Goal: Task Accomplishment & Management: Manage account settings

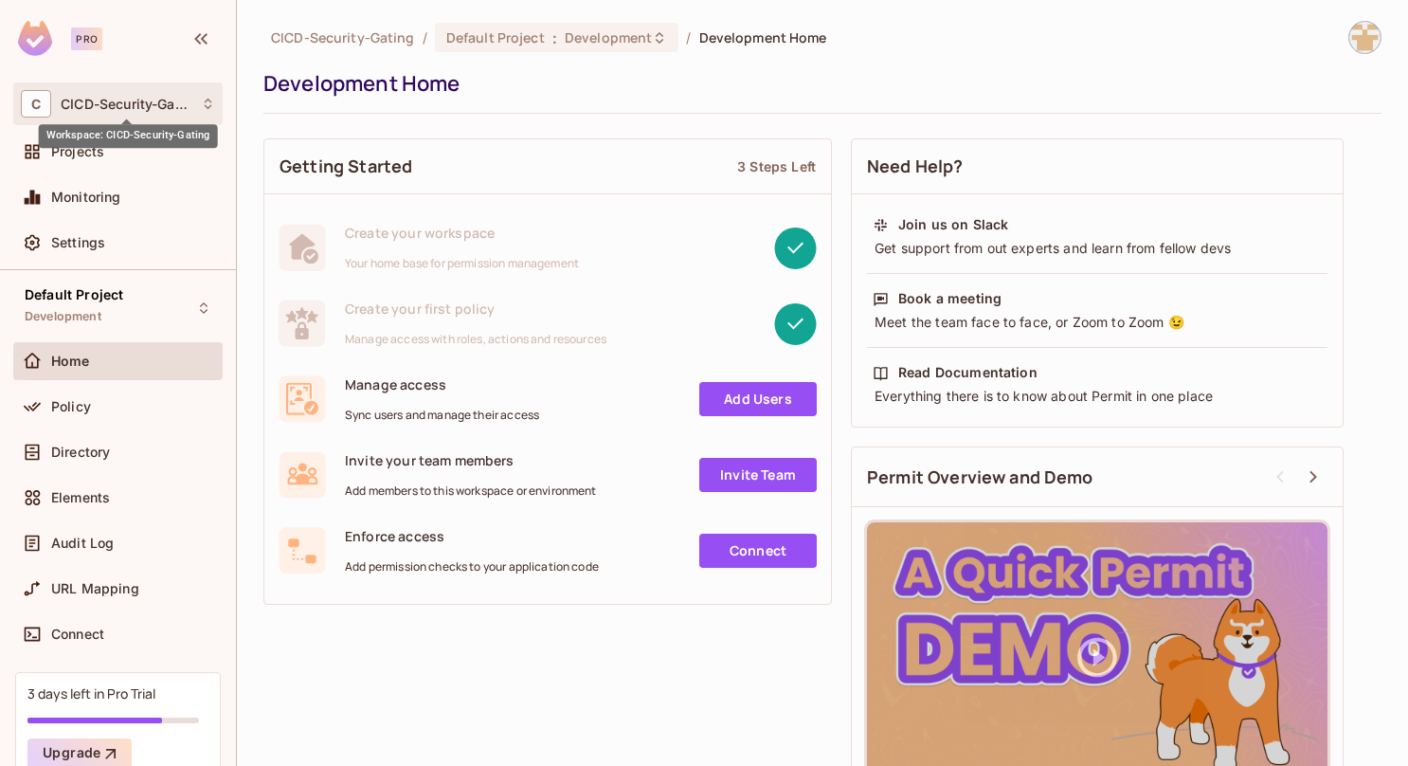
click at [103, 98] on span "CICD-Security-Gating" at bounding box center [126, 104] width 131 height 15
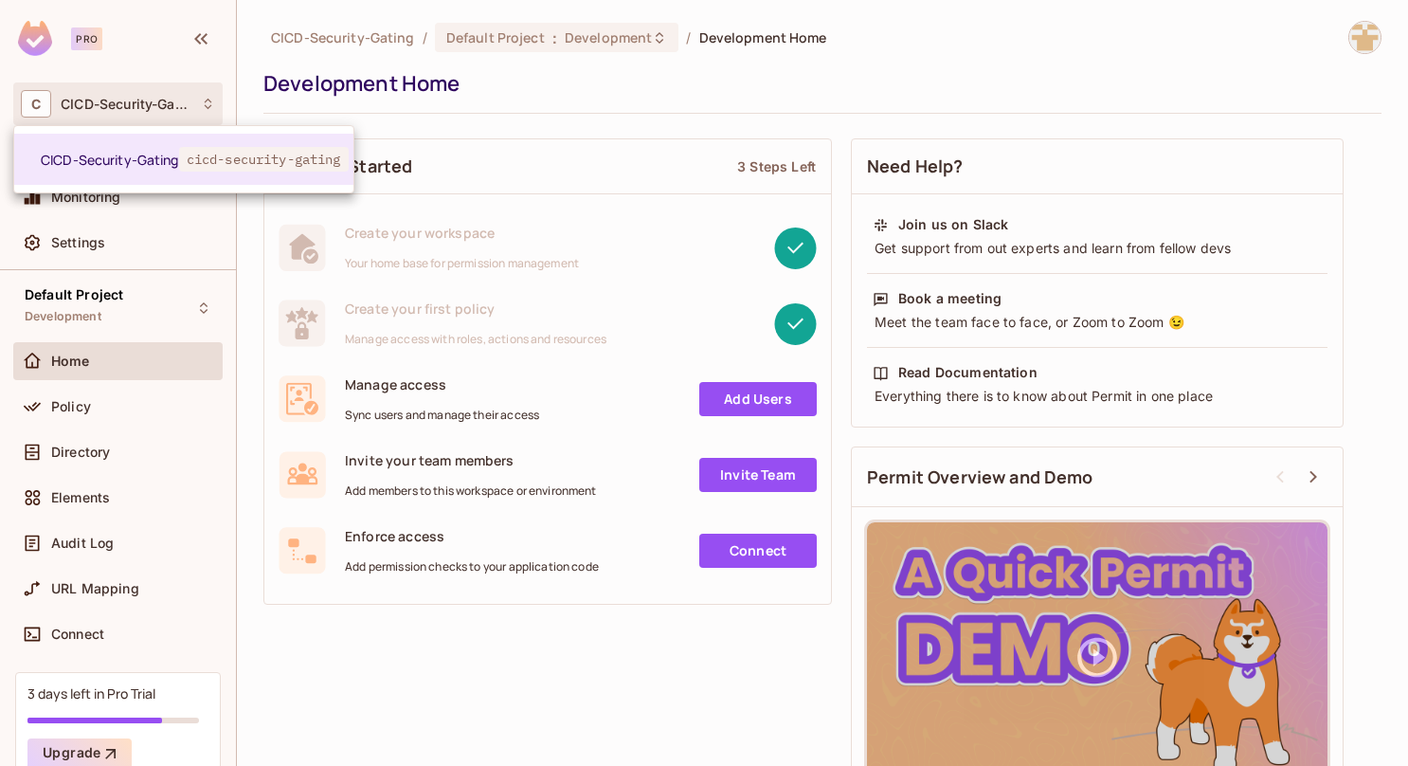
click at [123, 97] on div at bounding box center [704, 383] width 1408 height 766
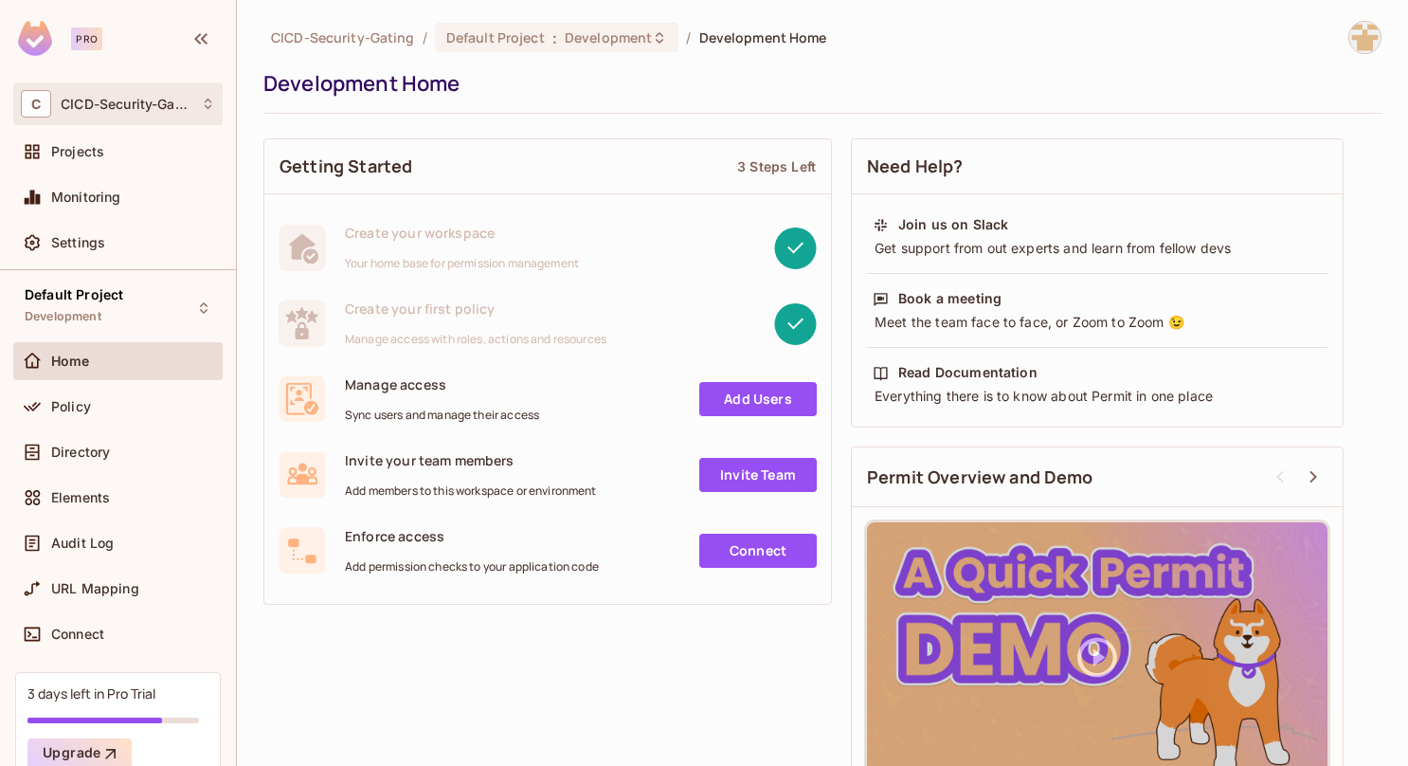
click at [203, 106] on icon at bounding box center [208, 104] width 14 height 14
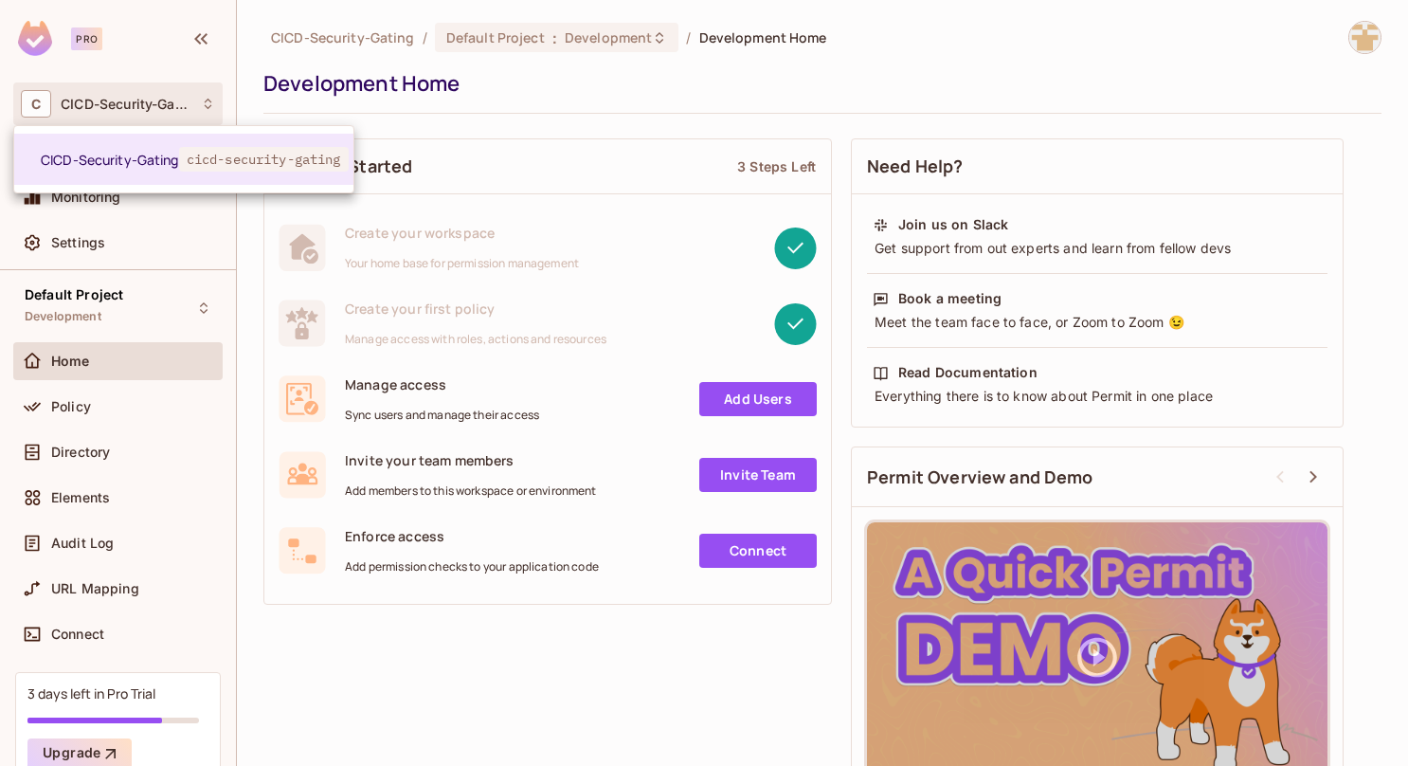
click at [161, 100] on div at bounding box center [704, 383] width 1408 height 766
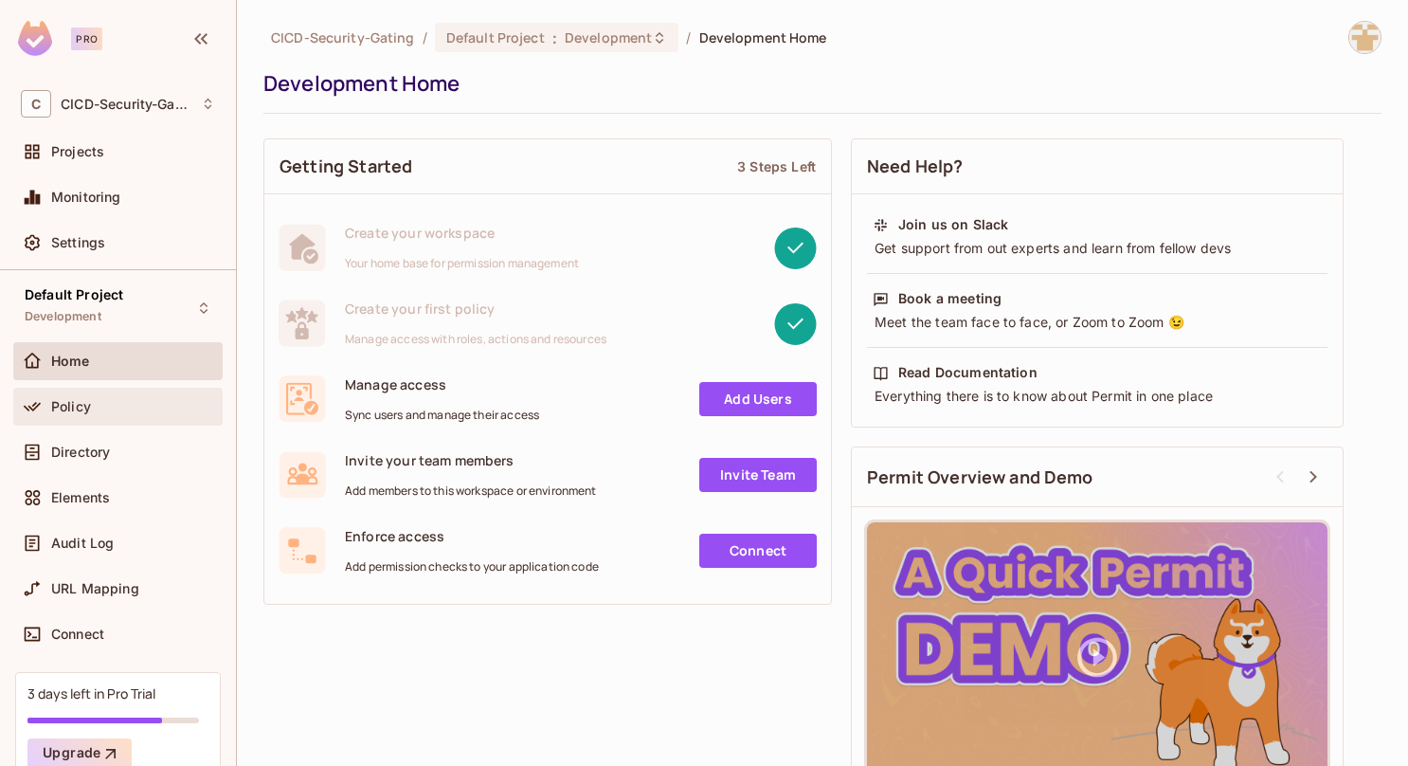
scroll to position [89, 0]
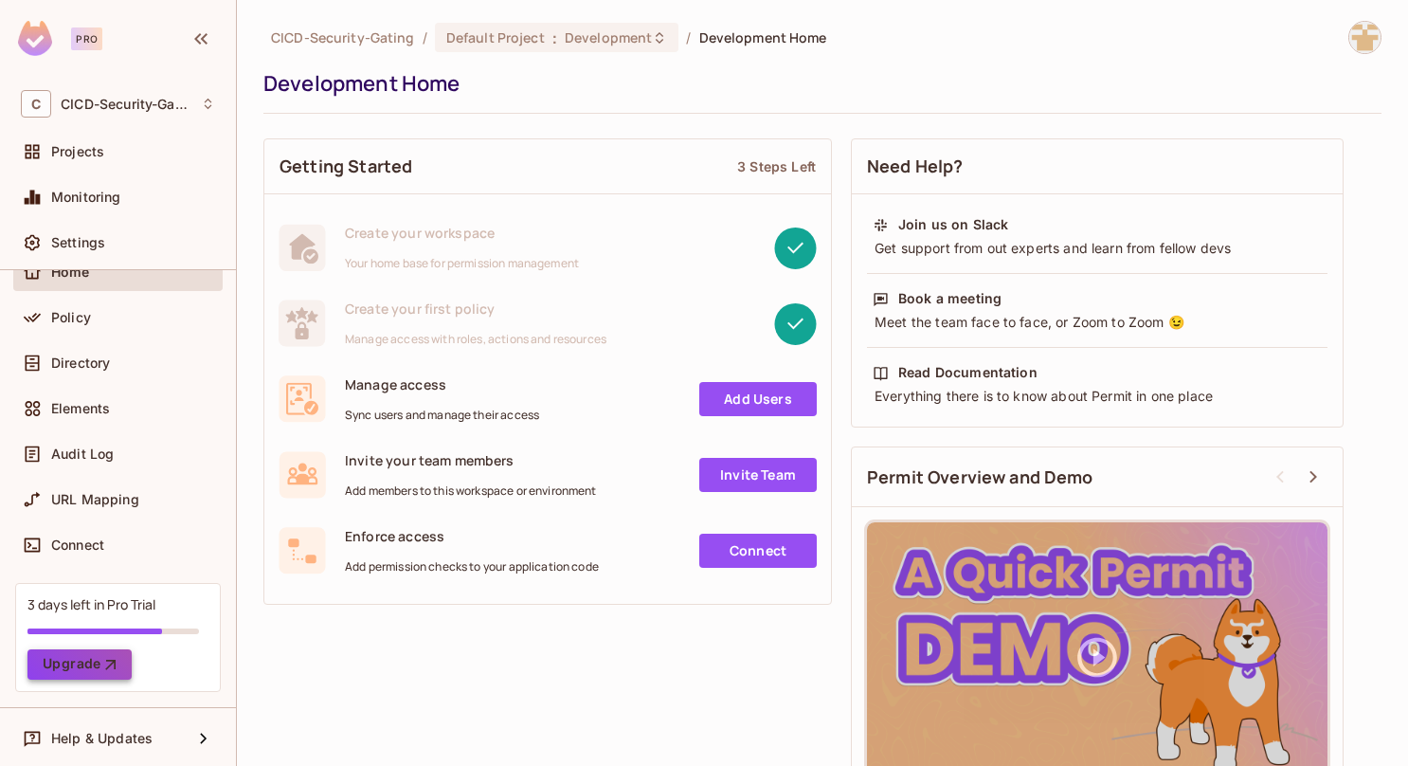
click at [97, 660] on button "Upgrade" at bounding box center [79, 664] width 104 height 30
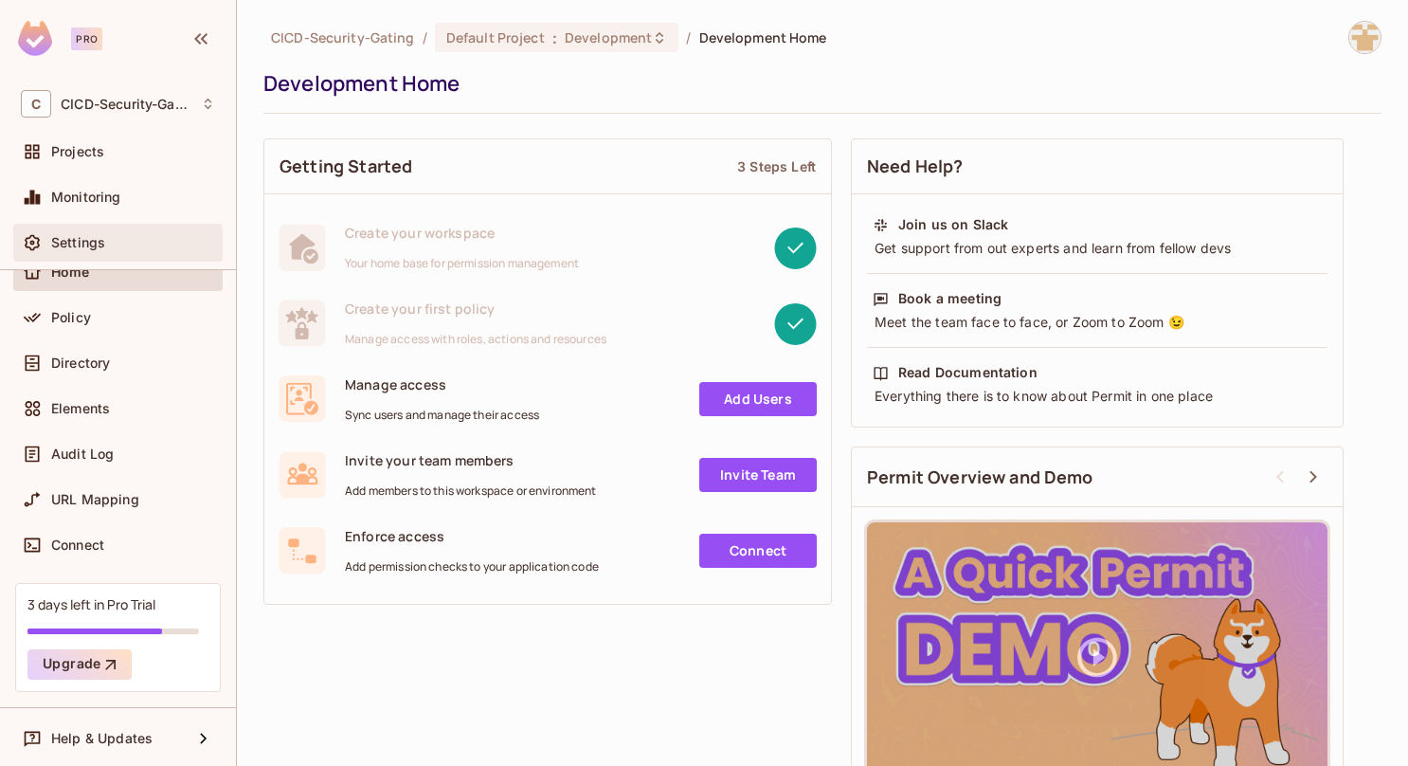
click at [126, 226] on div "Settings" at bounding box center [117, 243] width 209 height 38
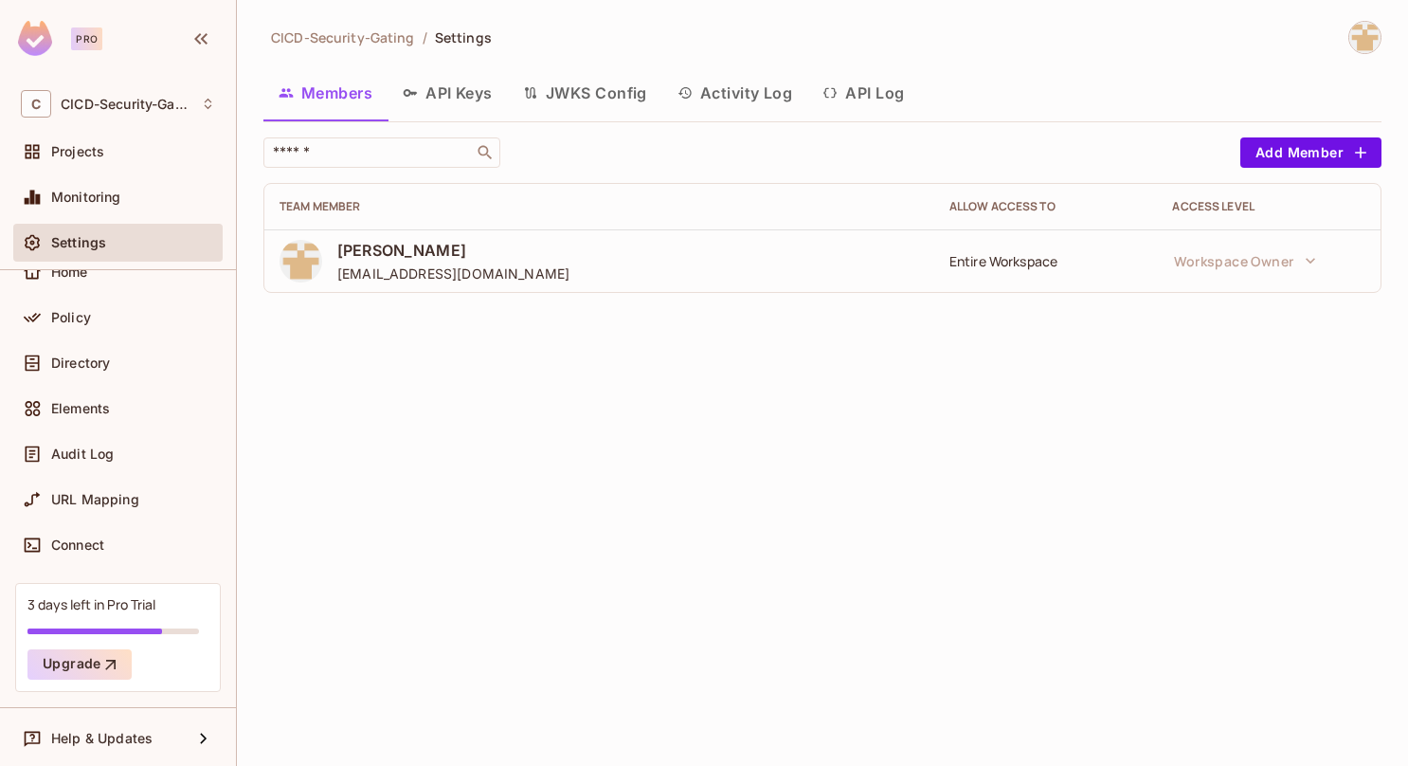
click at [445, 99] on button "API Keys" at bounding box center [448, 92] width 120 height 47
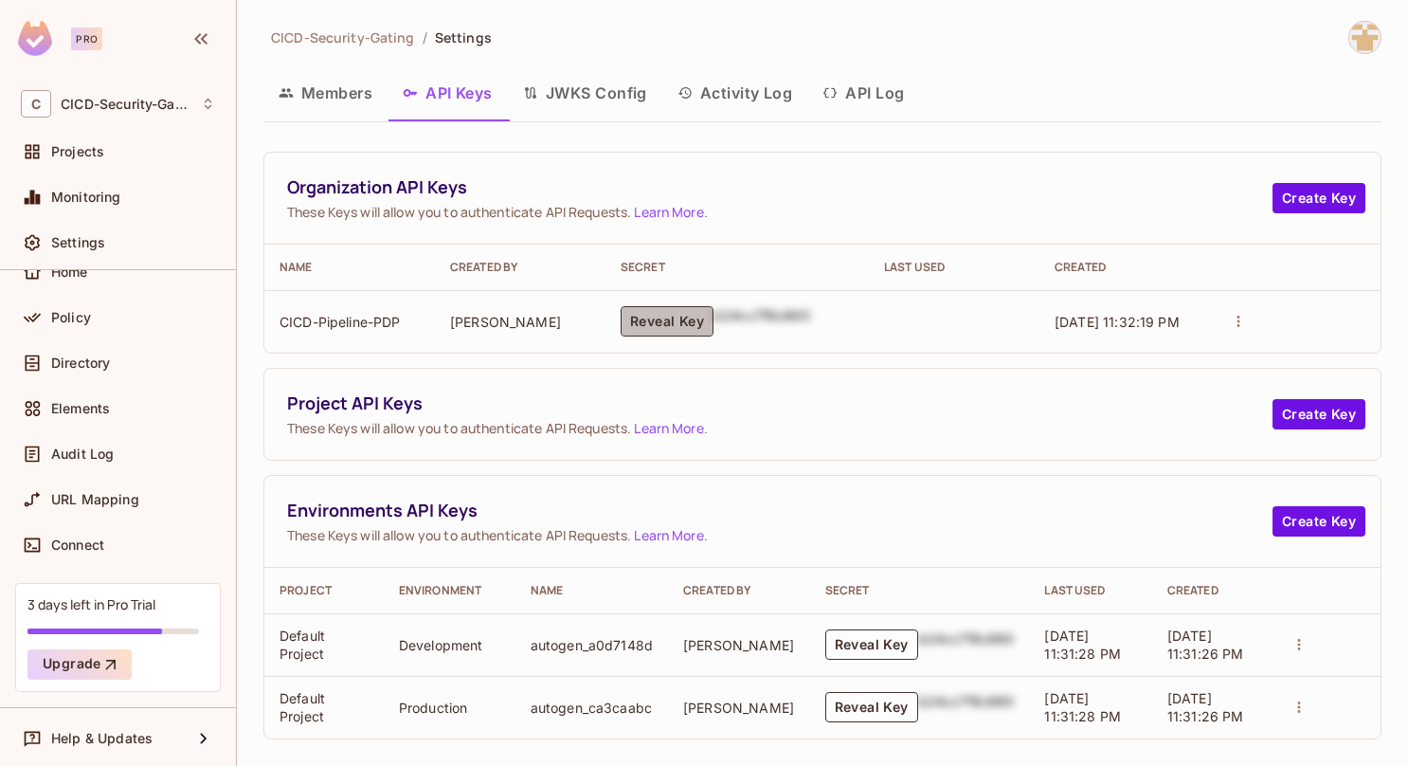
click at [665, 330] on button "Reveal Key" at bounding box center [667, 321] width 93 height 30
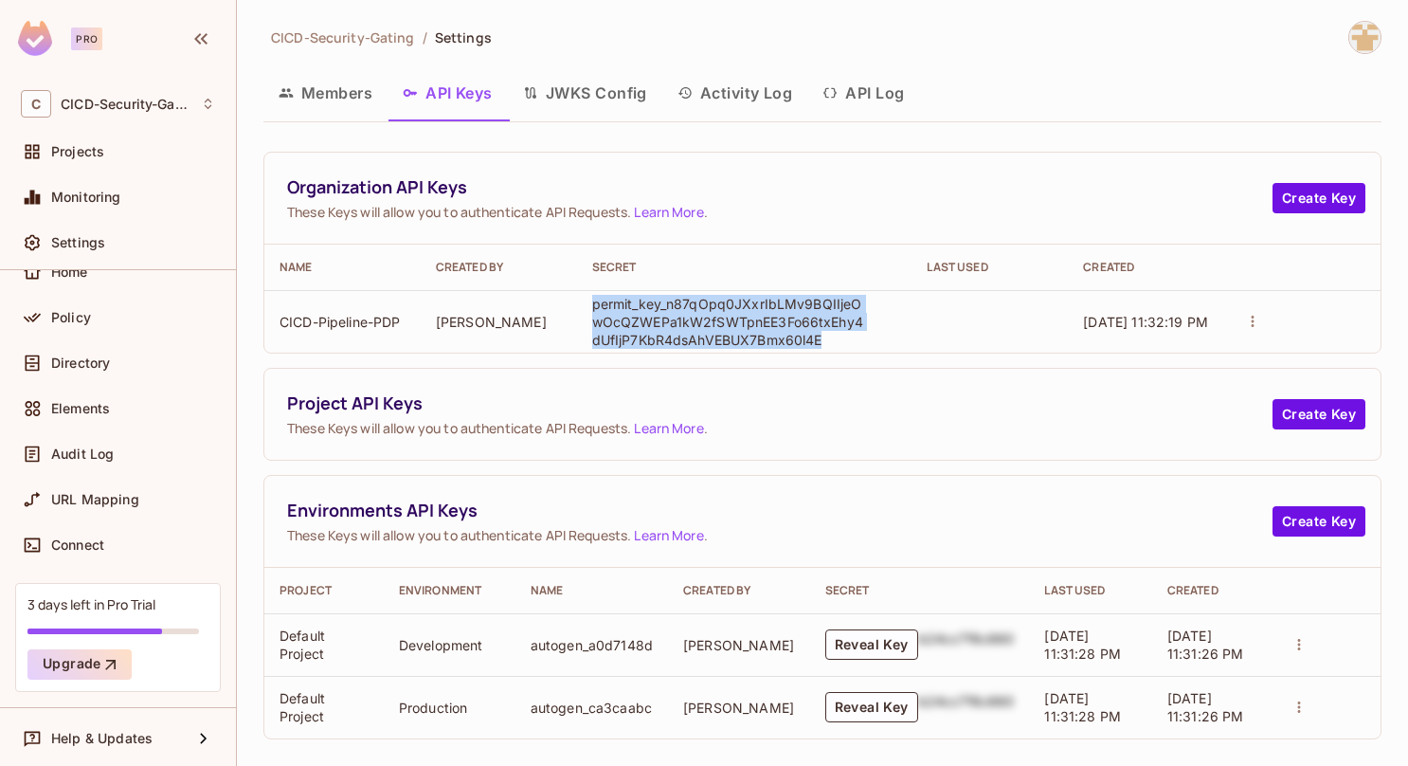
drag, startPoint x: 589, startPoint y: 303, endPoint x: 840, endPoint y: 339, distance: 253.7
click at [840, 339] on p "permit_key_n87qOpq0JXxrIbLMv9BQIIjeOwOcQZWEPa1kW2fSWTpnEE3Fo66txEhy4dUfIjP7KbR4…" at bounding box center [729, 322] width 275 height 54
copy p "permit_key_n87qOpq0JXxrIbLMv9BQIIjeOwOcQZWEPa1kW2fSWTpnEE3Fo66txEhy4dUfIjP7KbR4…"
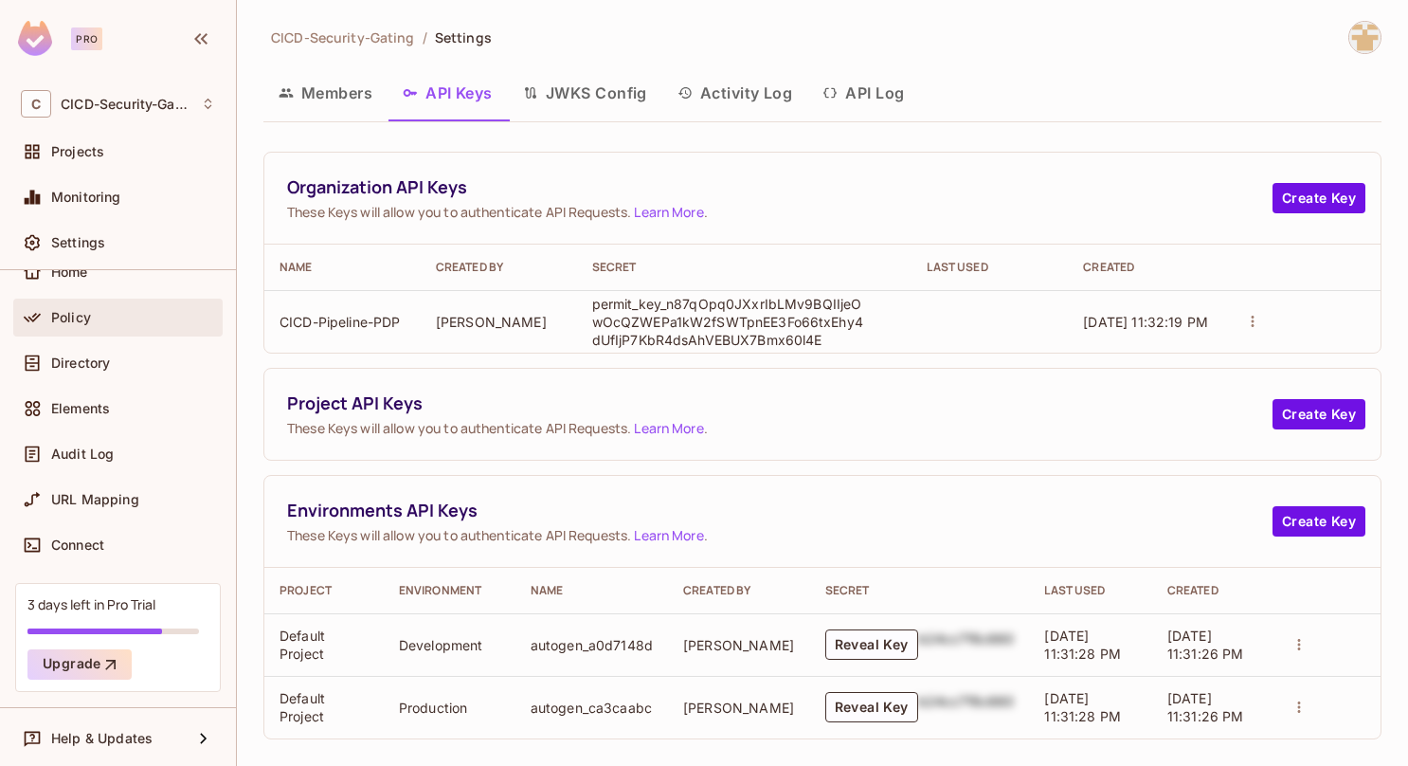
click at [154, 323] on div "Policy" at bounding box center [133, 317] width 164 height 15
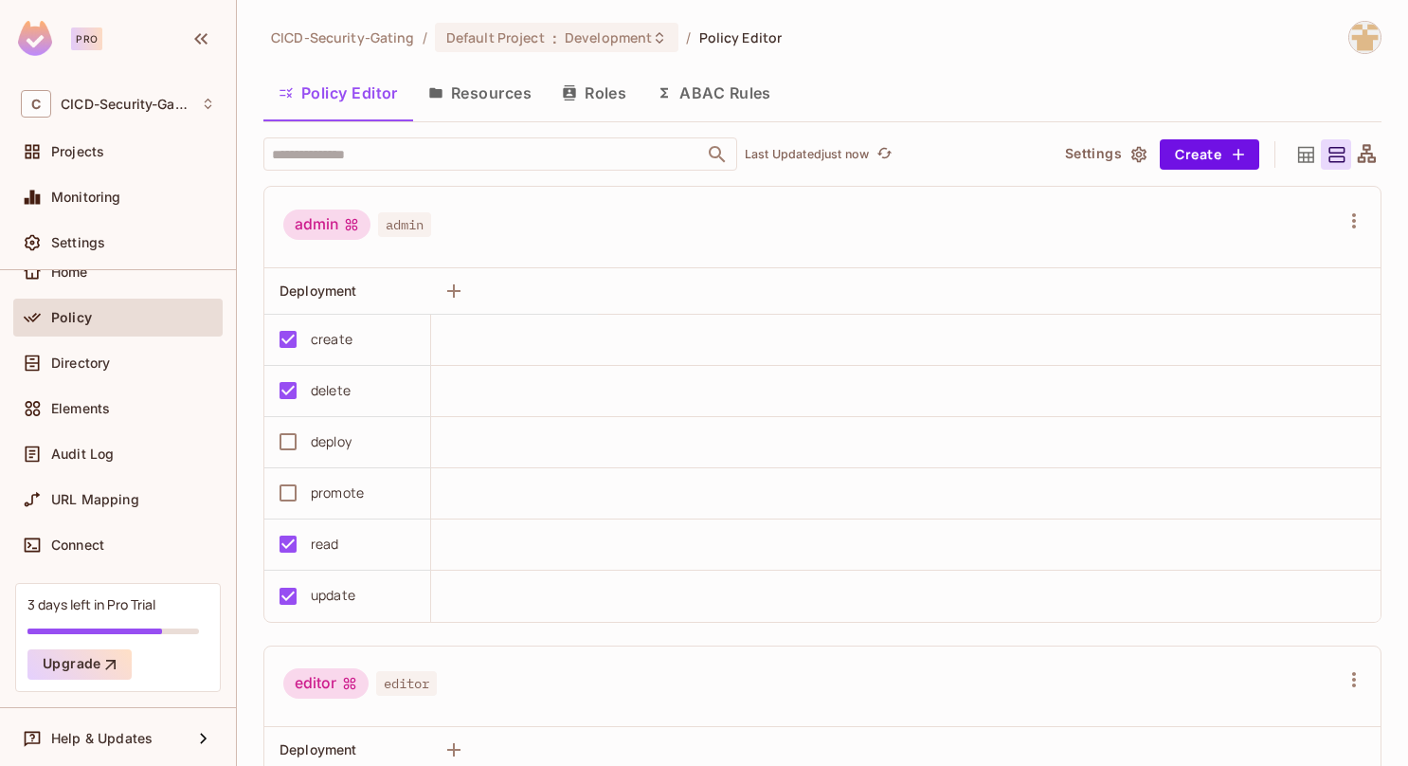
click at [480, 88] on button "Resources" at bounding box center [480, 92] width 134 height 47
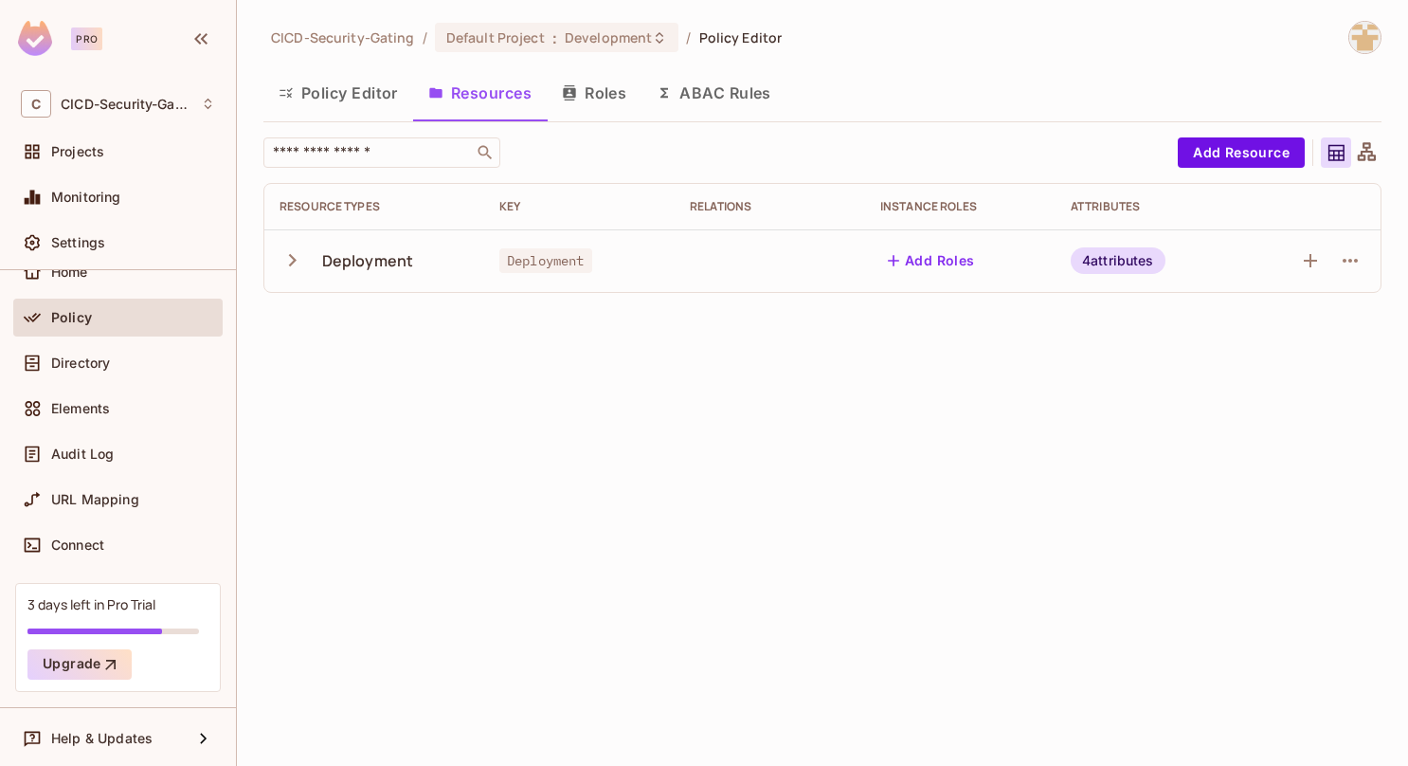
click at [287, 259] on icon "button" at bounding box center [293, 260] width 26 height 26
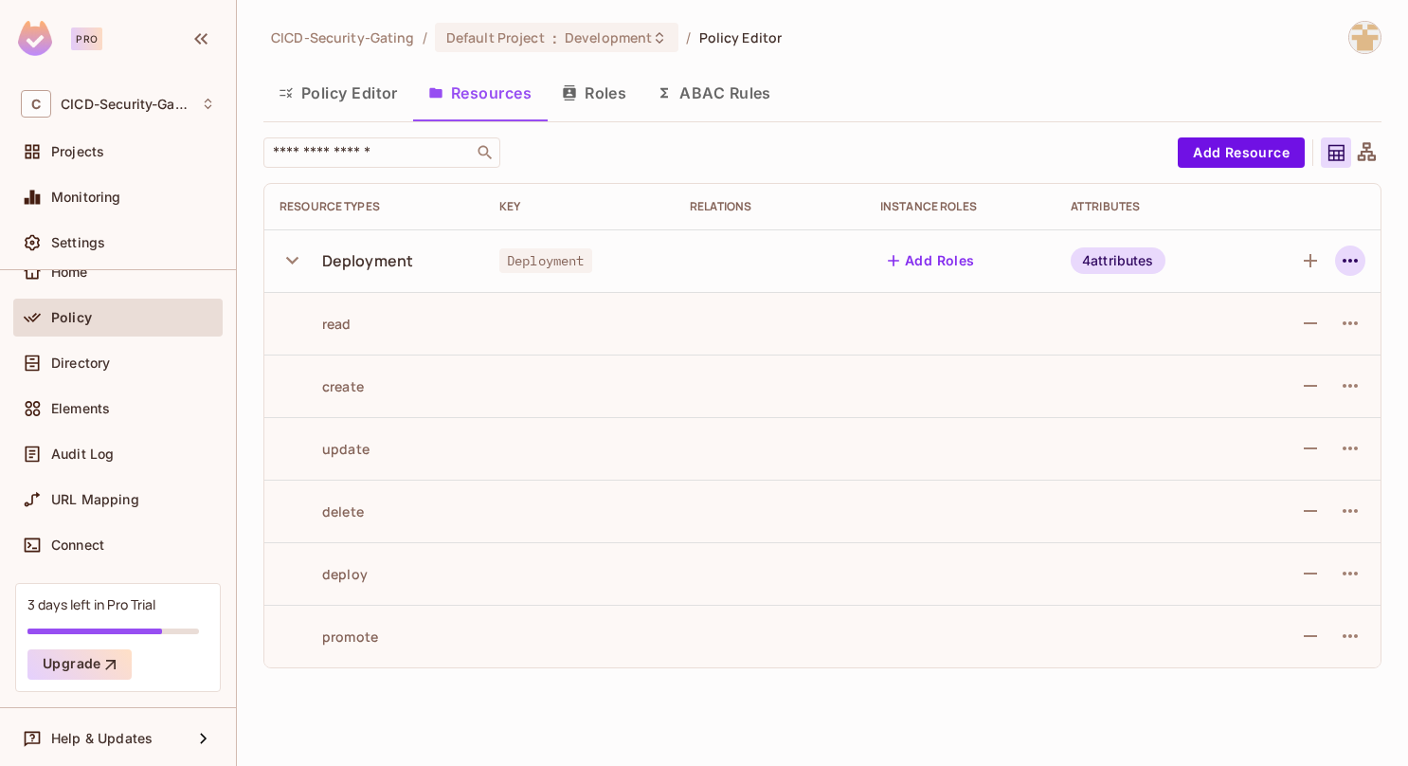
click at [1351, 258] on icon "button" at bounding box center [1350, 260] width 23 height 23
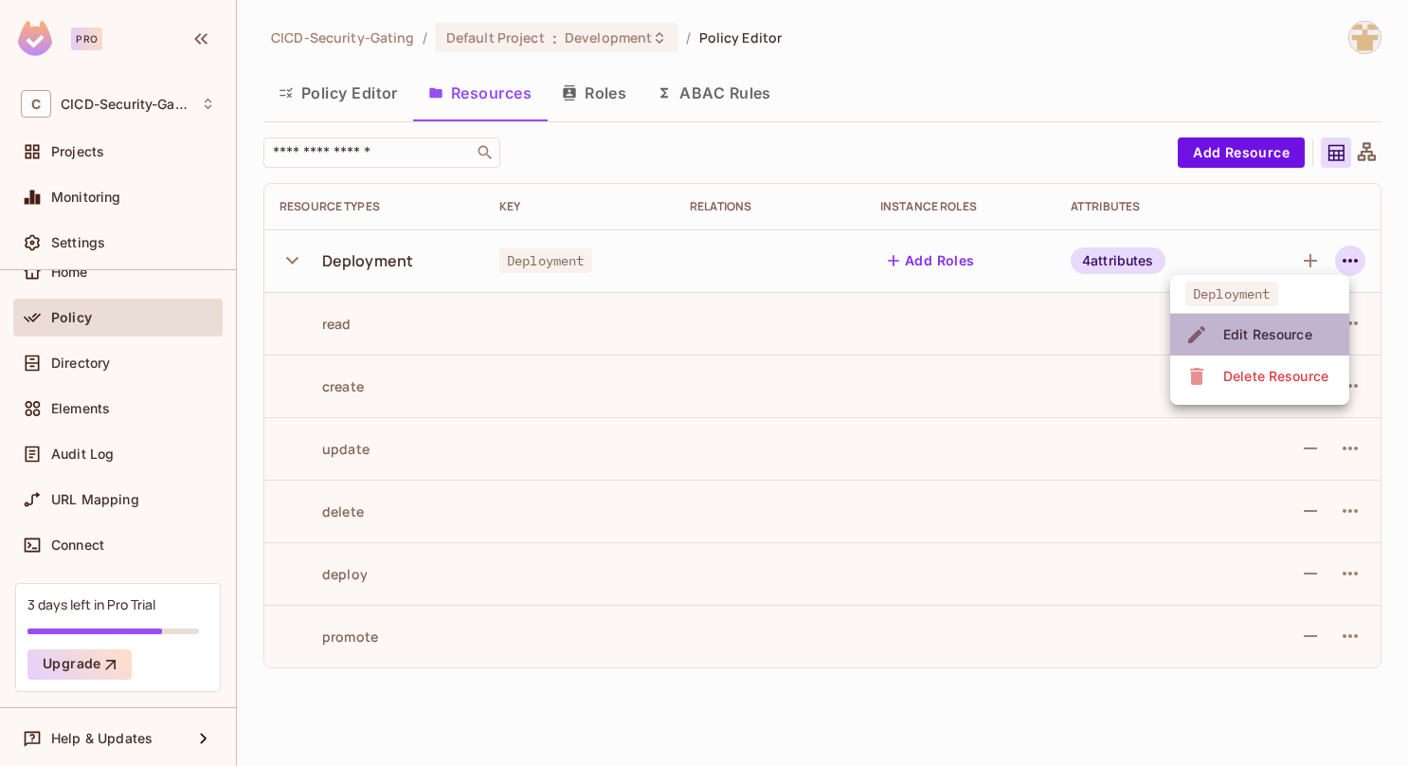
click at [1315, 325] on span "Edit Resource" at bounding box center [1268, 334] width 100 height 30
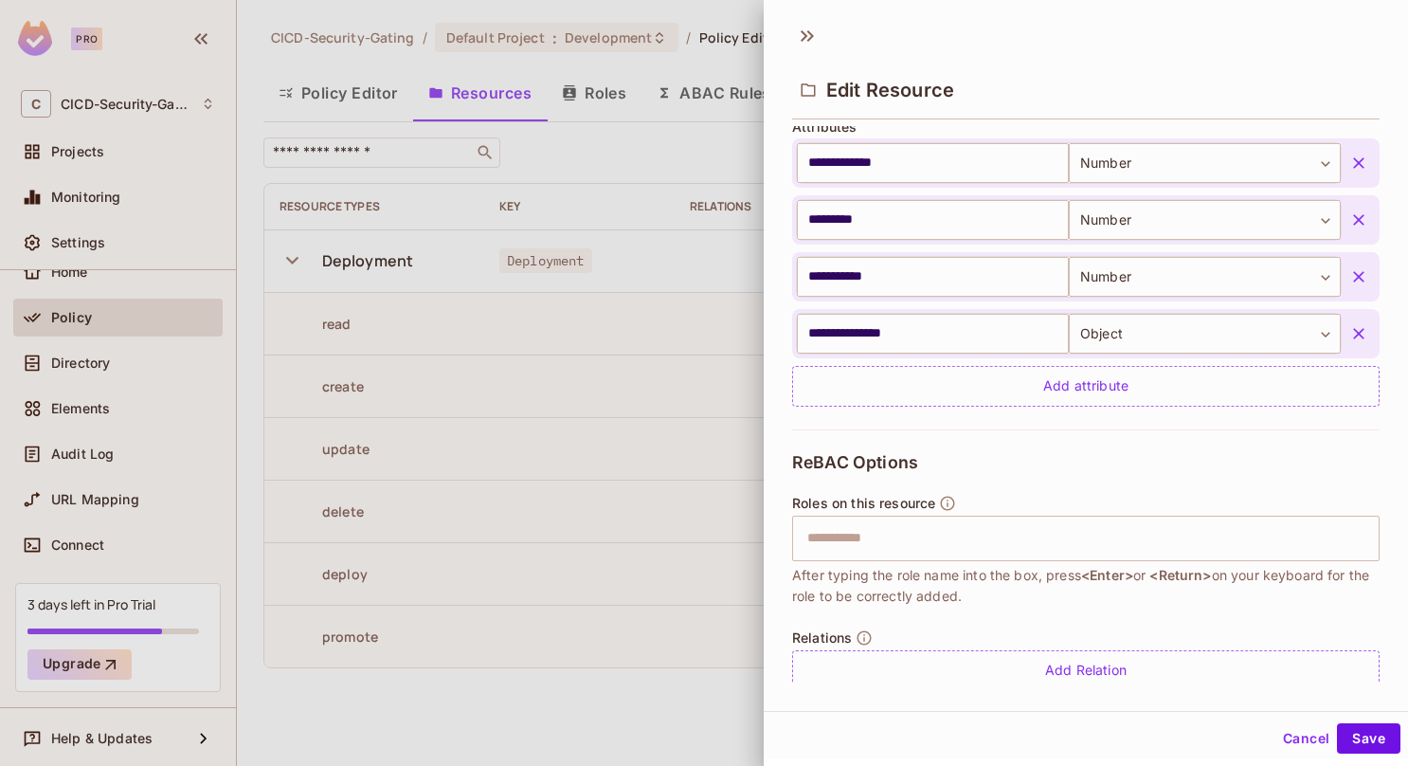
scroll to position [500, 0]
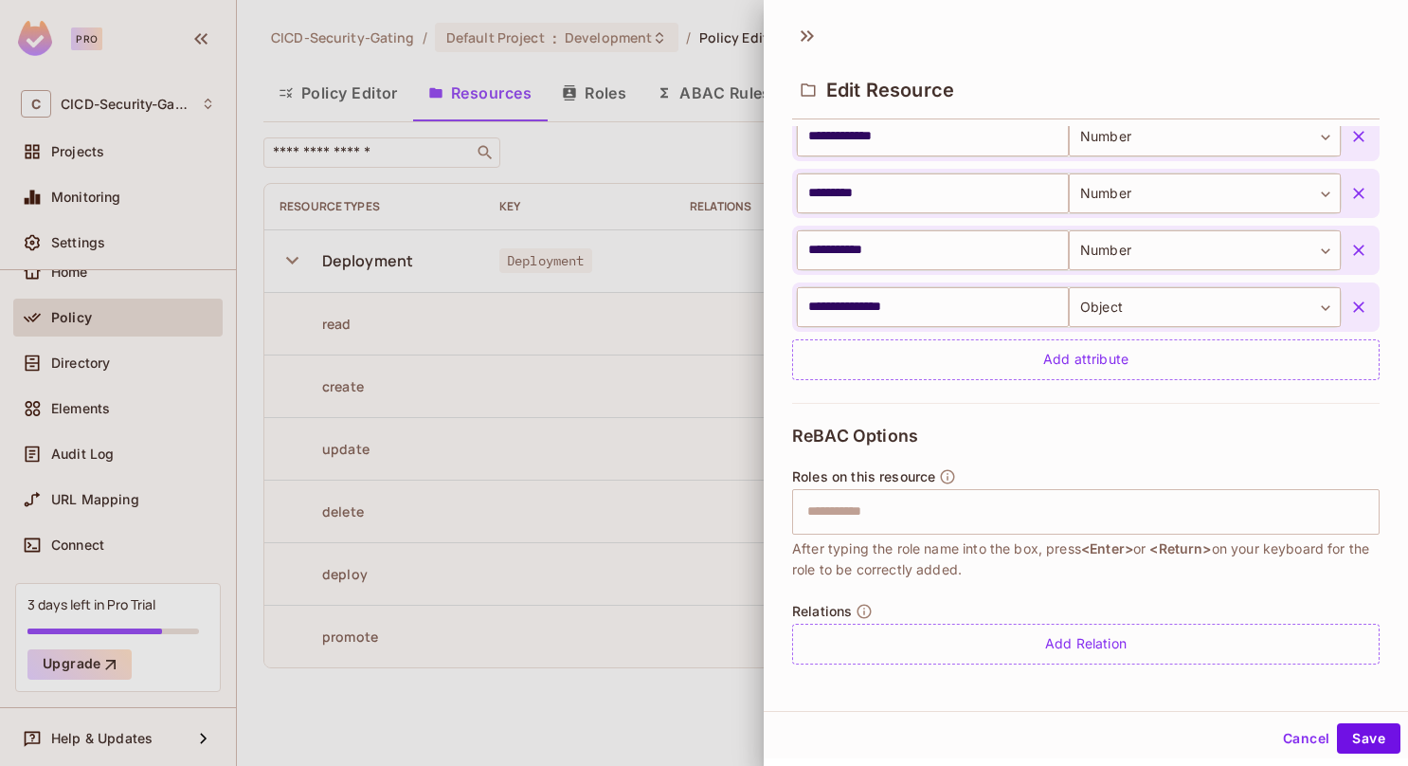
click at [1288, 733] on button "Cancel" at bounding box center [1307, 738] width 62 height 30
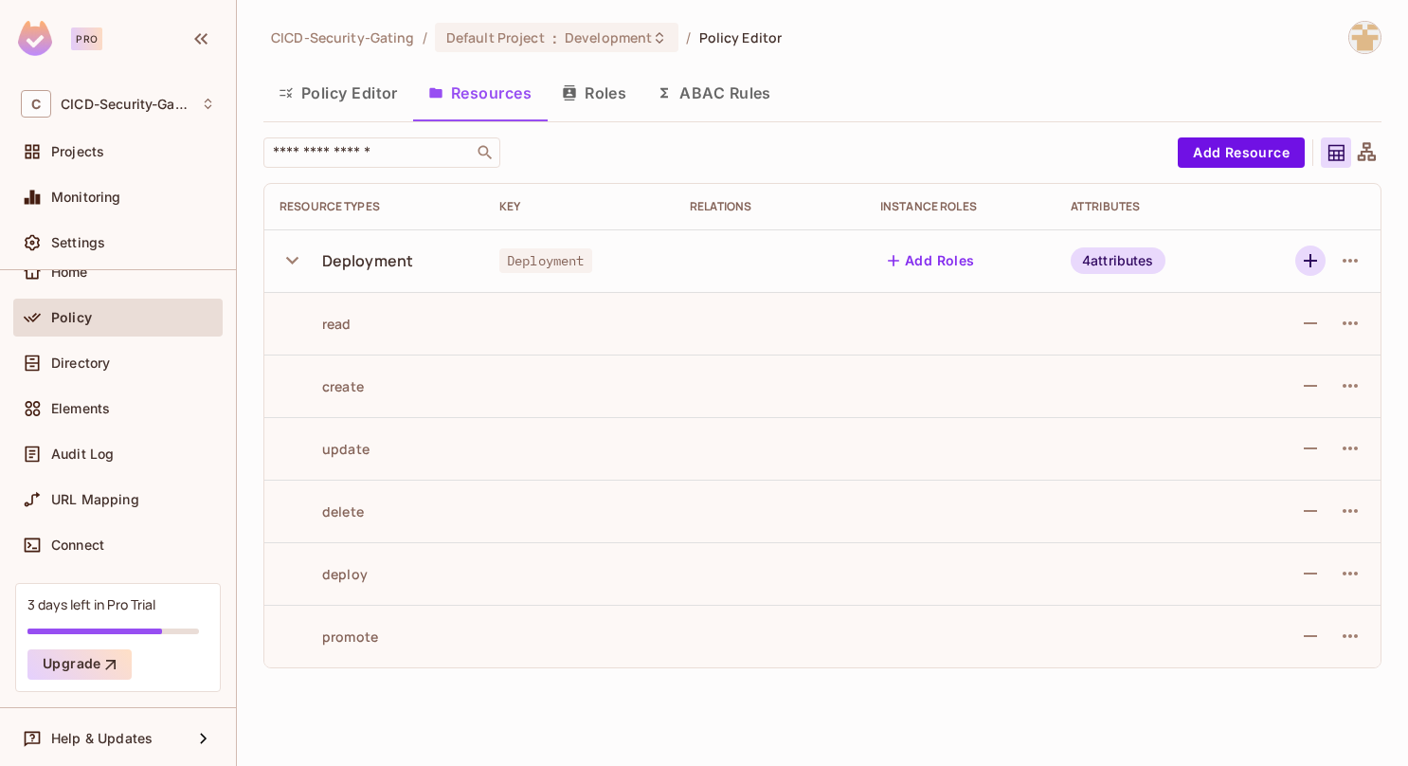
click at [1315, 258] on icon "button" at bounding box center [1310, 260] width 23 height 23
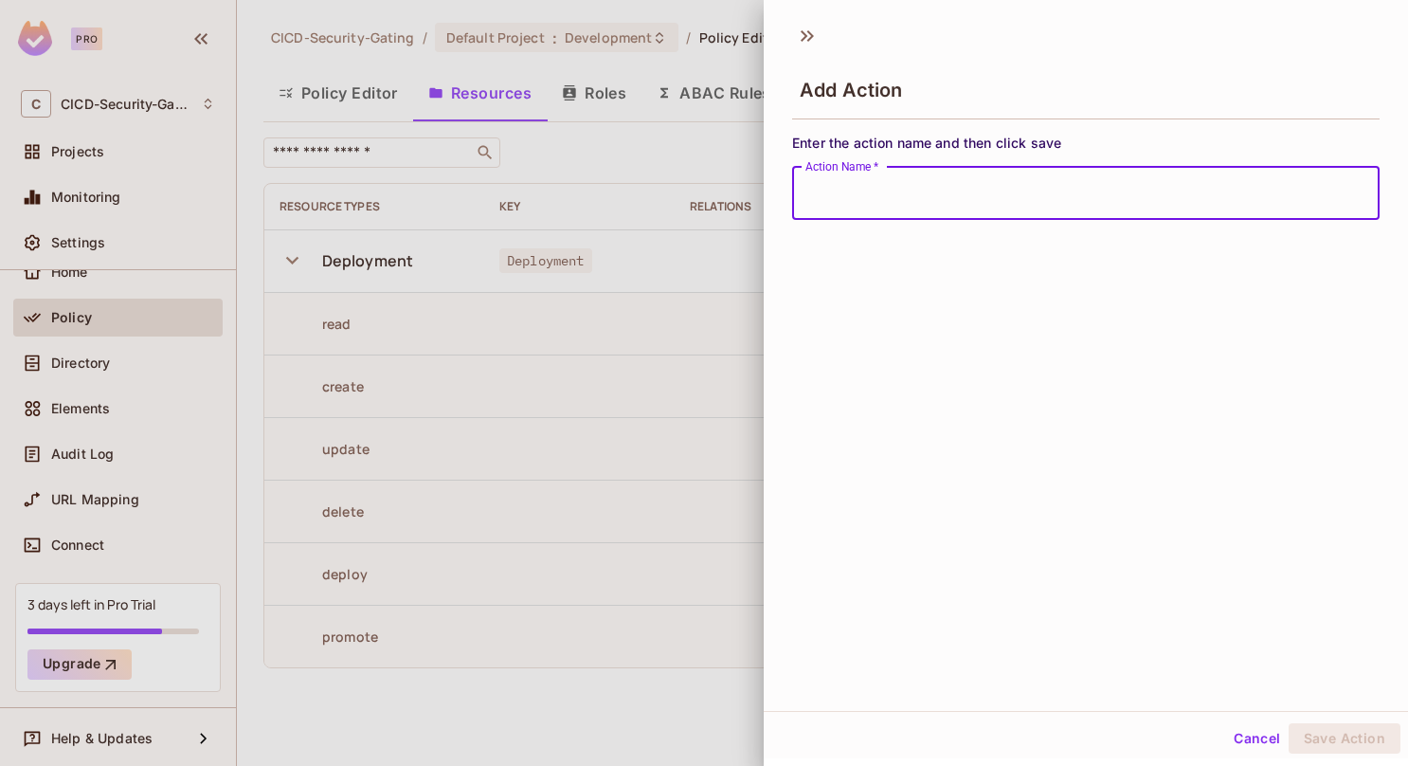
click at [707, 271] on div at bounding box center [704, 383] width 1408 height 766
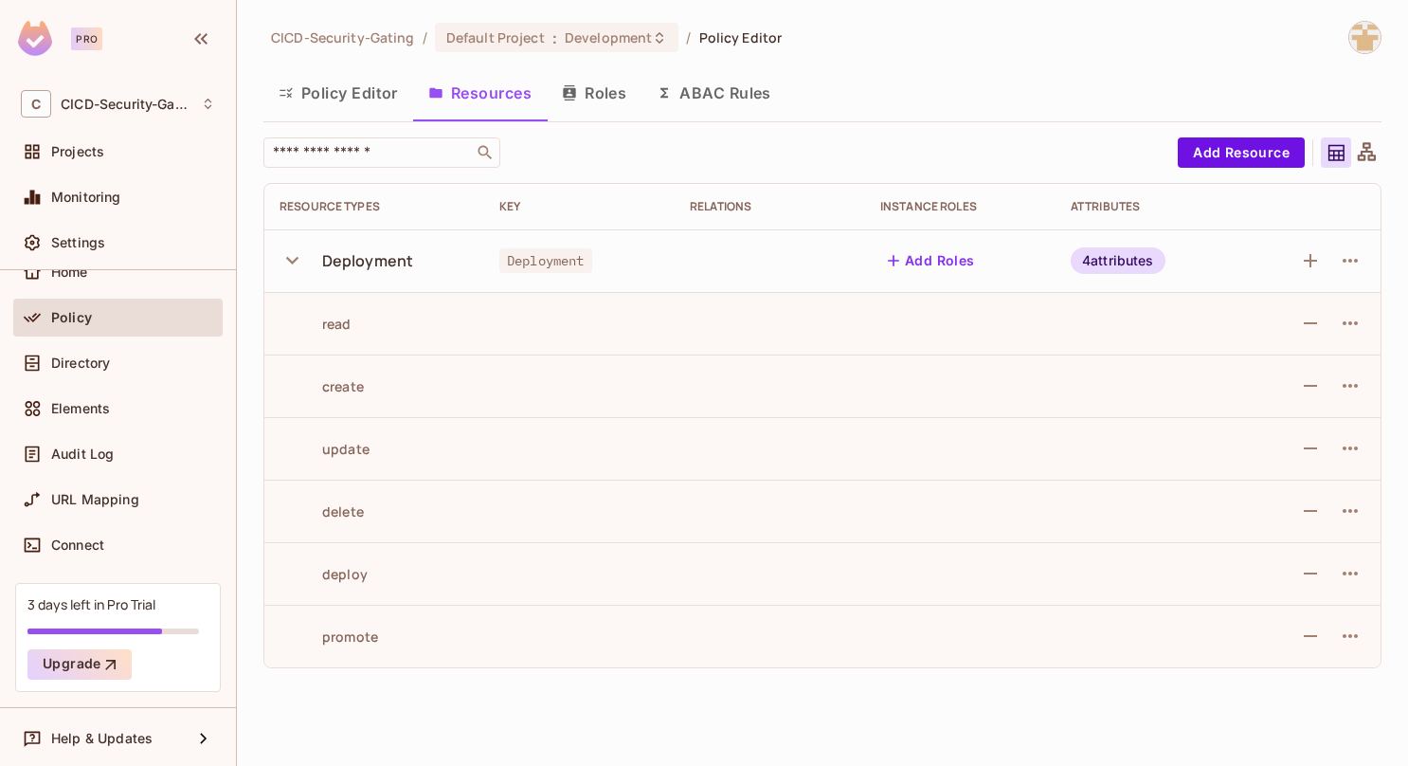
click at [1106, 258] on div "4 attributes" at bounding box center [1118, 260] width 95 height 27
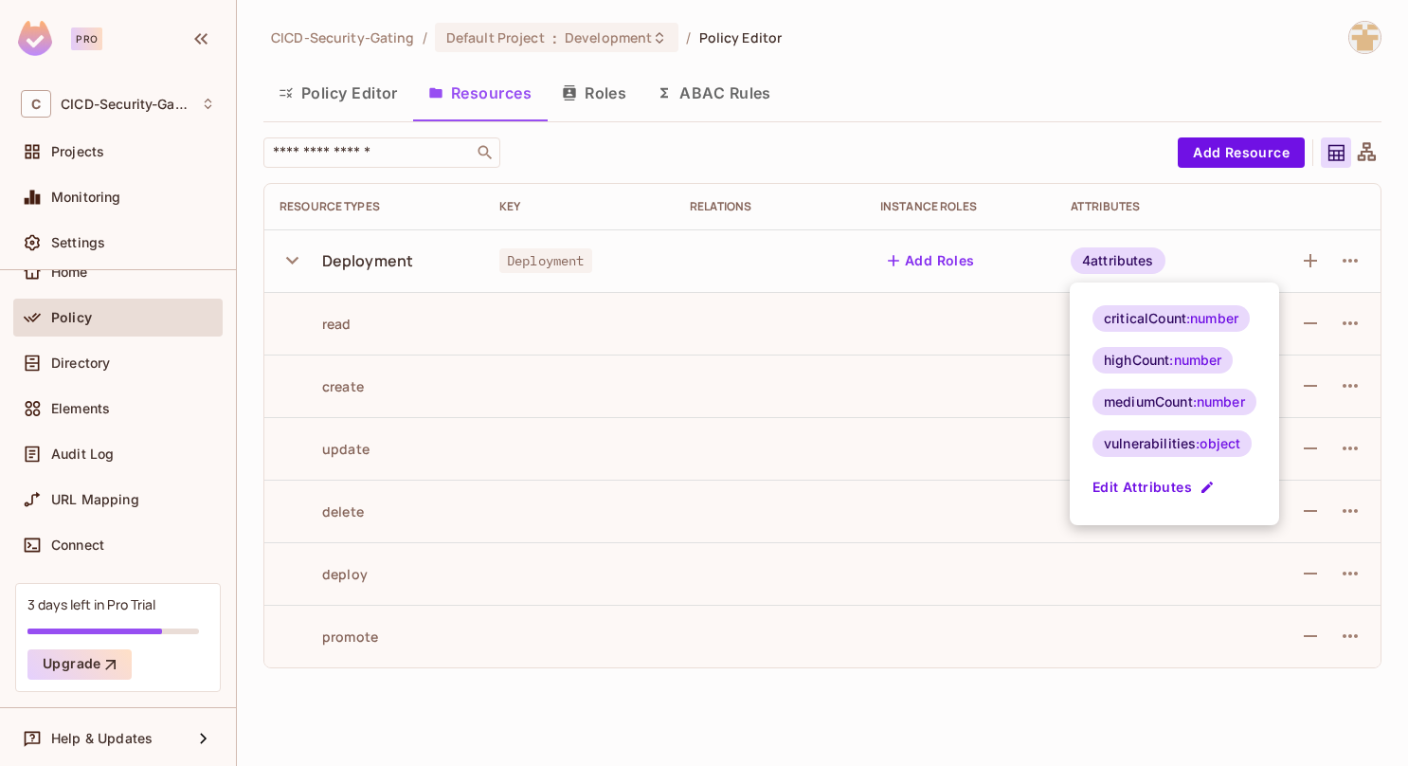
click at [1126, 492] on button "Edit Attributes" at bounding box center [1156, 487] width 126 height 30
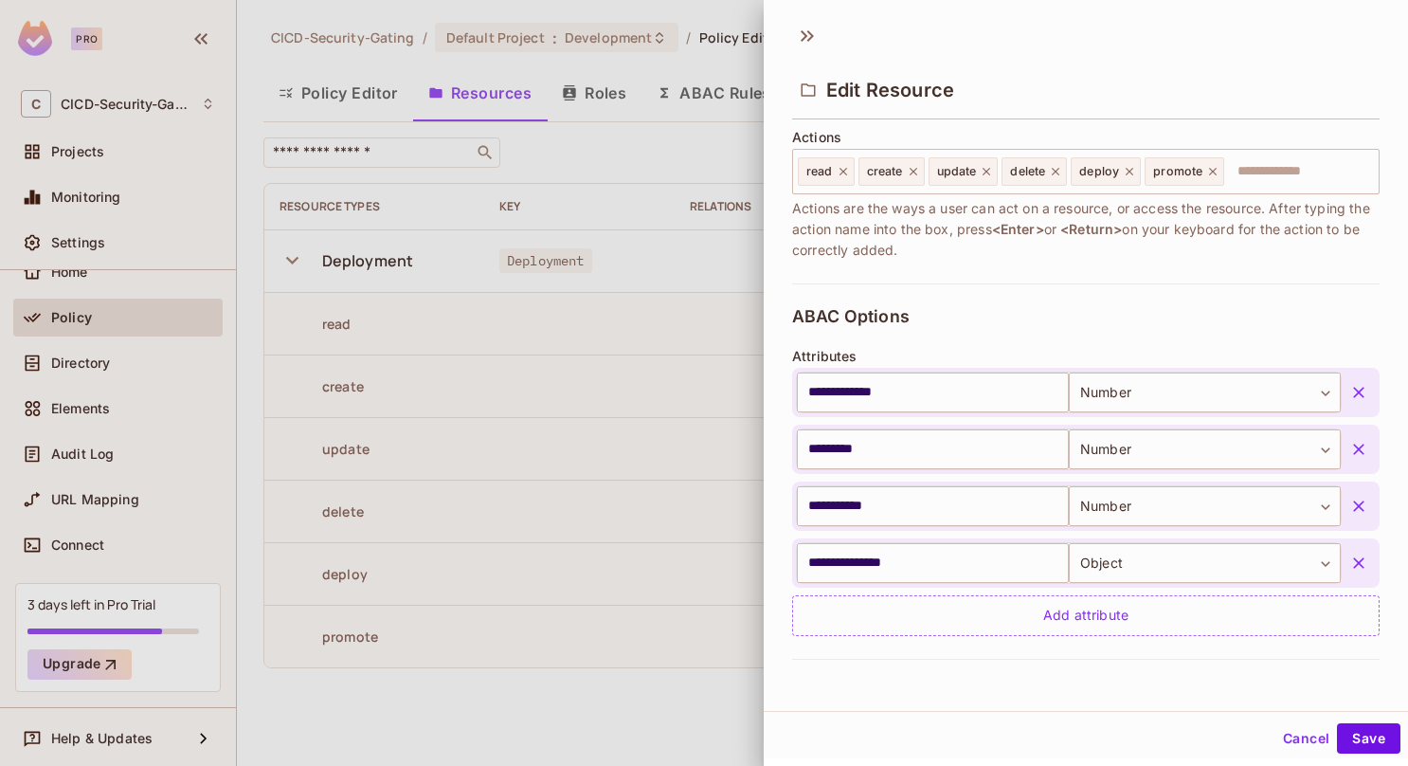
scroll to position [284, 0]
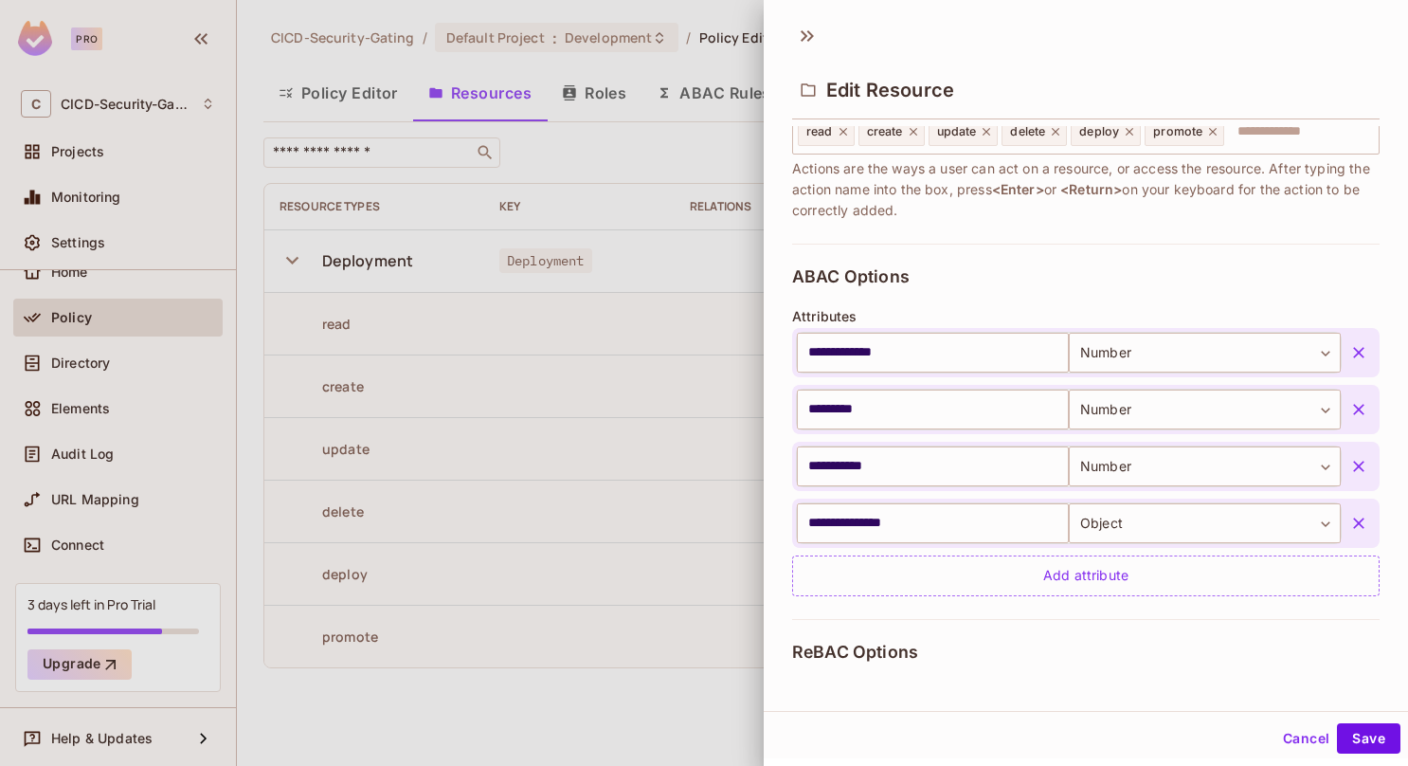
click at [1295, 727] on button "Cancel" at bounding box center [1307, 738] width 62 height 30
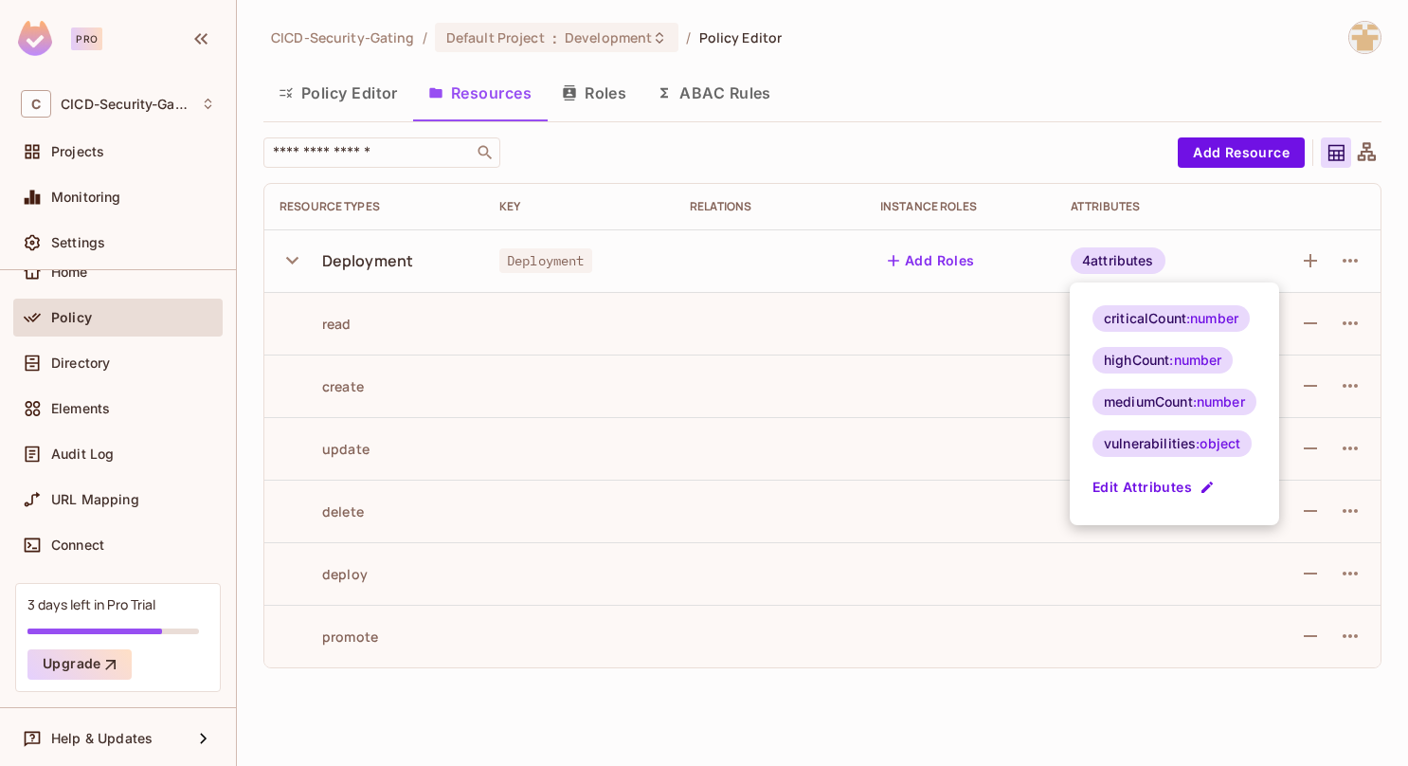
click at [1217, 181] on div at bounding box center [704, 383] width 1408 height 766
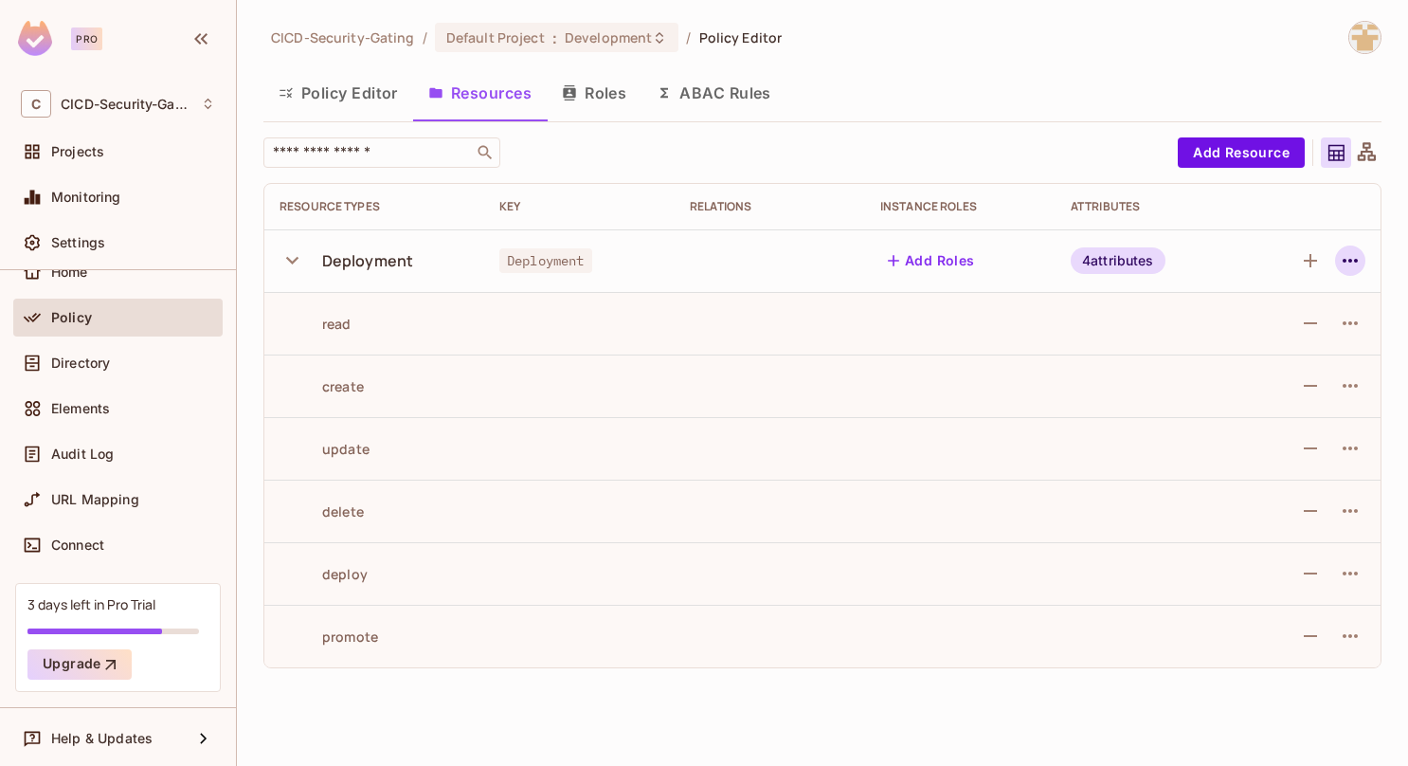
click at [1354, 260] on icon "button" at bounding box center [1350, 260] width 23 height 23
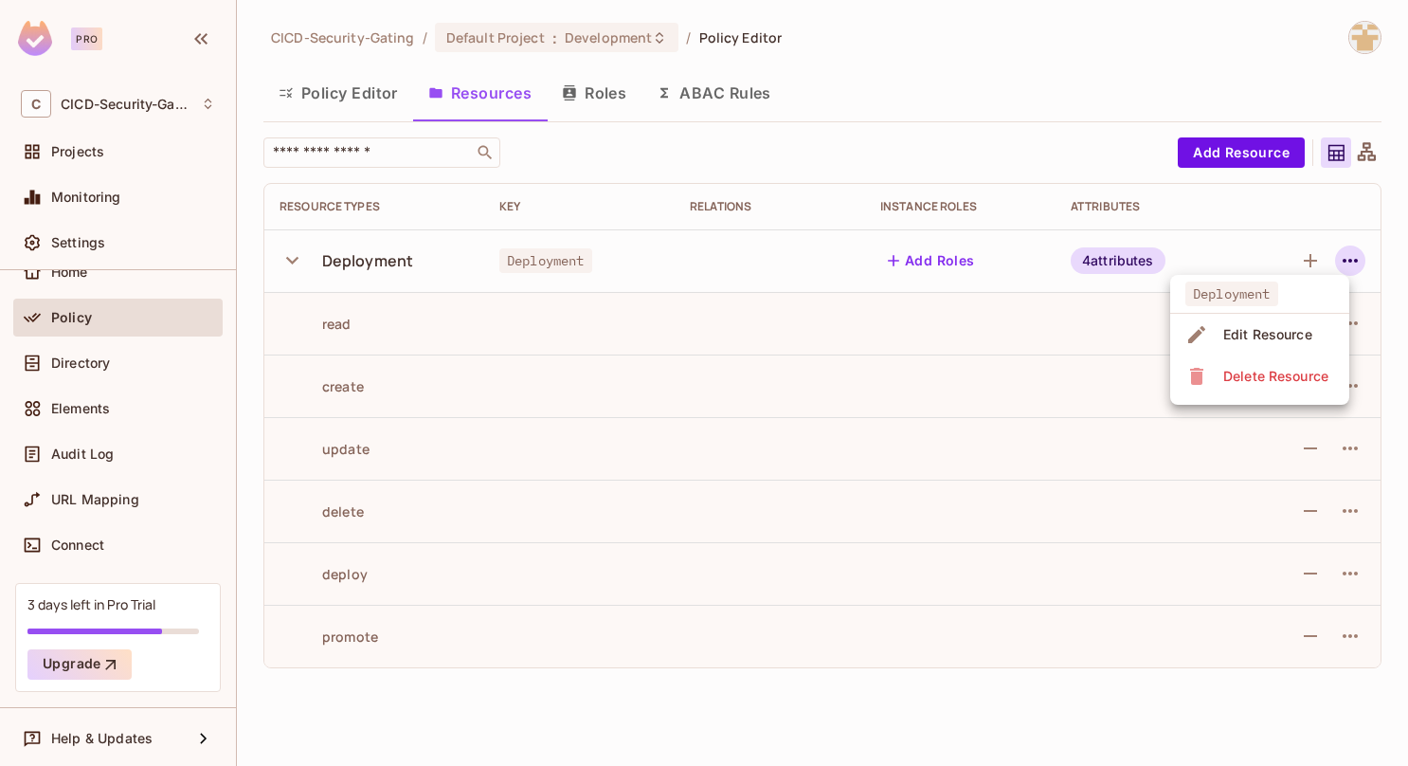
click at [1315, 255] on div at bounding box center [704, 383] width 1408 height 766
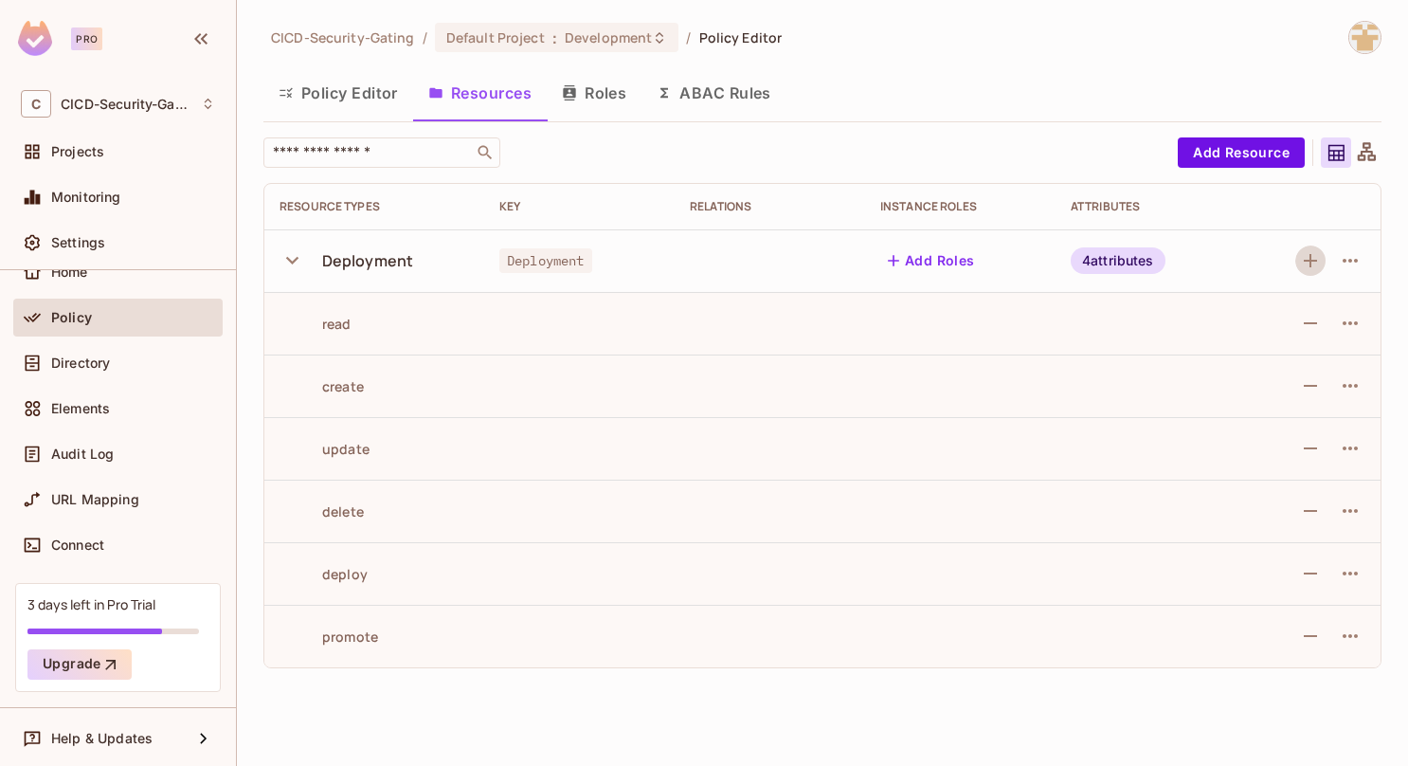
click at [1308, 255] on icon "button" at bounding box center [1310, 260] width 23 height 23
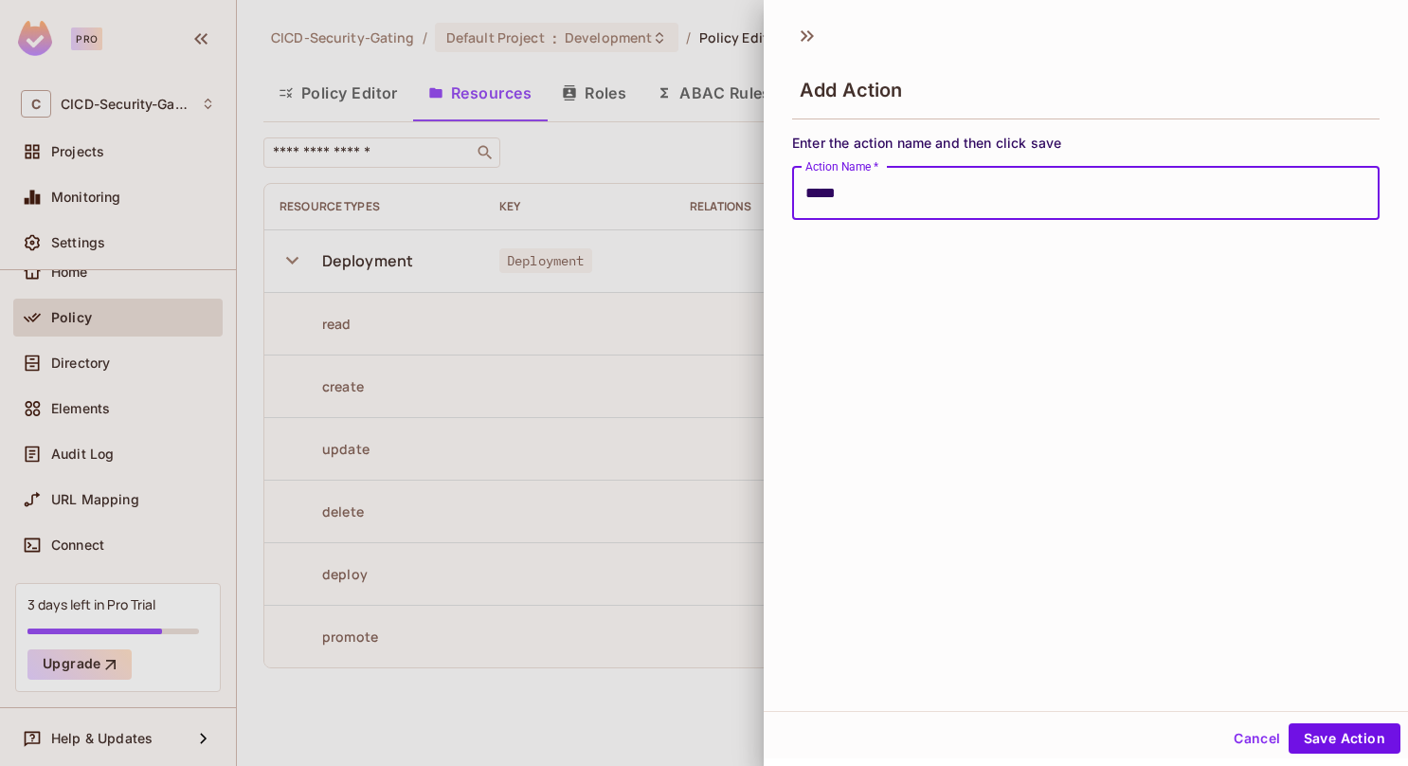
type input "**********"
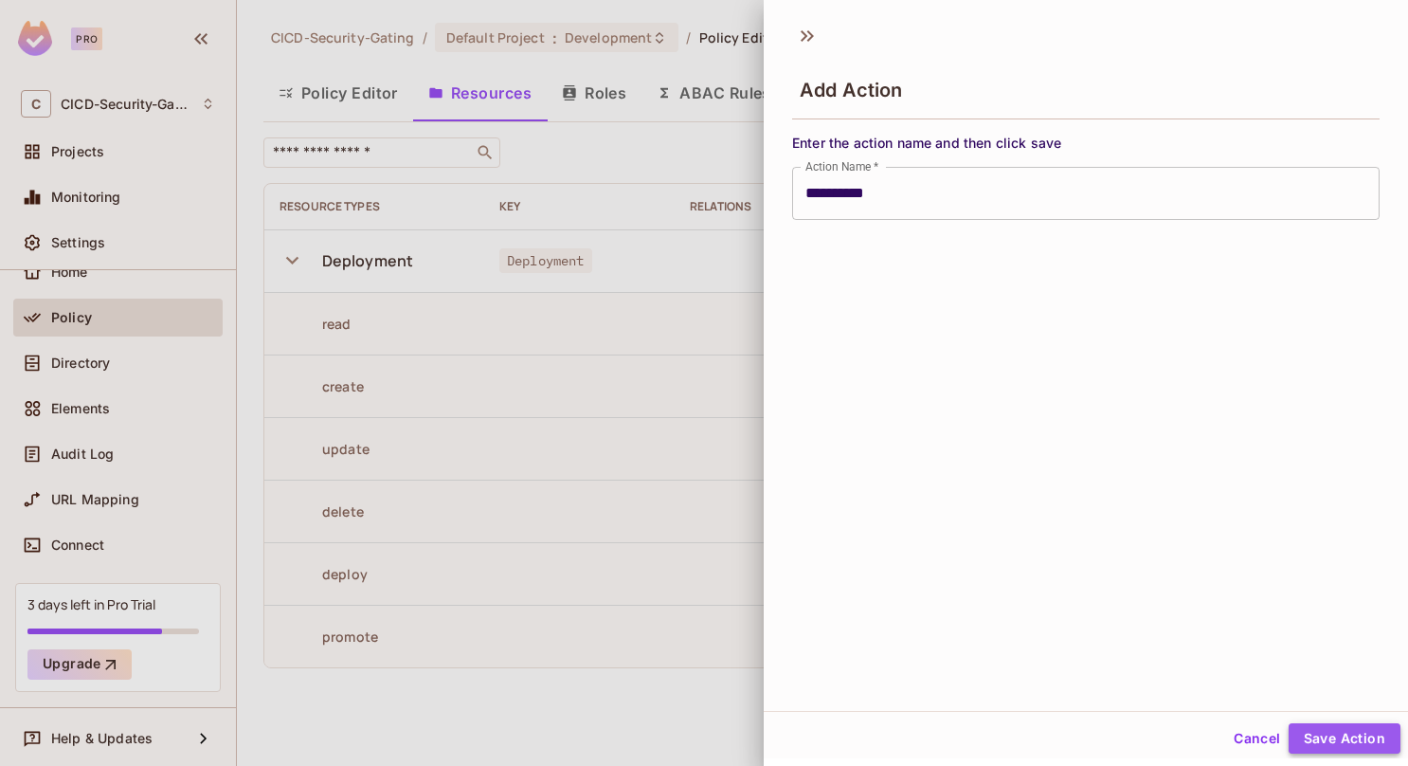
click at [1309, 727] on button "Save Action" at bounding box center [1345, 738] width 112 height 30
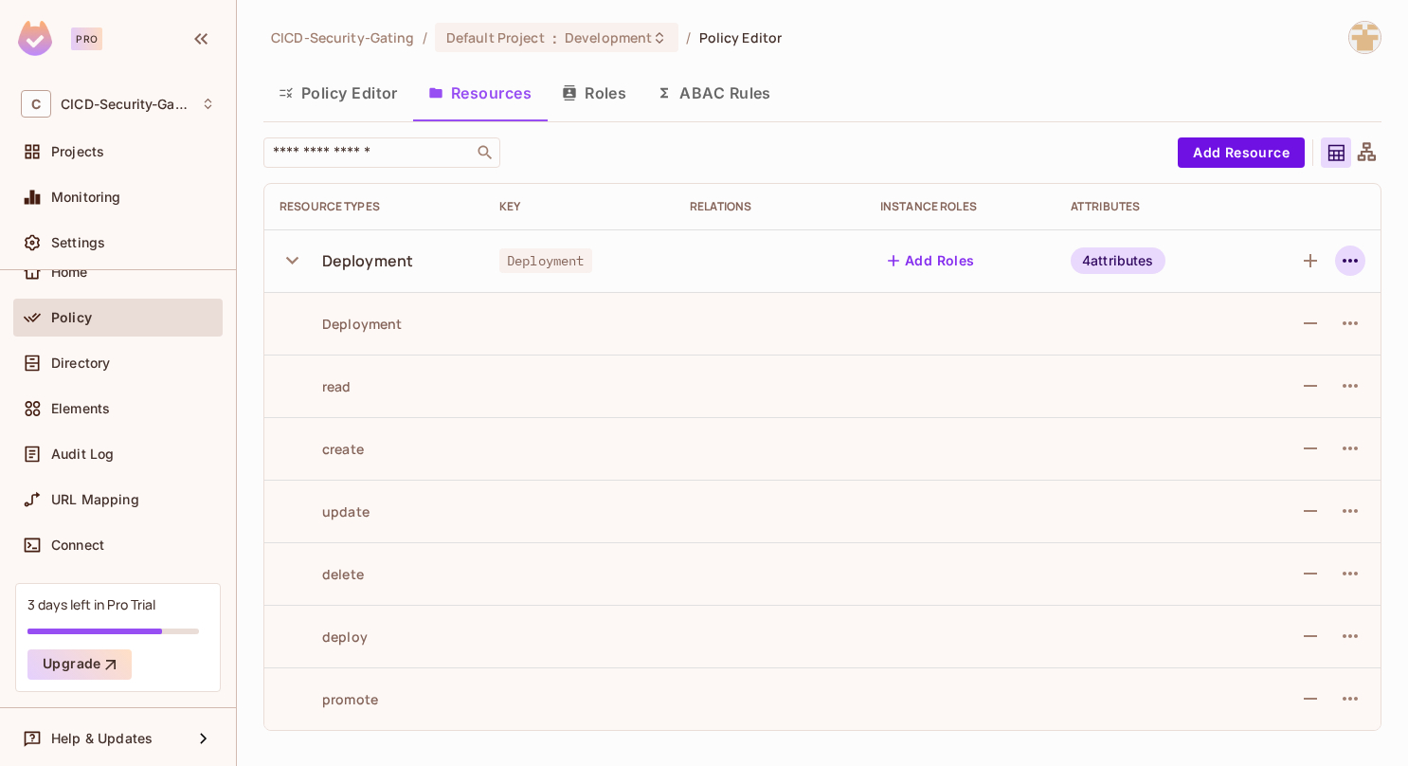
click at [1351, 267] on icon "button" at bounding box center [1350, 260] width 23 height 23
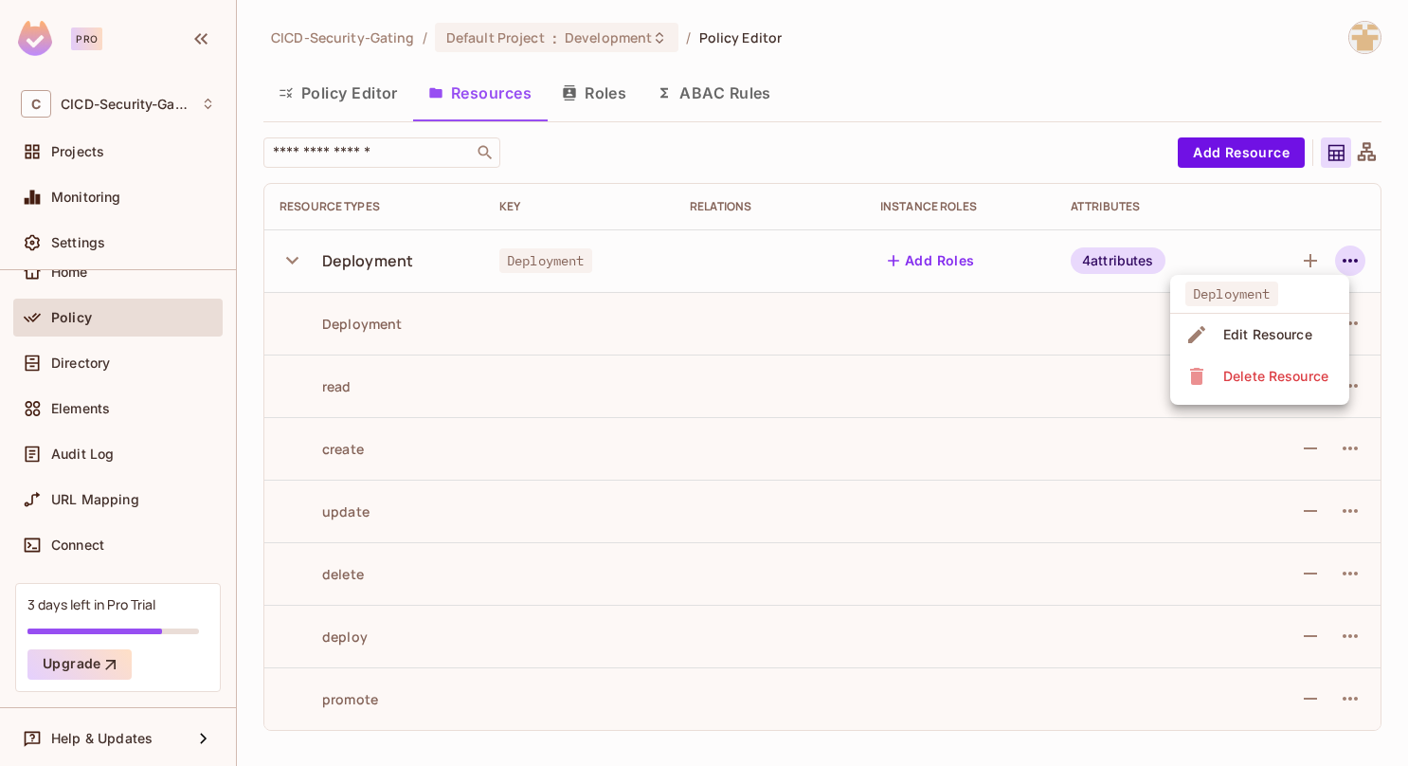
click at [1310, 253] on div at bounding box center [704, 383] width 1408 height 766
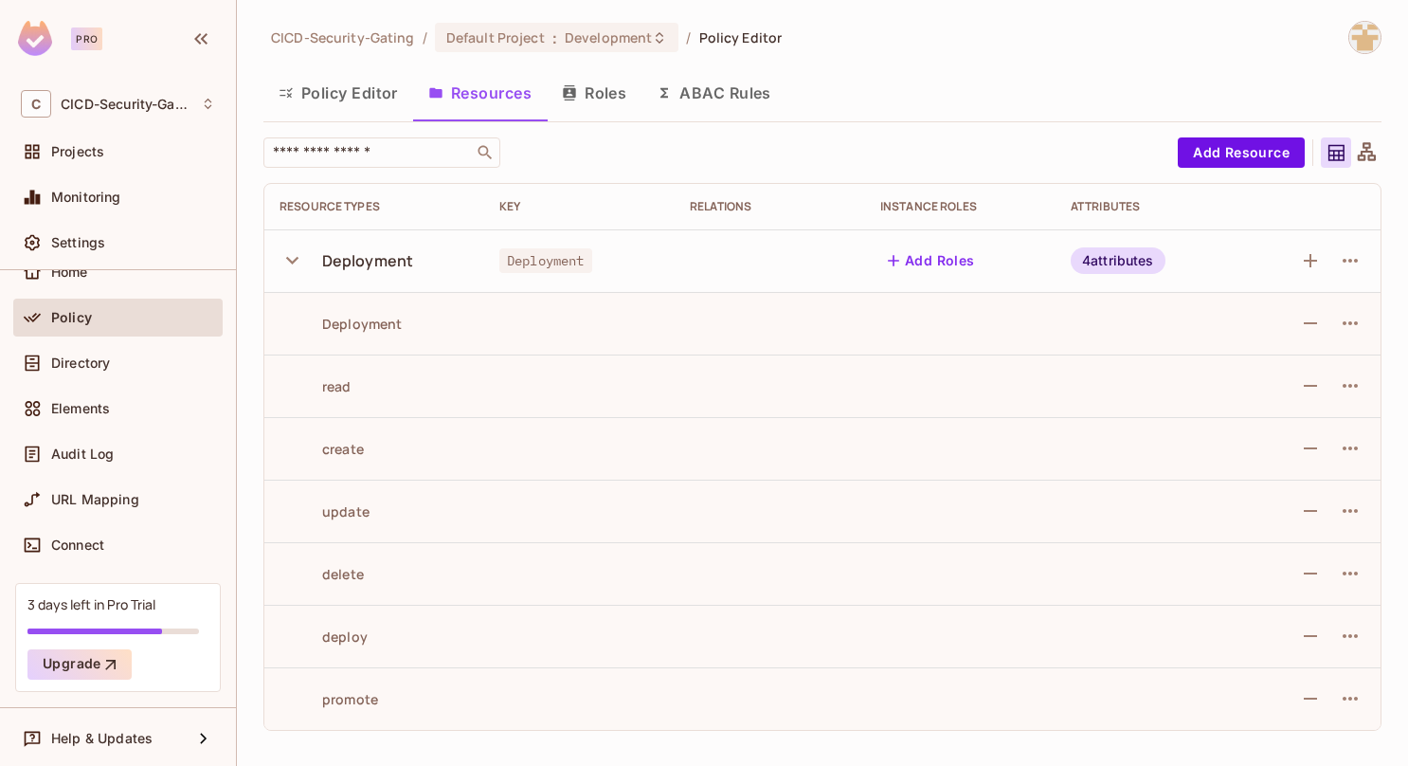
click at [1306, 258] on icon "button" at bounding box center [1310, 260] width 23 height 23
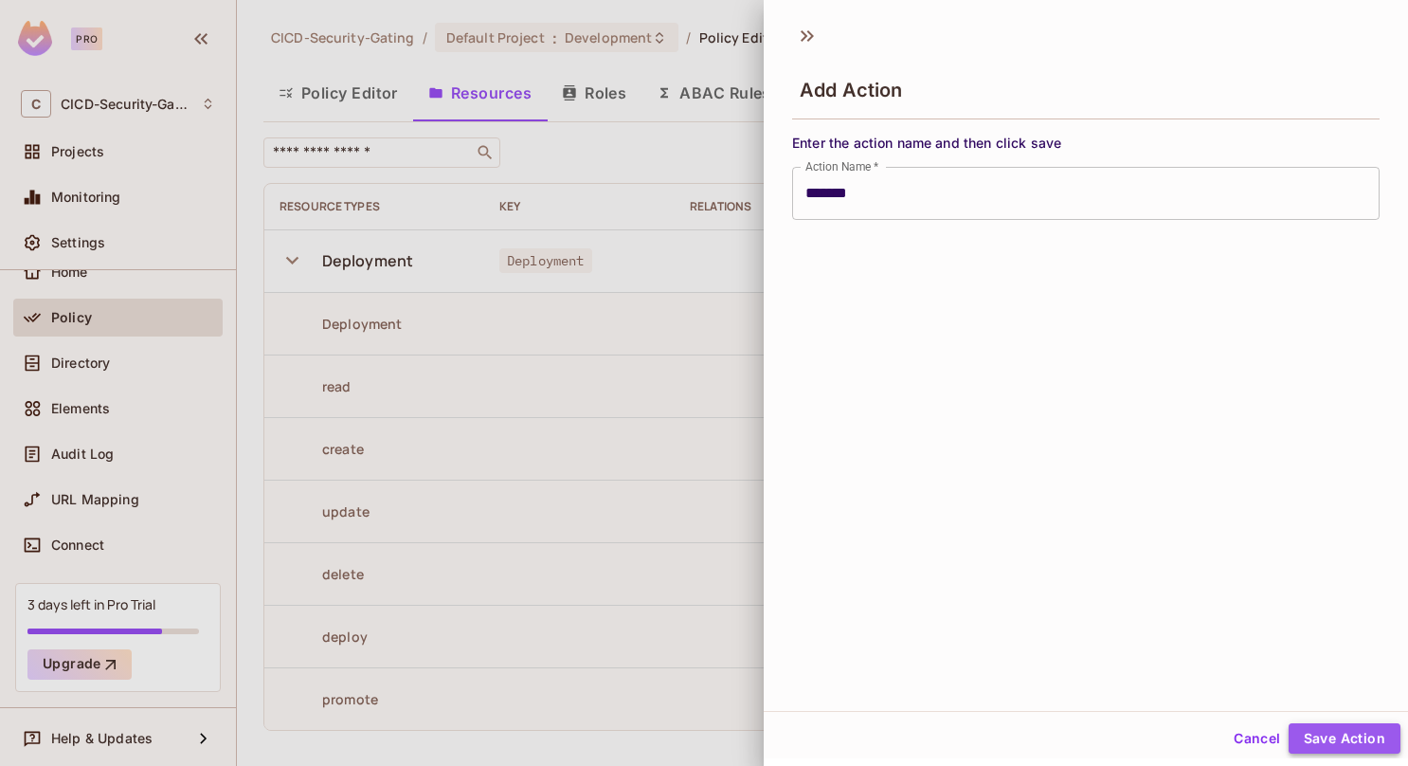
click at [1309, 728] on button "Save Action" at bounding box center [1345, 738] width 112 height 30
click at [1342, 733] on button "Save Action" at bounding box center [1345, 738] width 112 height 30
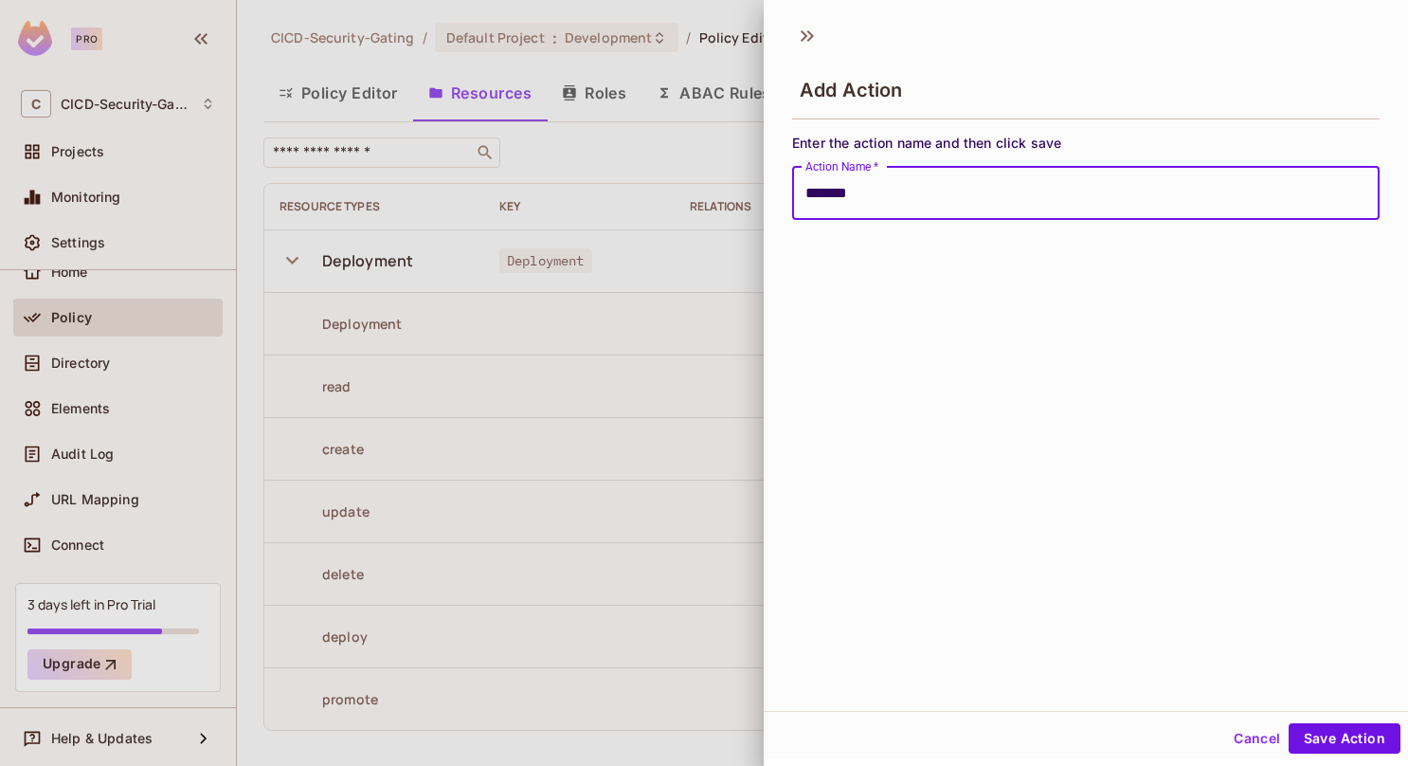
click at [887, 177] on input "*******" at bounding box center [1086, 193] width 588 height 53
type input "*******"
click at [1324, 732] on button "Save Action" at bounding box center [1345, 738] width 112 height 30
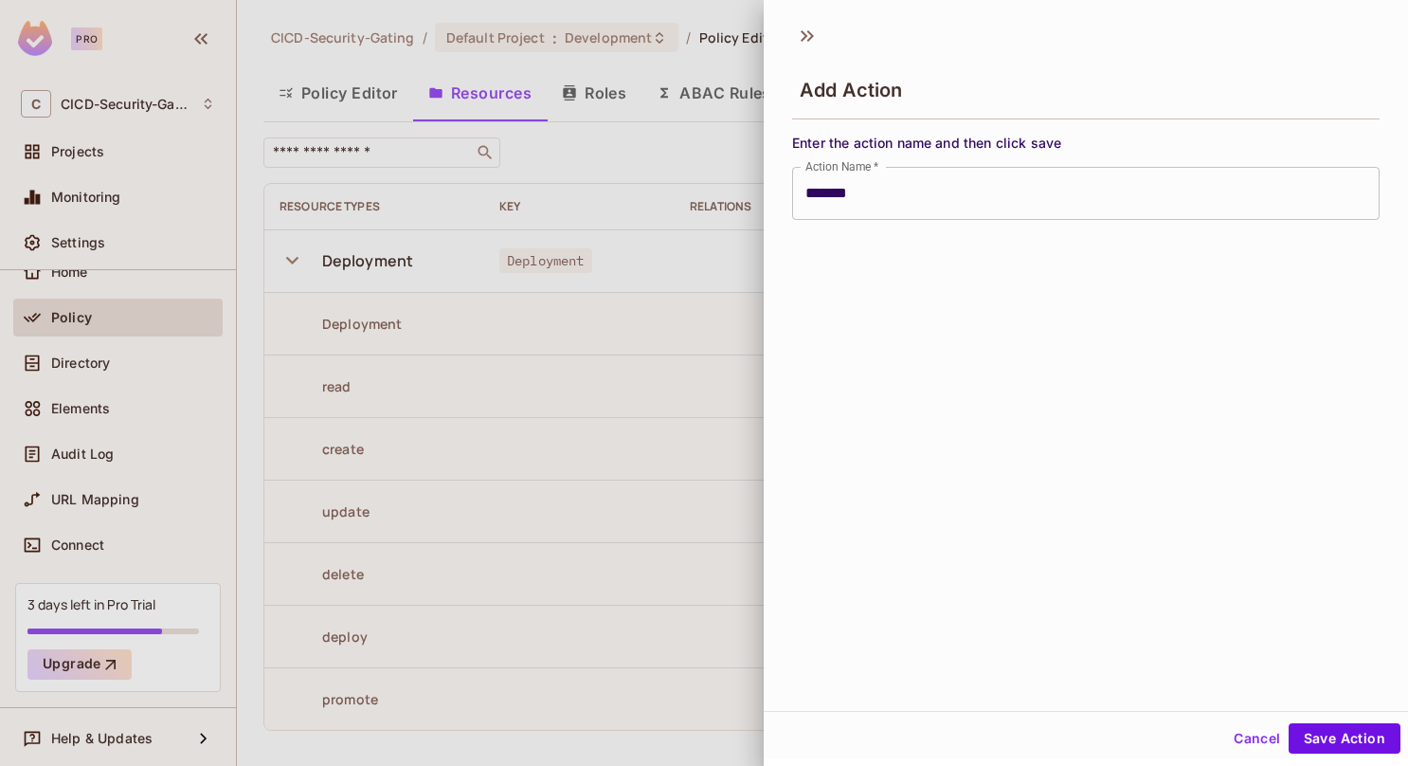
click at [1249, 733] on button "Cancel" at bounding box center [1257, 738] width 62 height 30
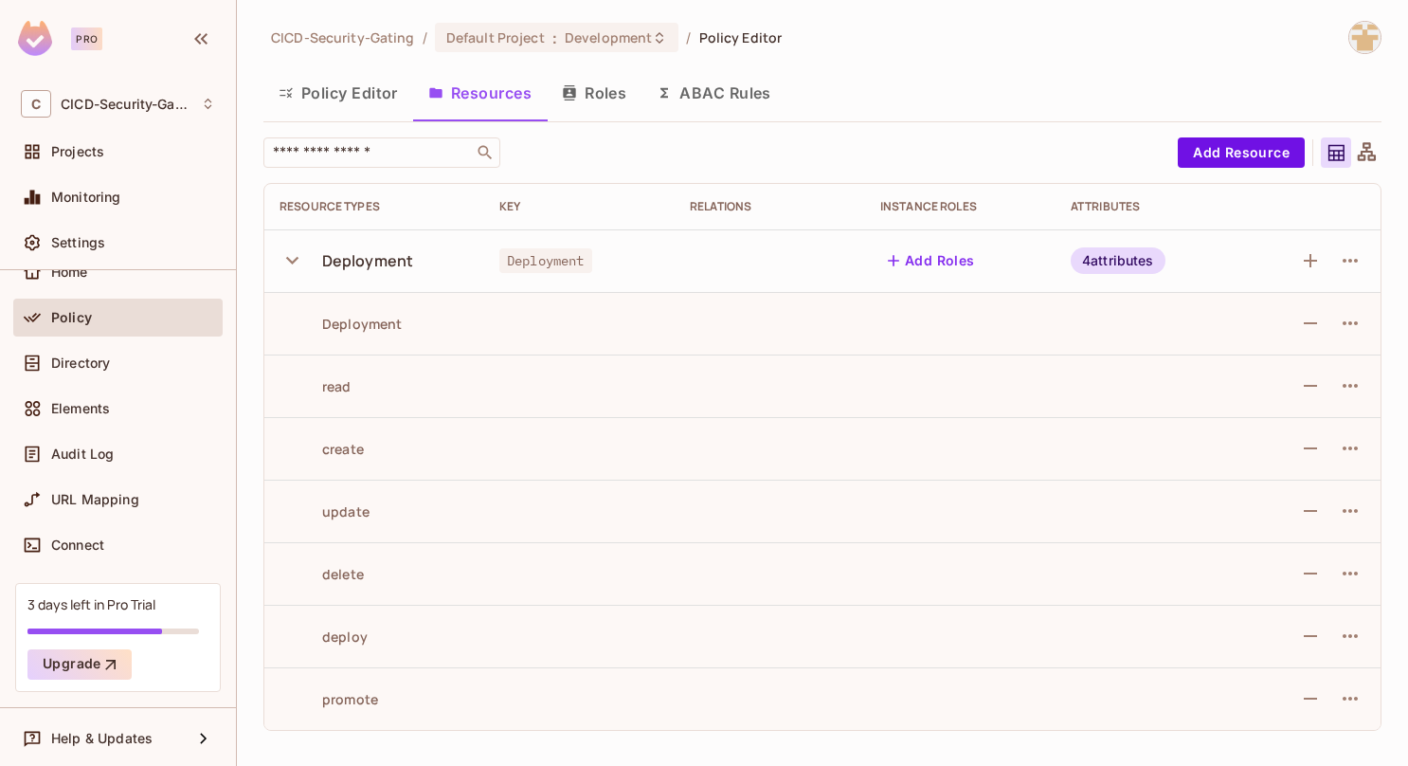
scroll to position [0, 0]
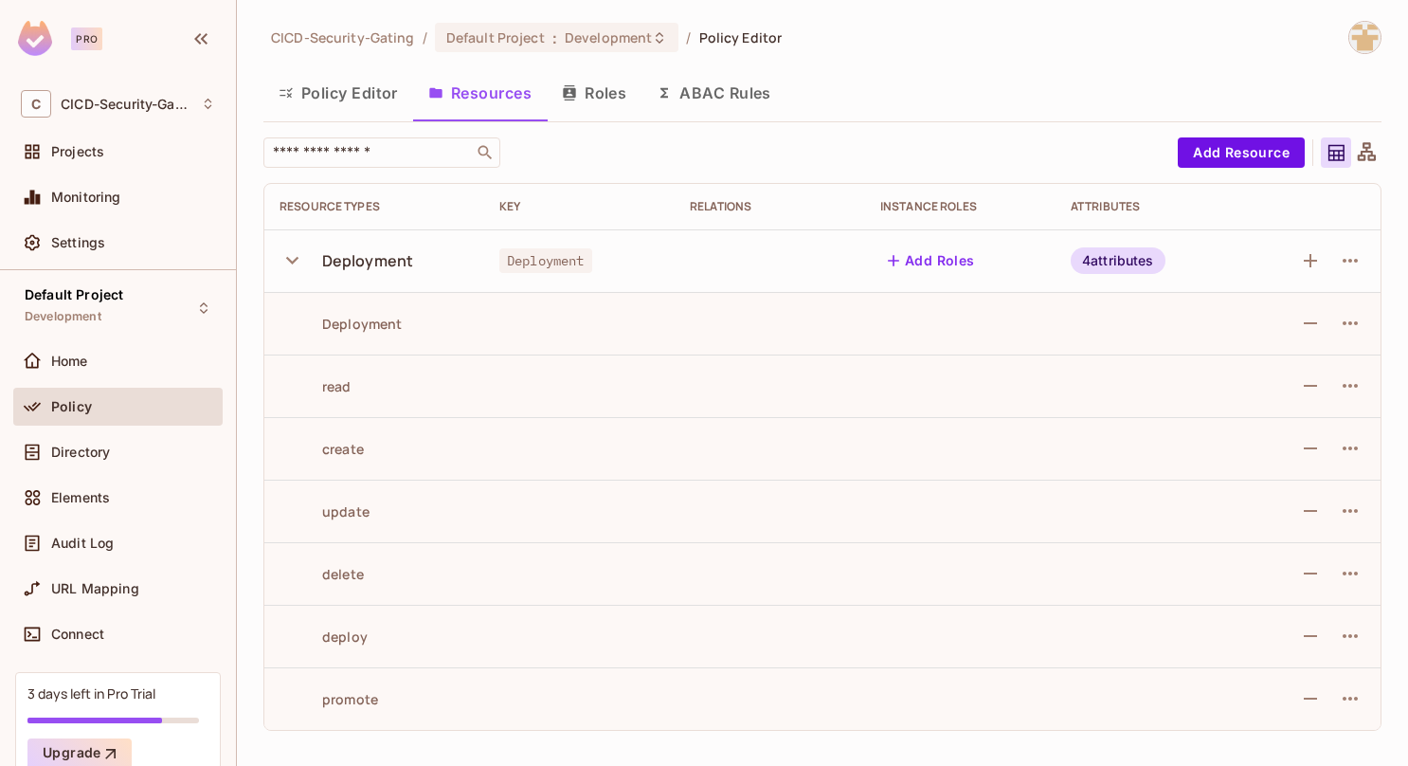
click at [597, 97] on button "Roles" at bounding box center [594, 92] width 95 height 47
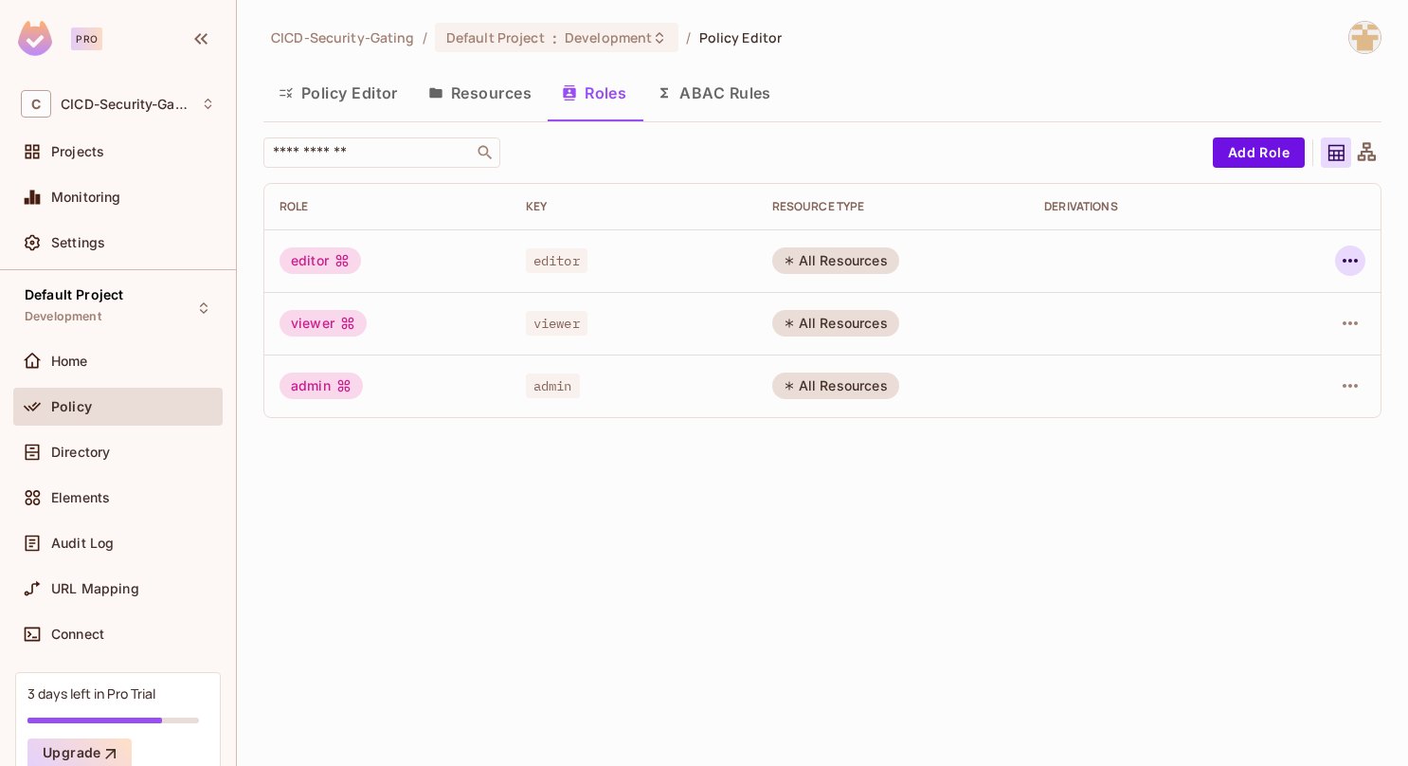
click at [1347, 250] on icon "button" at bounding box center [1350, 260] width 23 height 23
click at [1287, 299] on div "Edit Role" at bounding box center [1266, 303] width 57 height 19
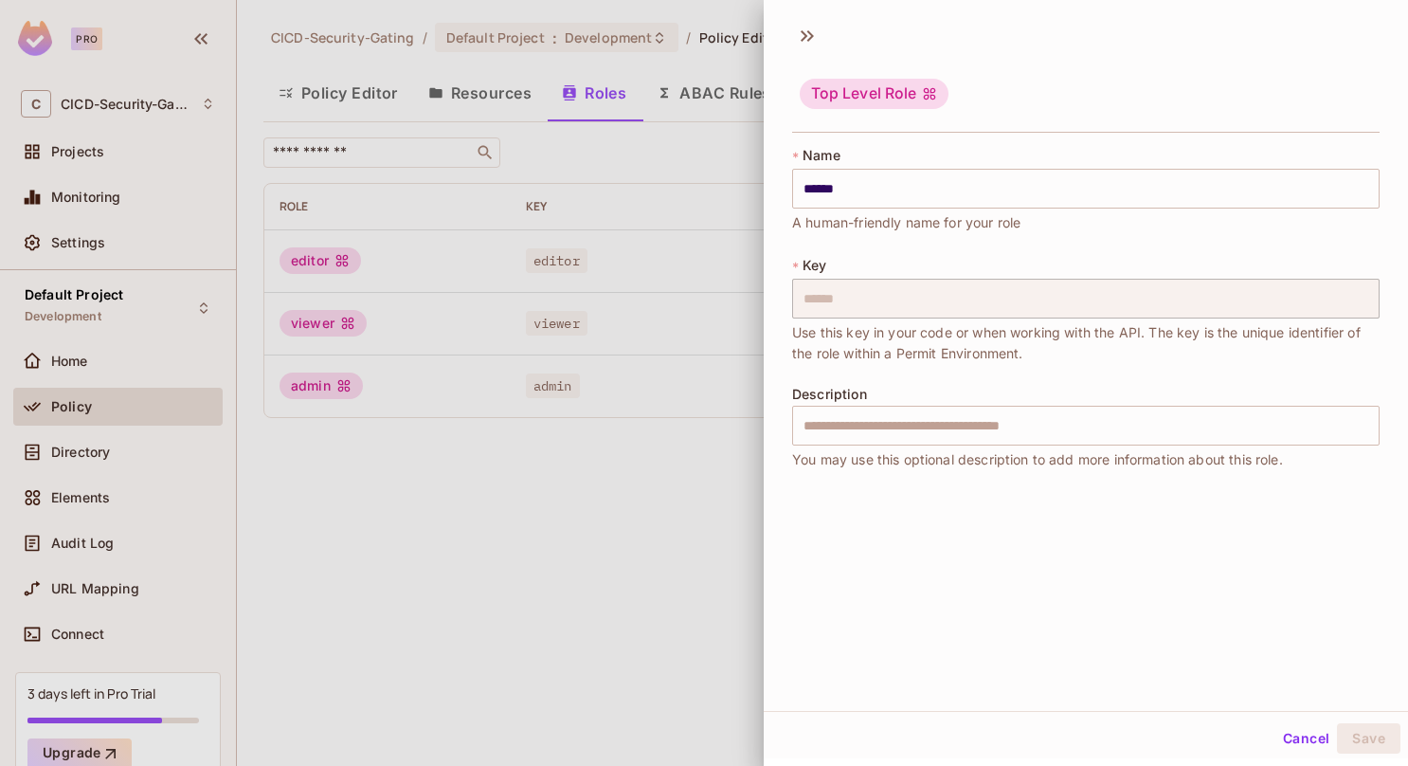
click at [624, 511] on div at bounding box center [704, 383] width 1408 height 766
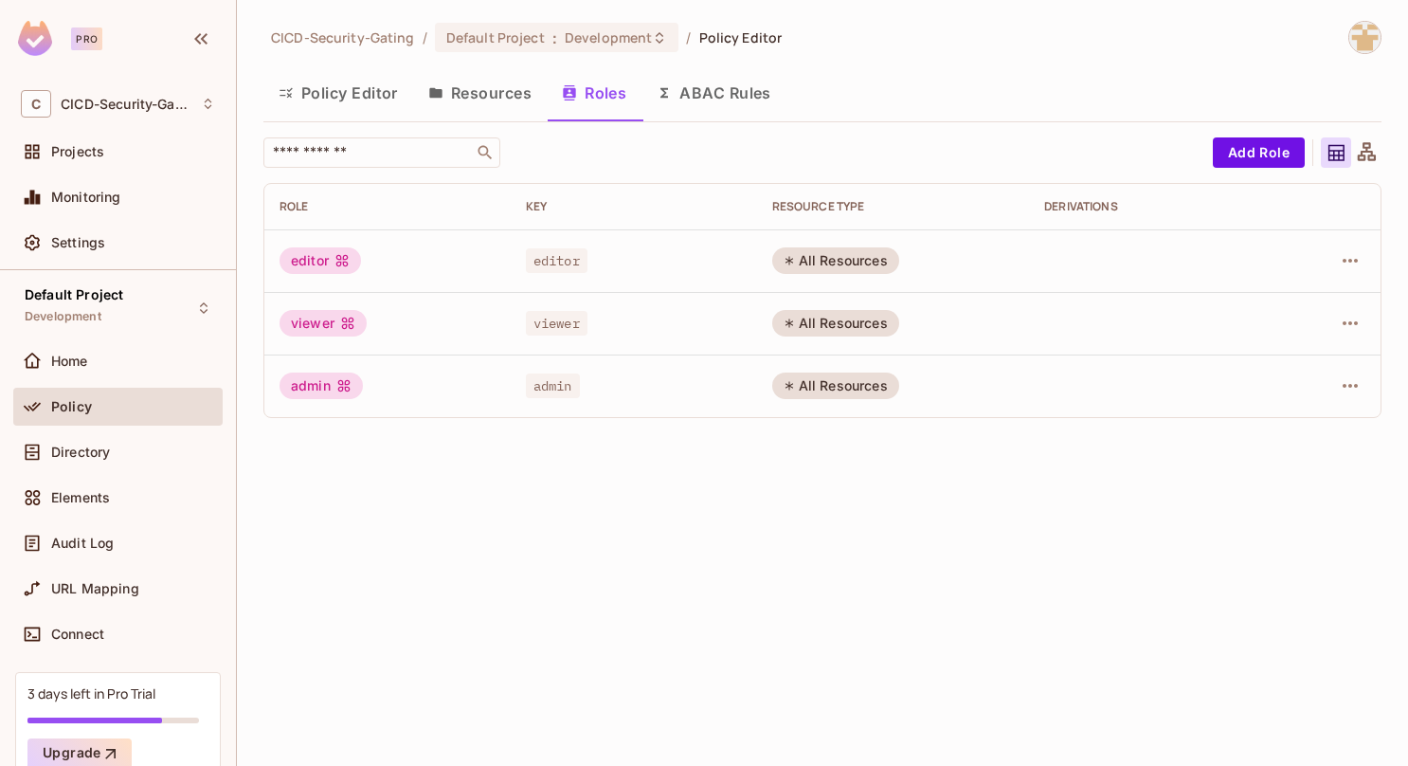
click at [836, 255] on div "All Resources" at bounding box center [835, 260] width 127 height 27
click at [1350, 255] on icon "button" at bounding box center [1350, 260] width 23 height 23
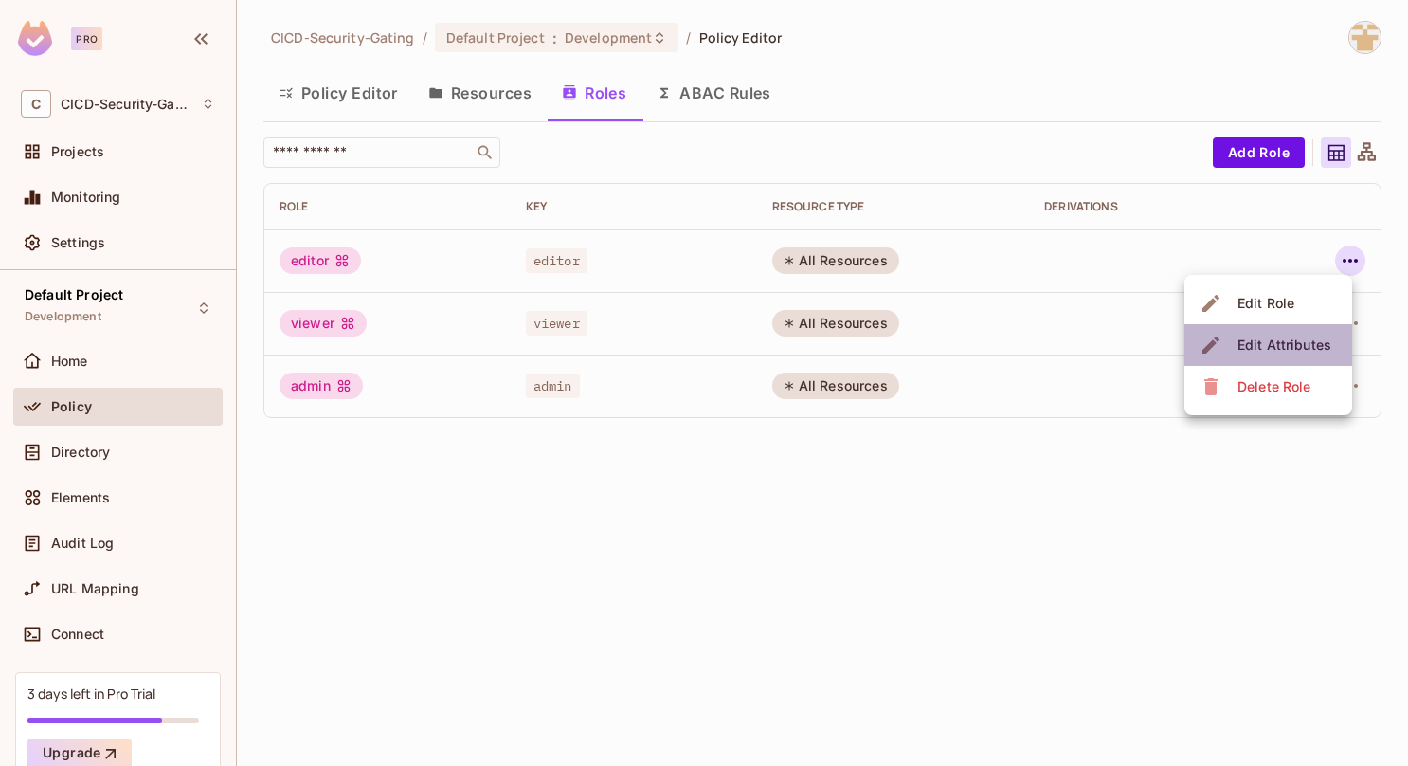
click at [1289, 333] on span "Edit Attributes" at bounding box center [1284, 345] width 105 height 30
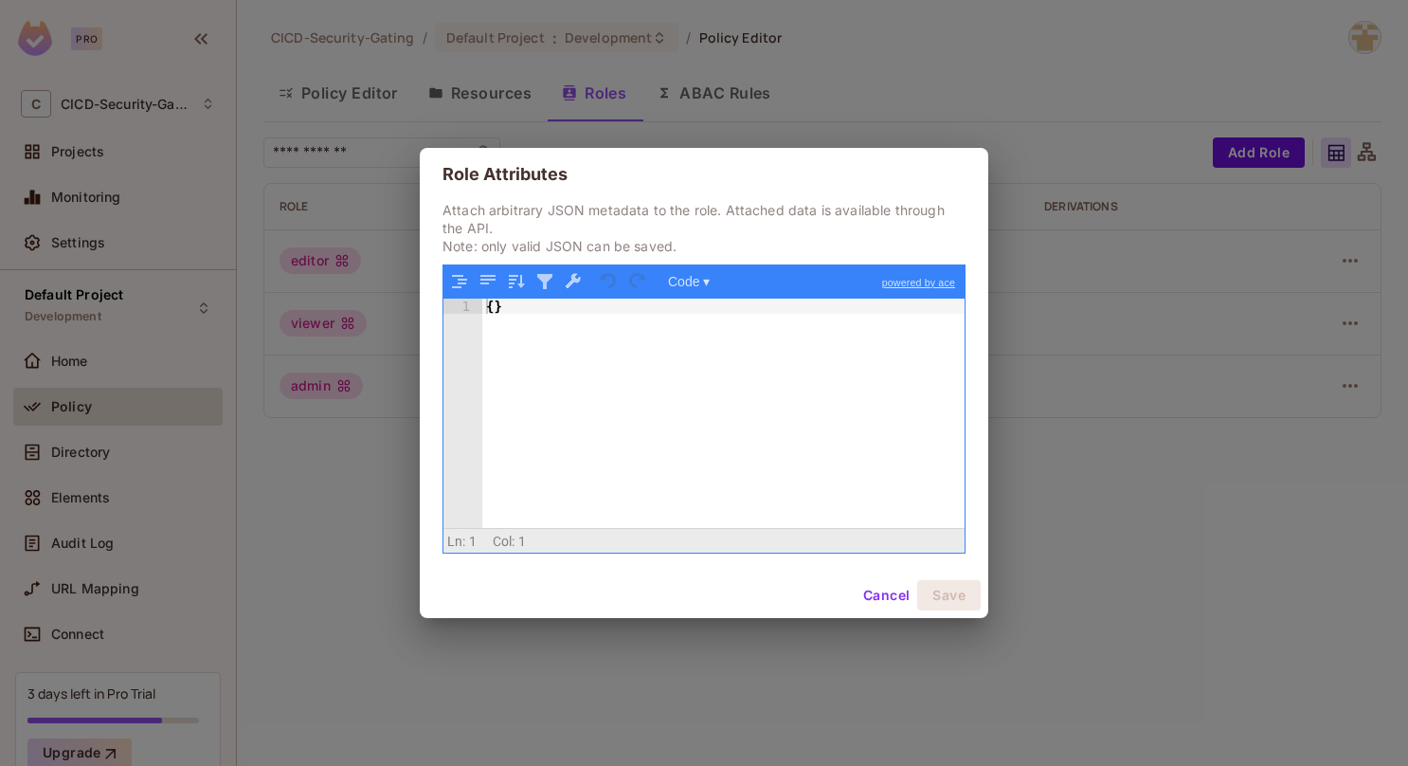
click at [1028, 381] on div "Role Attributes Attach arbitrary JSON metadata to the role. Attached data is av…" at bounding box center [704, 383] width 1408 height 766
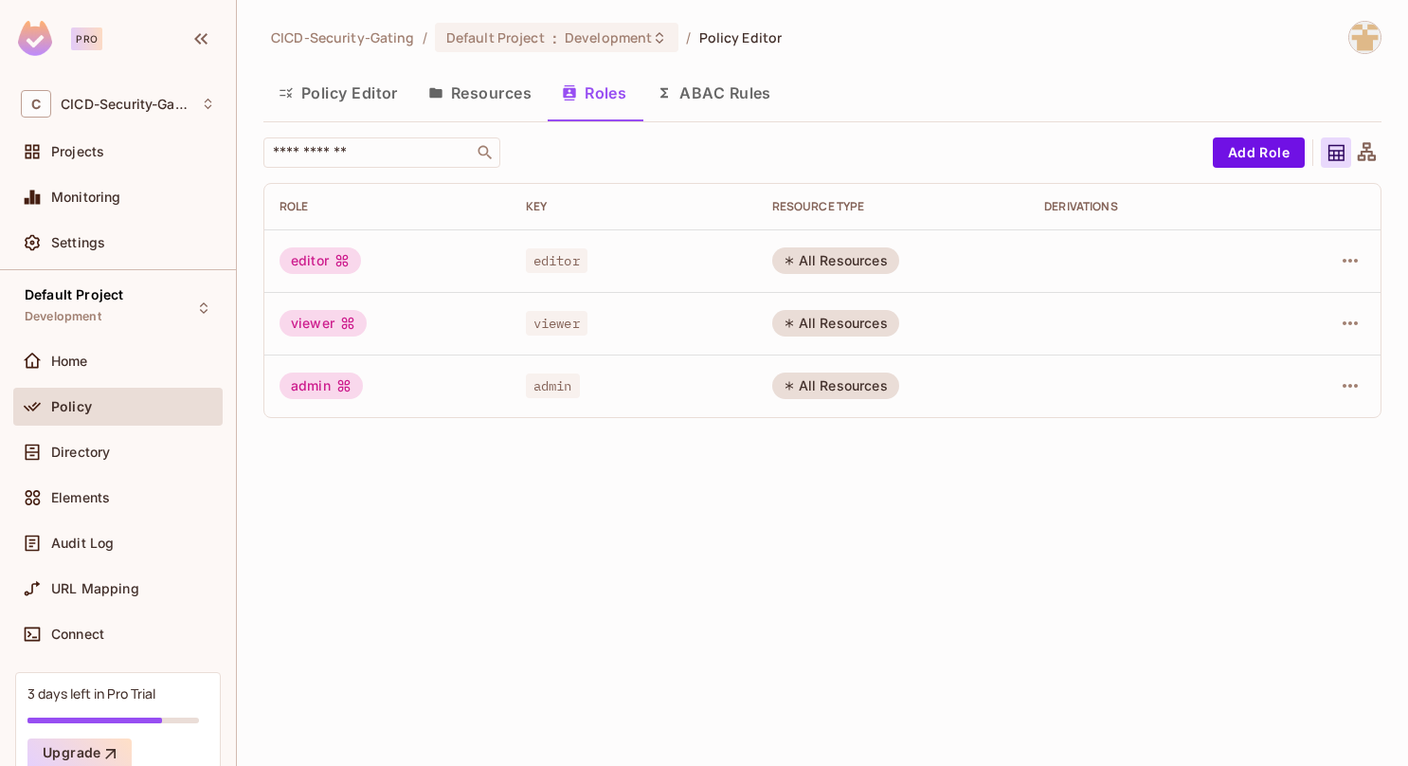
click at [322, 261] on div "editor" at bounding box center [321, 260] width 82 height 27
click at [1345, 260] on icon "button" at bounding box center [1350, 261] width 15 height 4
click at [1315, 307] on li "Edit Role" at bounding box center [1269, 303] width 168 height 42
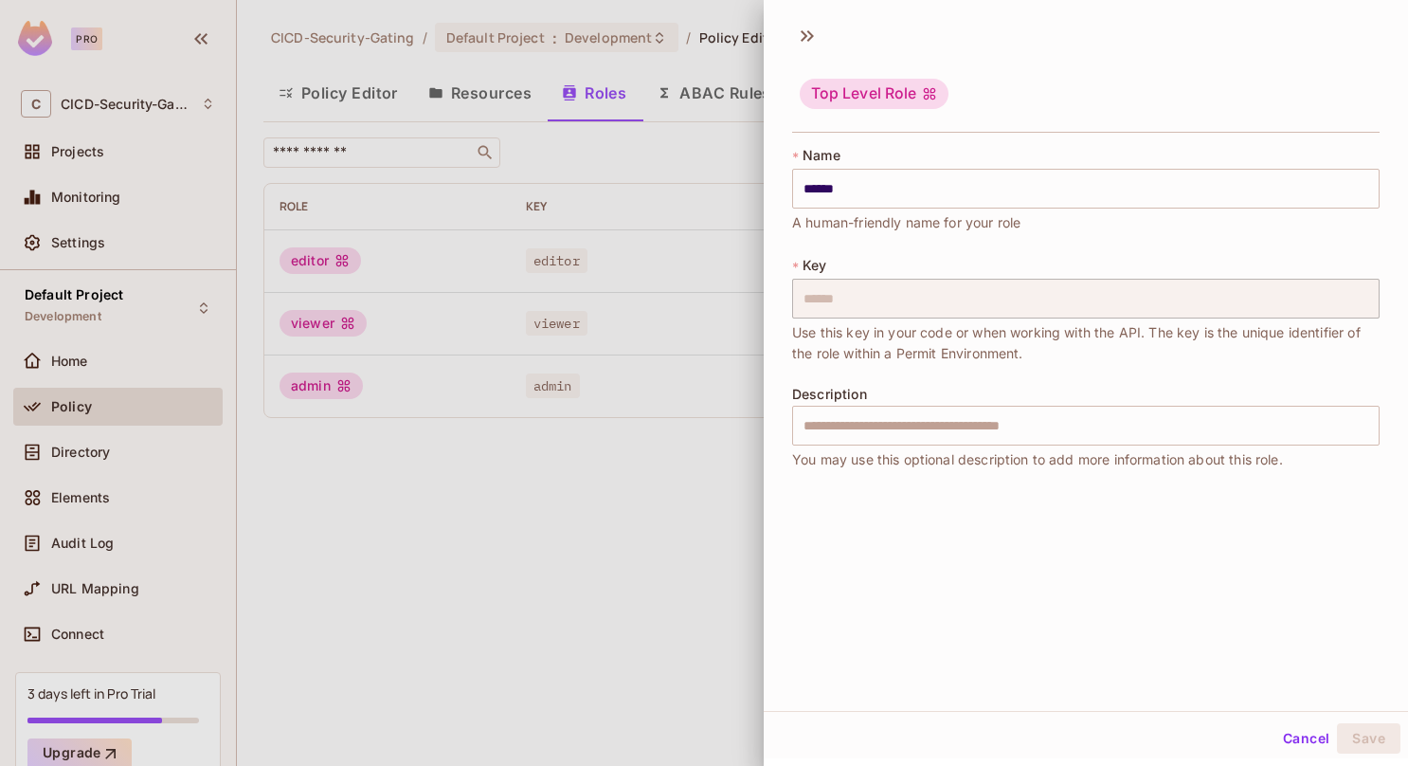
drag, startPoint x: 883, startPoint y: 307, endPoint x: 686, endPoint y: 415, distance: 224.8
click at [686, 415] on div at bounding box center [704, 383] width 1408 height 766
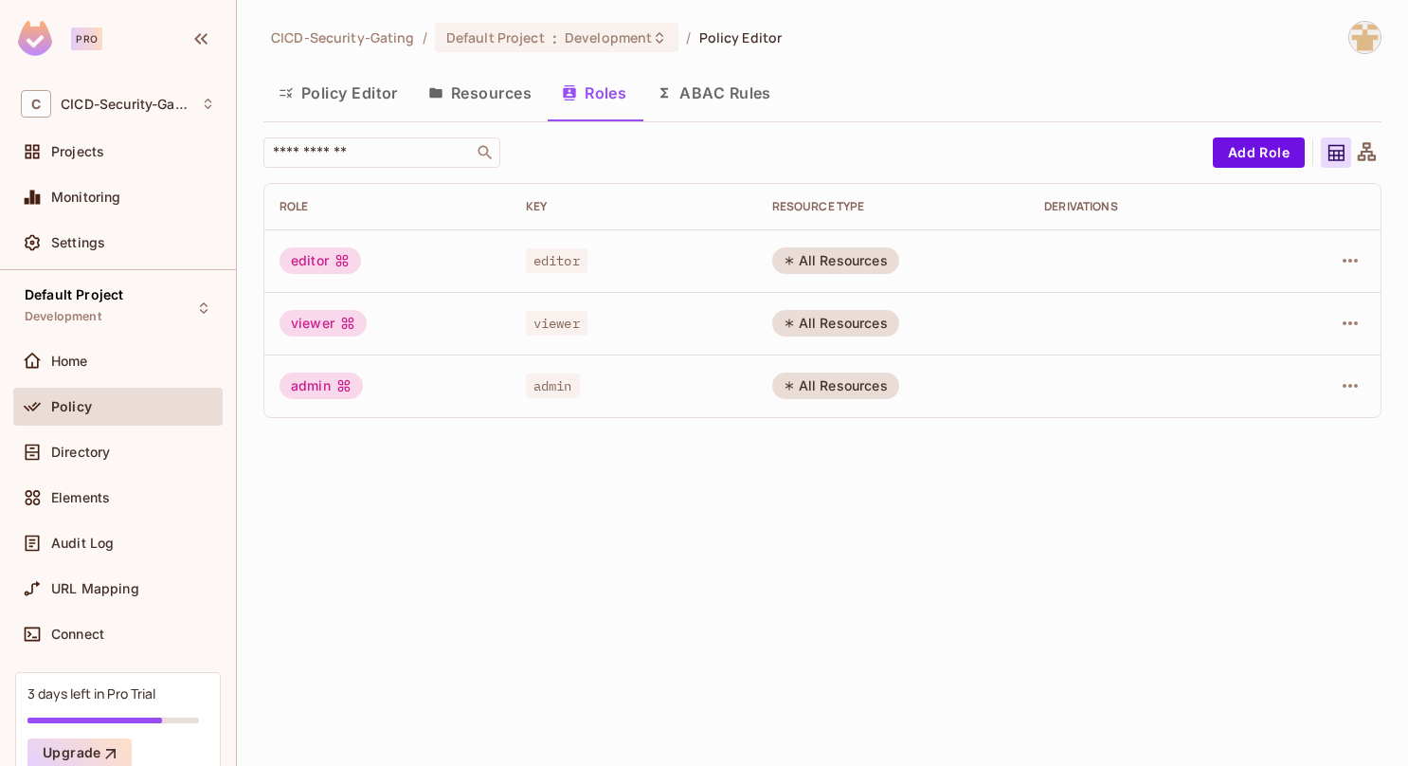
click at [744, 100] on button "ABAC Rules" at bounding box center [714, 92] width 145 height 47
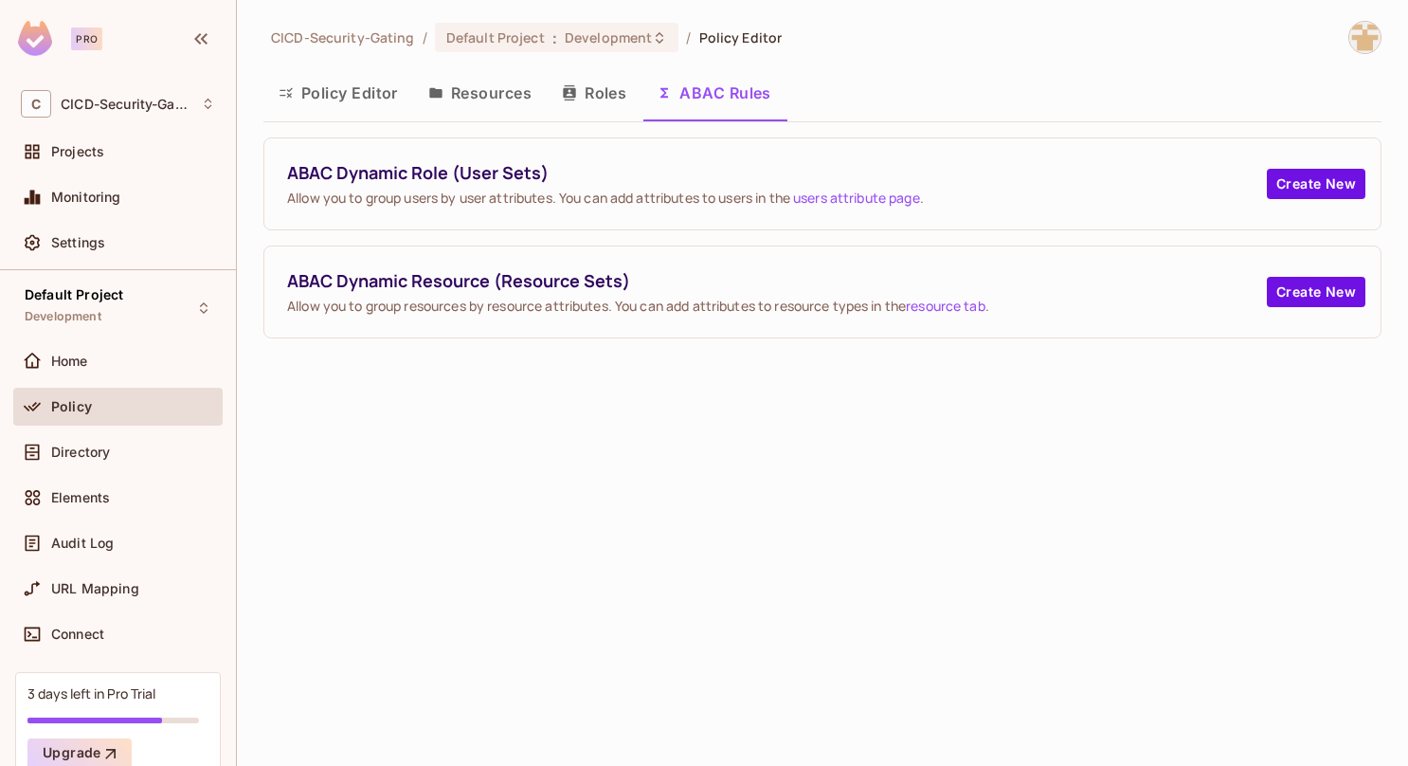
click at [824, 373] on div "CICD-Security-Gating / Default Project : Development / Policy Editor Policy Edi…" at bounding box center [822, 383] width 1171 height 766
click at [1316, 172] on button "Create New" at bounding box center [1316, 184] width 99 height 30
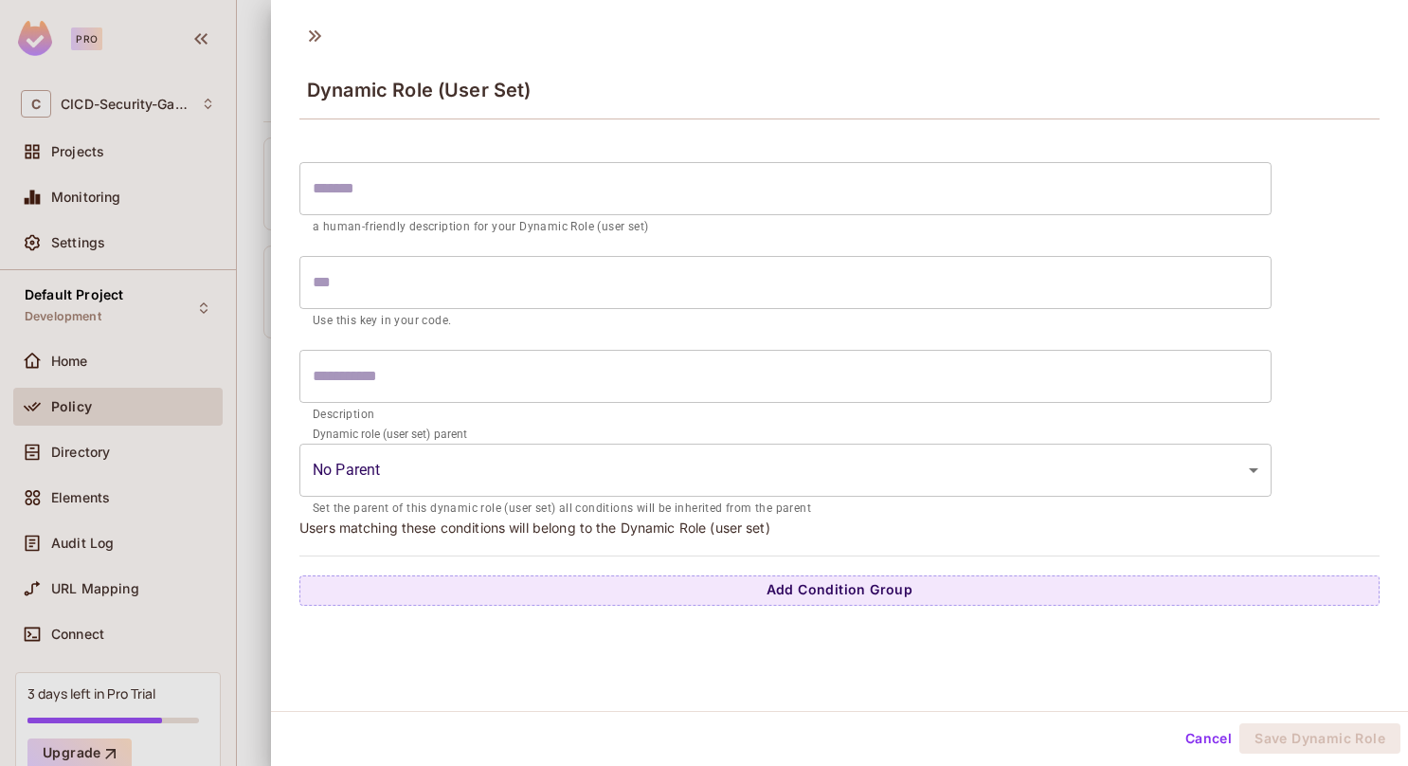
click at [608, 194] on input "text" at bounding box center [785, 188] width 972 height 53
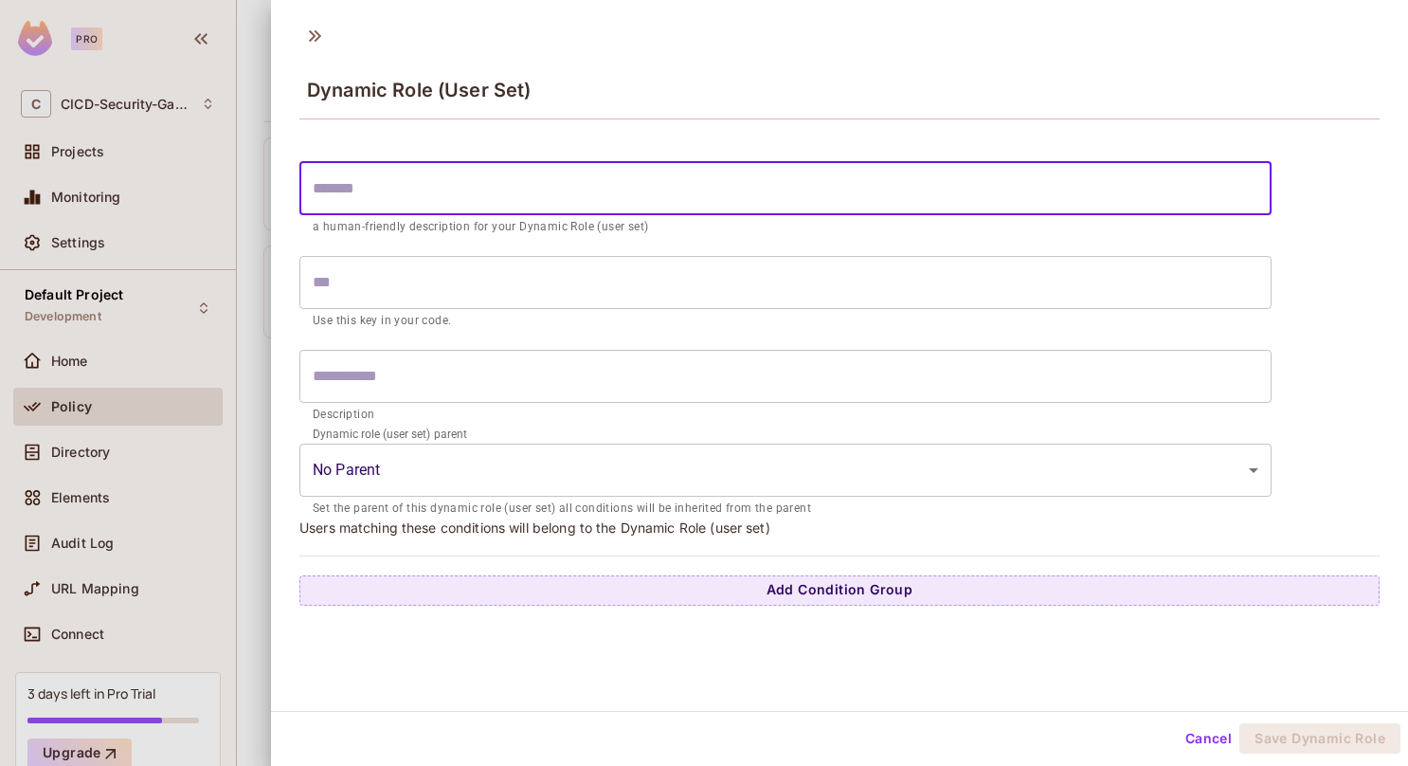
click at [387, 189] on input "text" at bounding box center [785, 188] width 972 height 53
paste input "**********"
type input "**********"
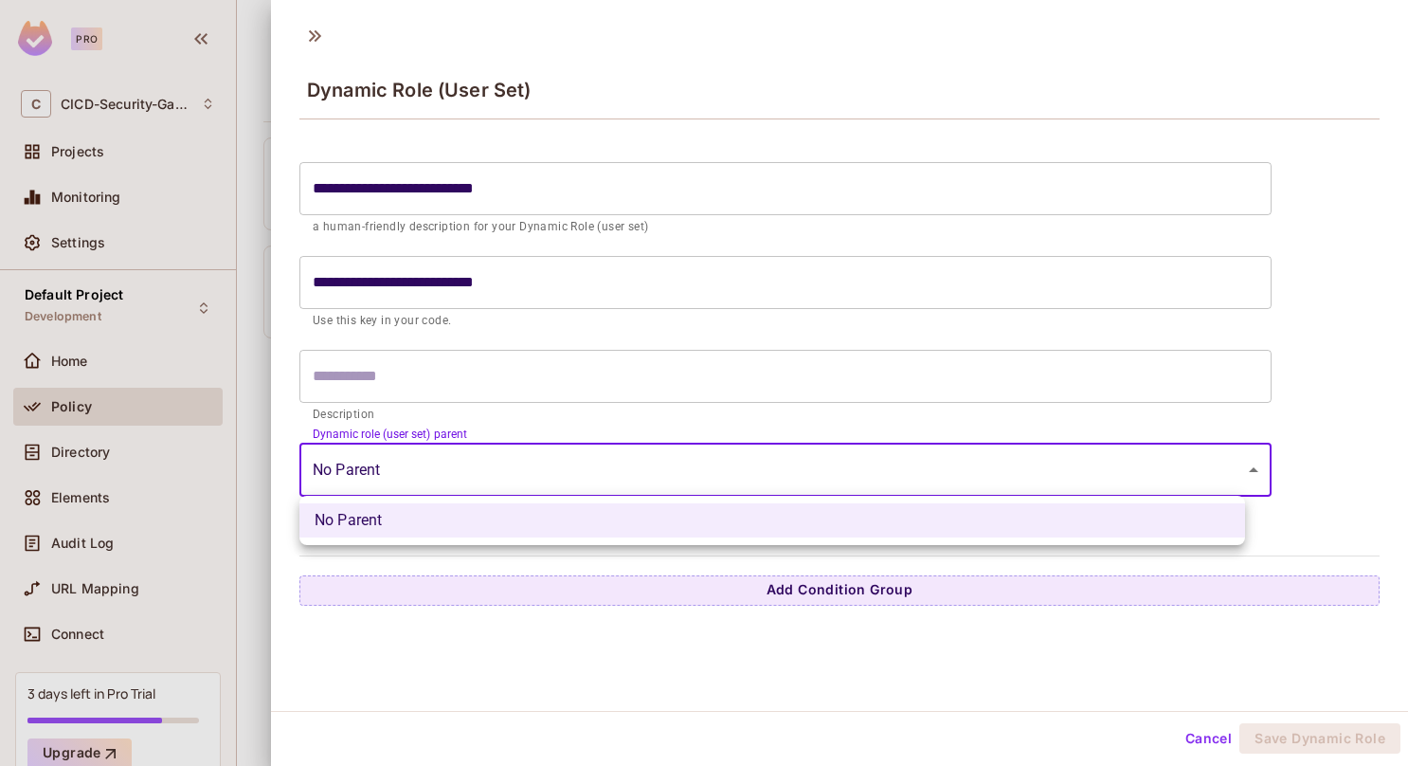
click at [457, 454] on body "**********" at bounding box center [704, 383] width 1408 height 766
click at [457, 454] on div at bounding box center [704, 383] width 1408 height 766
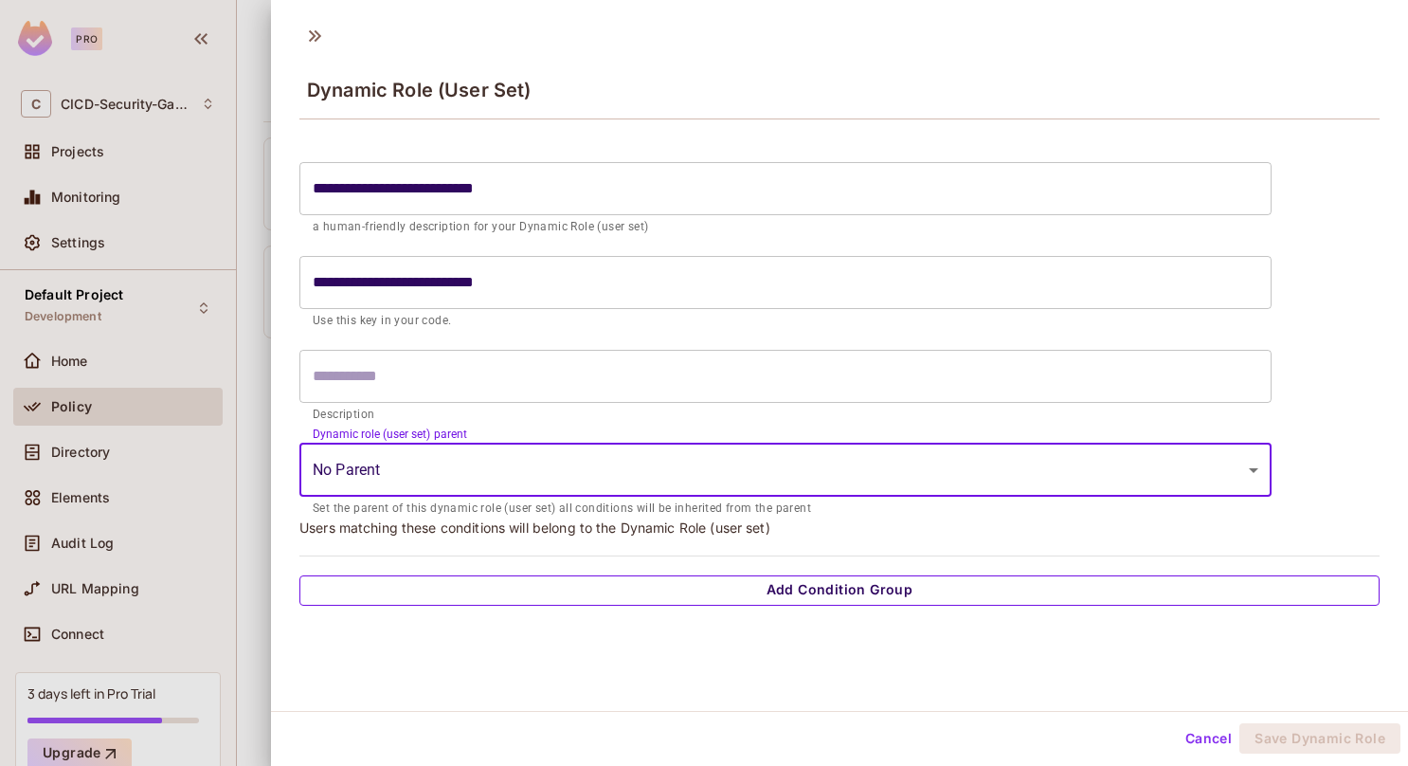
click at [735, 590] on button "Add Condition Group" at bounding box center [839, 590] width 1080 height 30
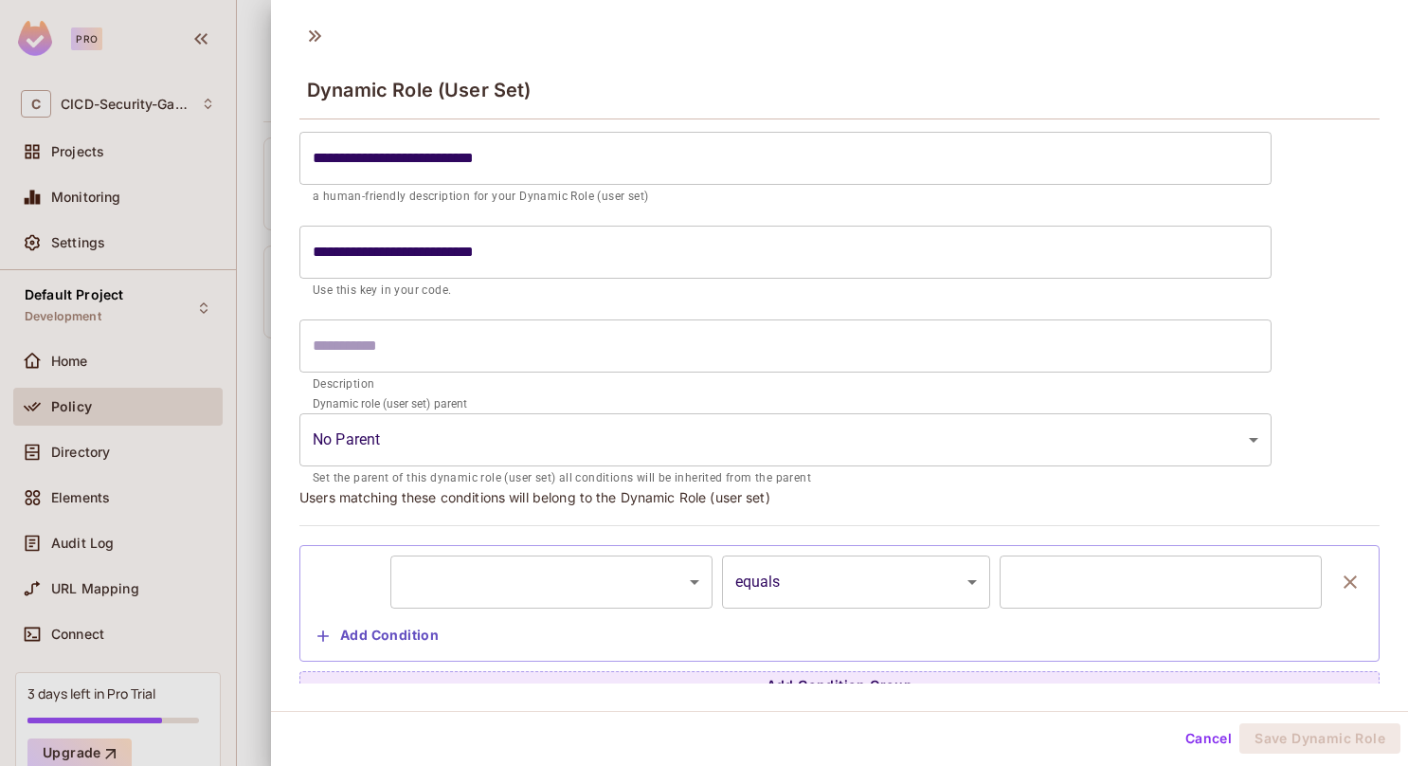
scroll to position [47, 0]
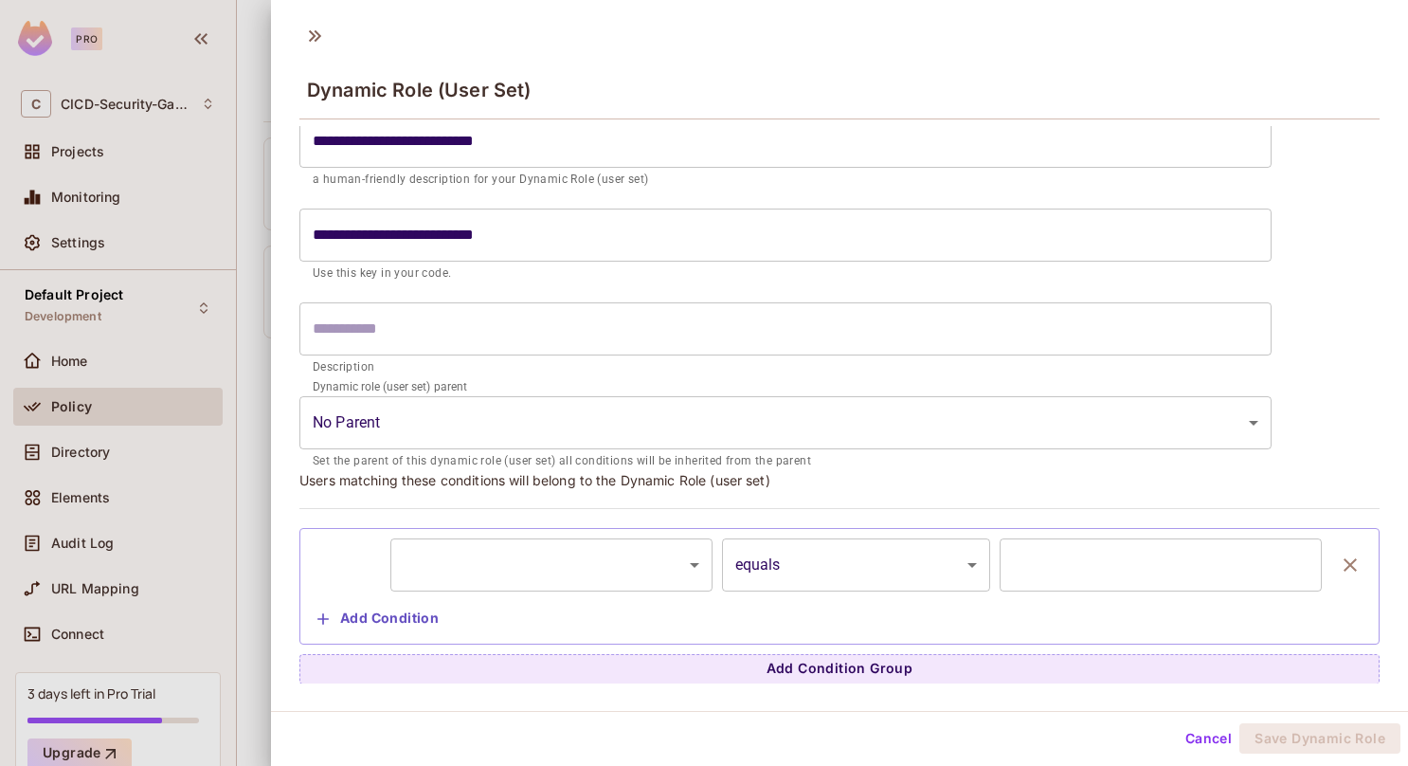
click at [509, 548] on body "**********" at bounding box center [704, 383] width 1408 height 766
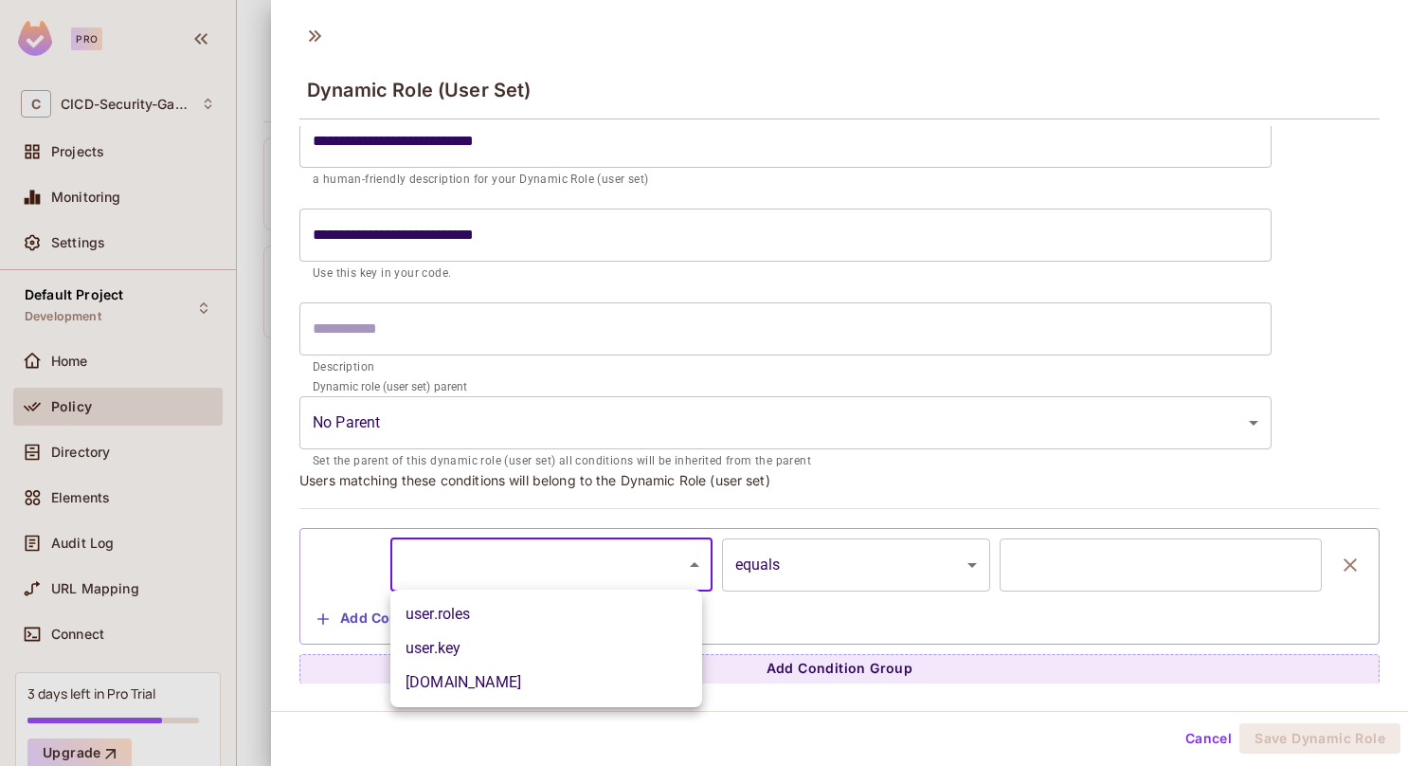
click at [439, 506] on div at bounding box center [704, 383] width 1408 height 766
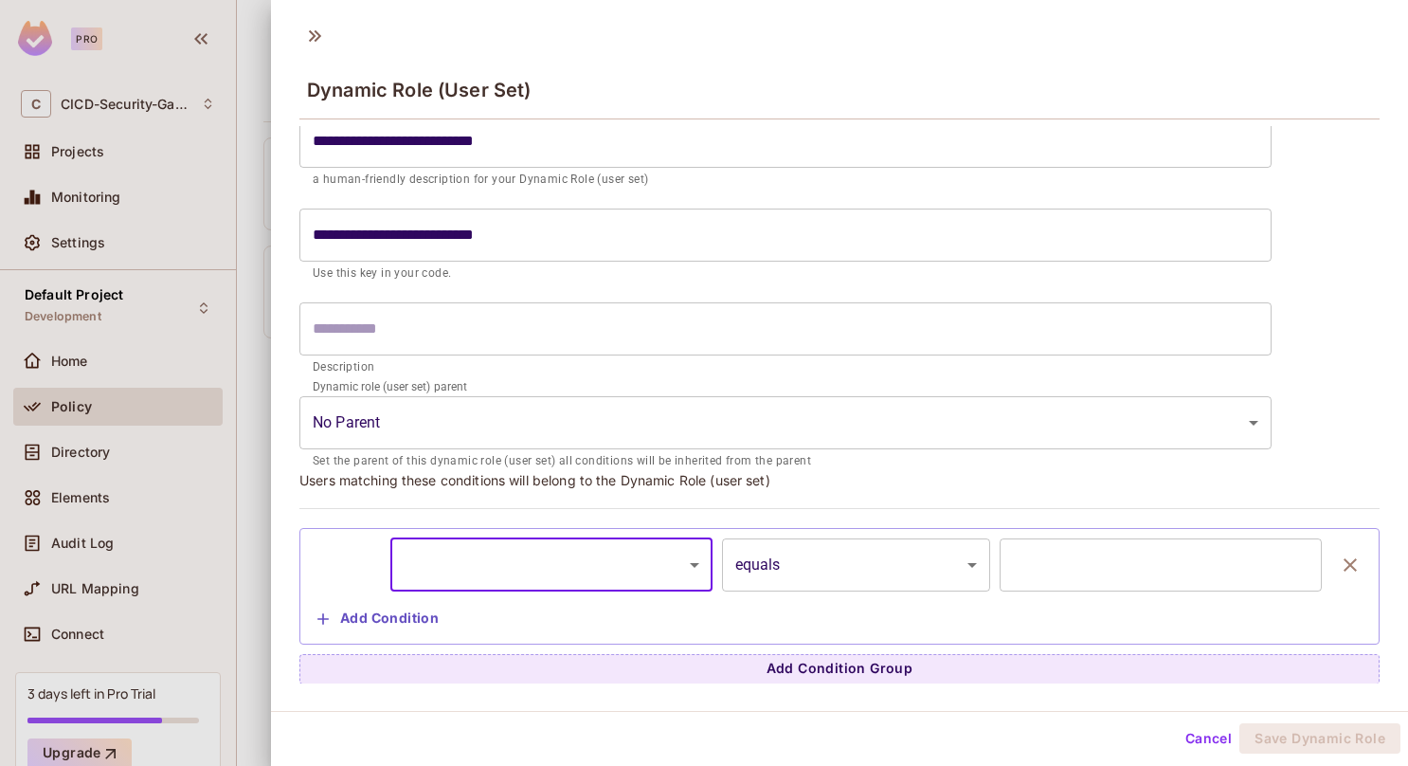
click at [881, 413] on body "**********" at bounding box center [704, 383] width 1408 height 766
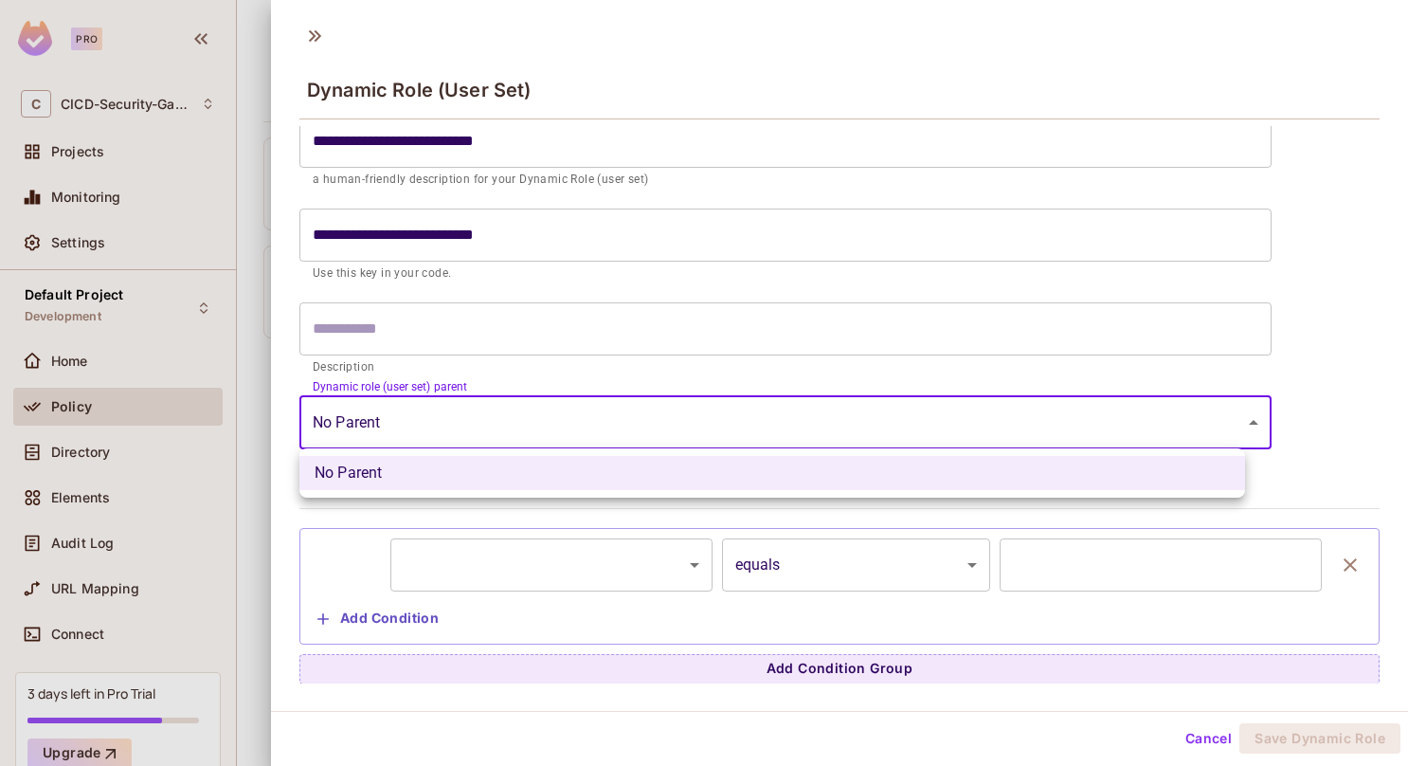
click at [881, 413] on div at bounding box center [704, 383] width 1408 height 766
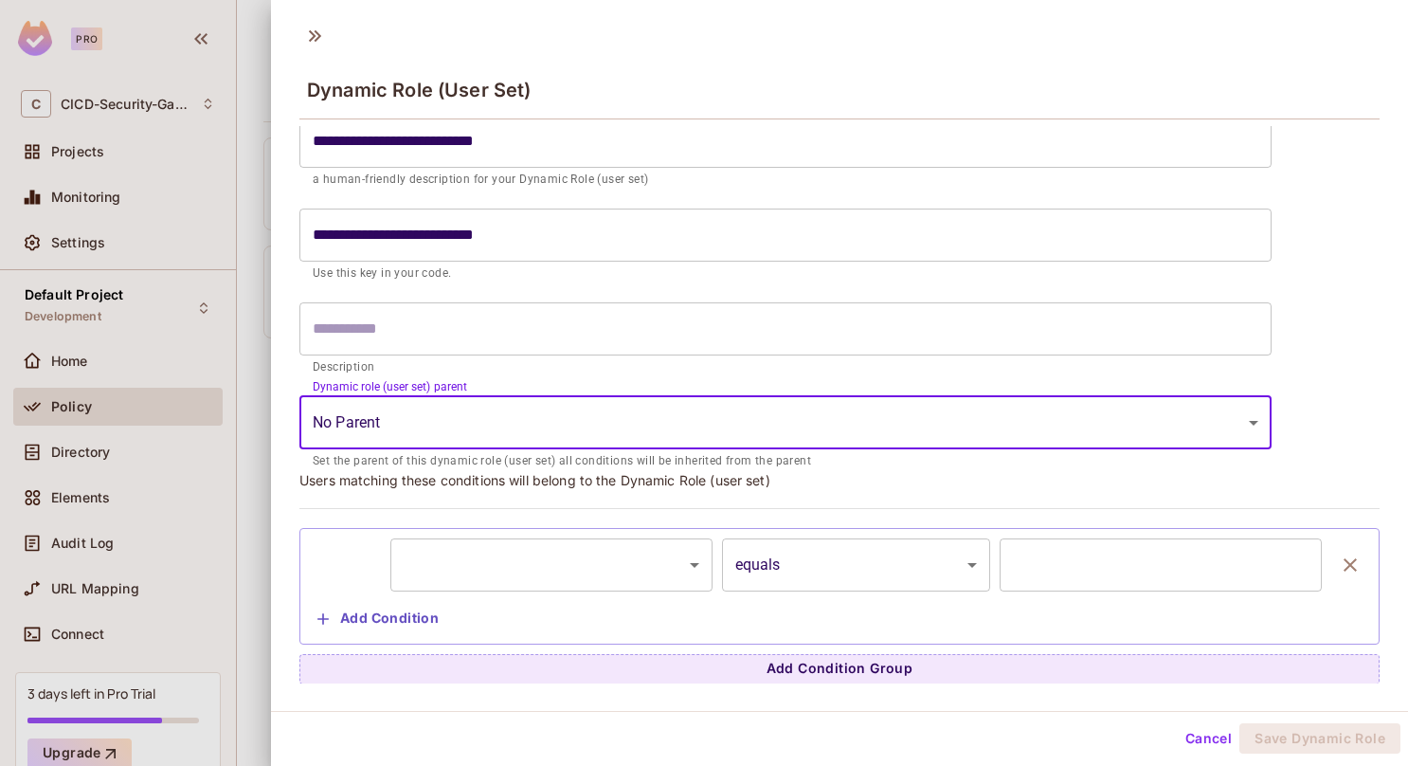
scroll to position [2, 0]
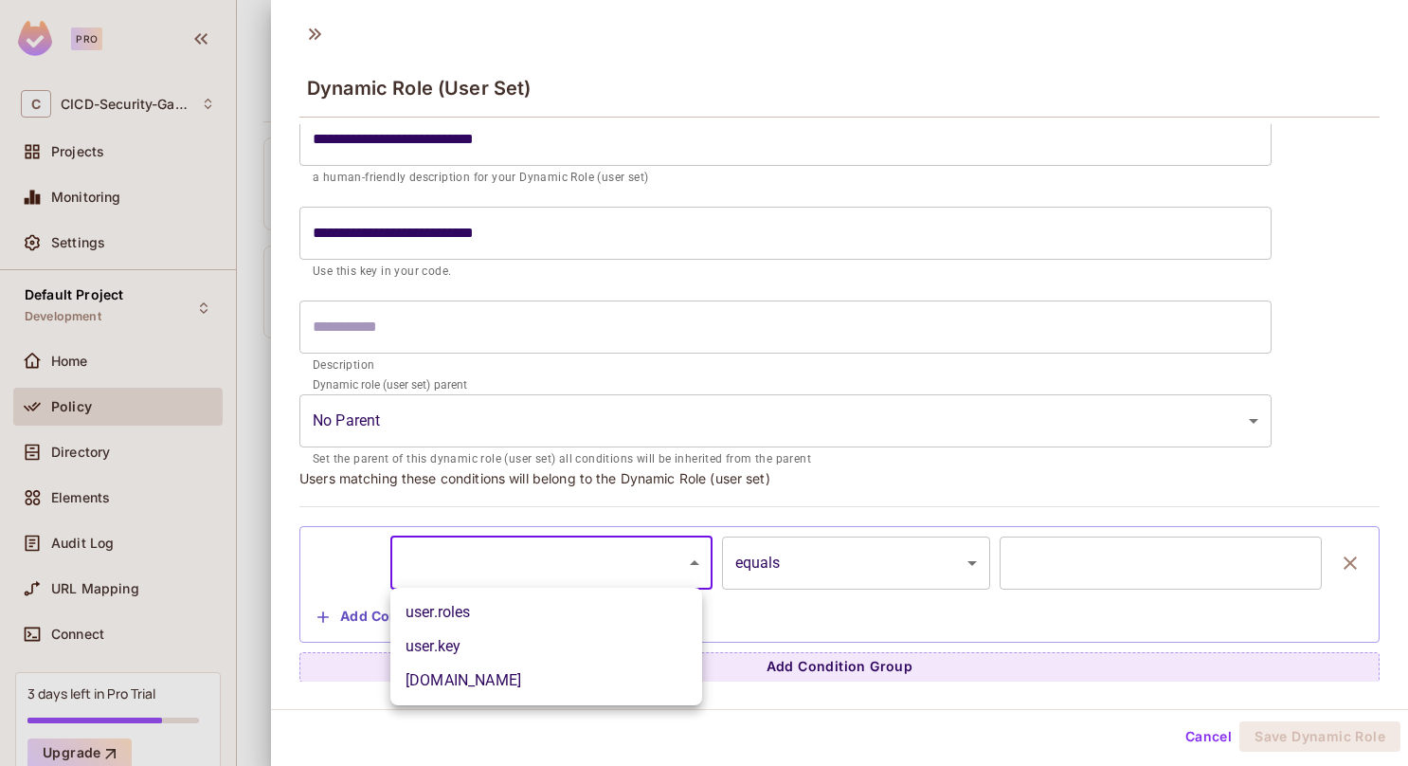
click at [635, 558] on body "**********" at bounding box center [704, 383] width 1408 height 766
click at [801, 559] on div at bounding box center [704, 383] width 1408 height 766
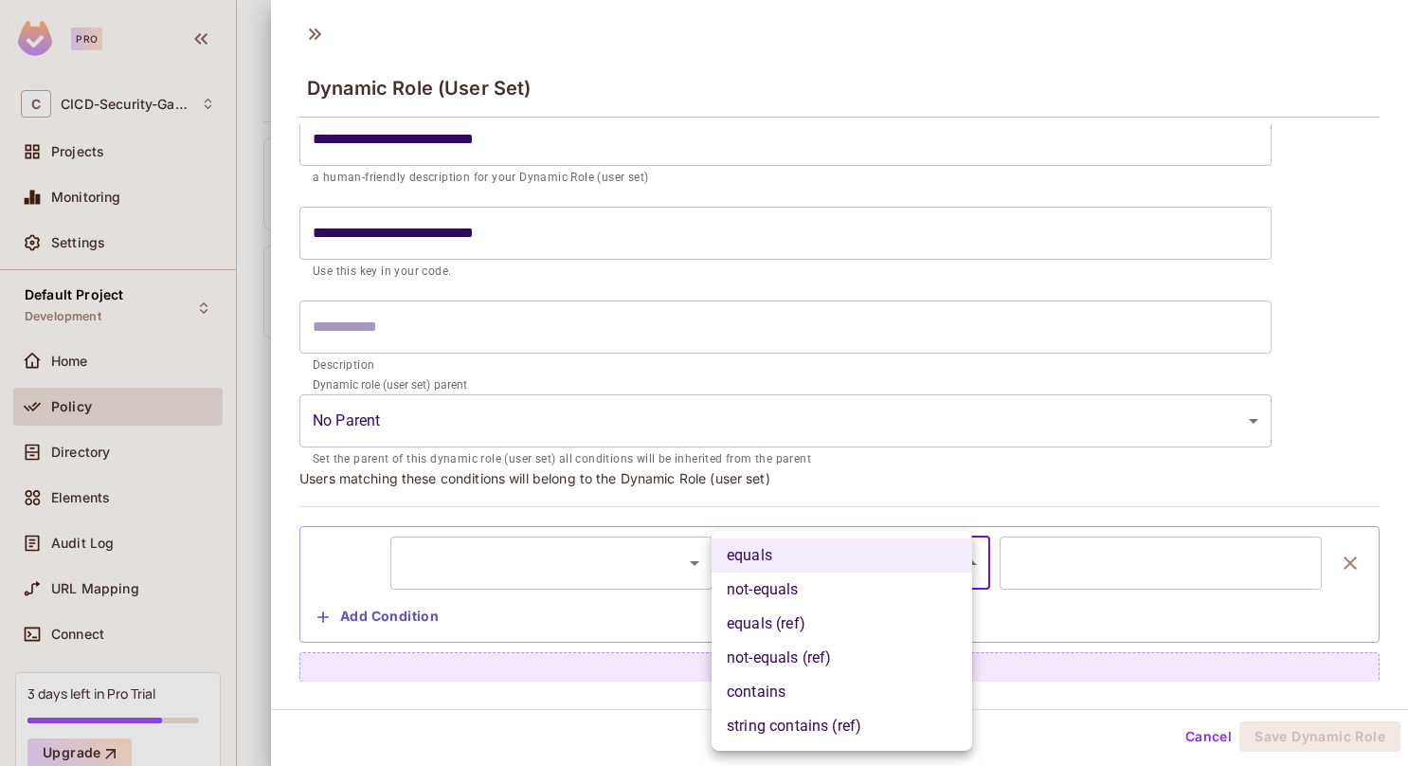
click at [829, 566] on body "**********" at bounding box center [704, 383] width 1408 height 766
click at [1097, 568] on div at bounding box center [704, 383] width 1408 height 766
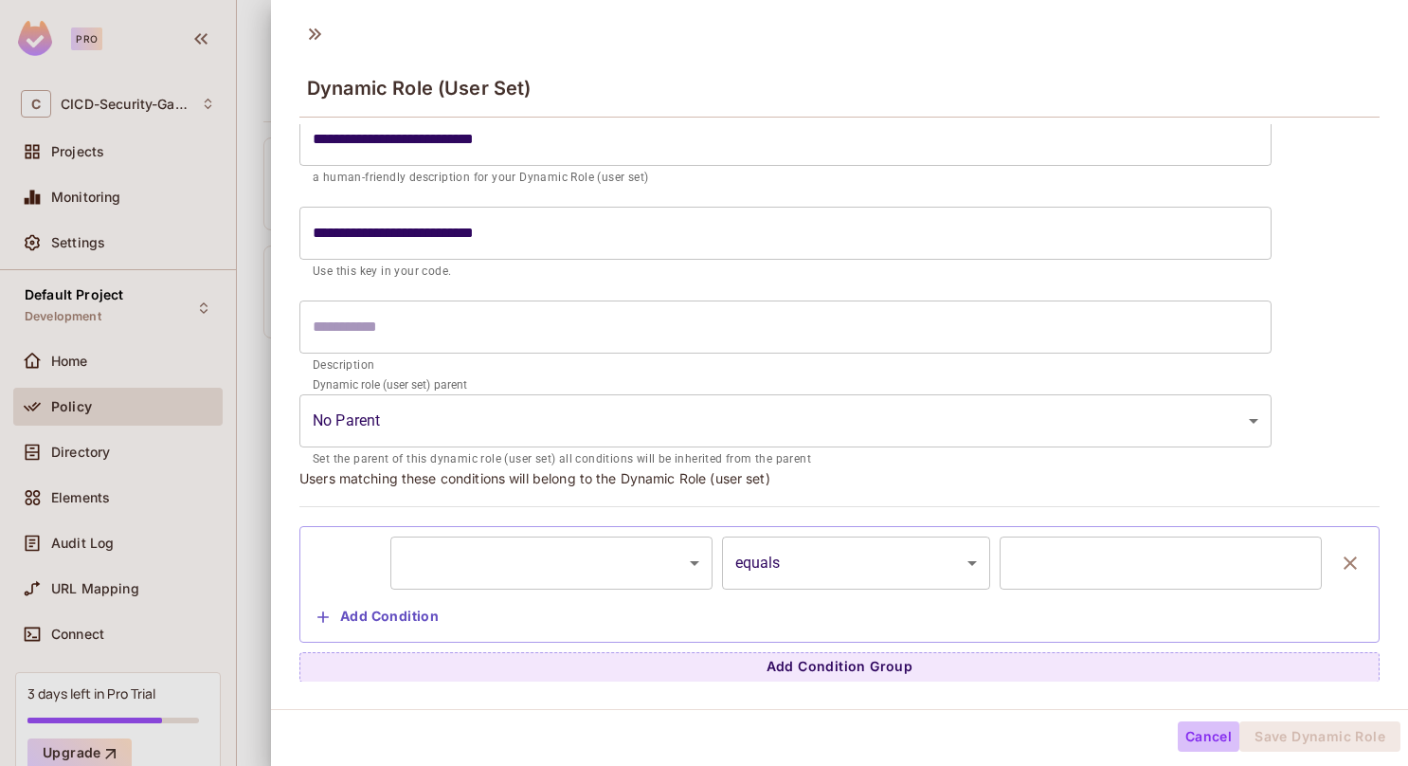
click at [1200, 733] on button "Cancel" at bounding box center [1209, 736] width 62 height 30
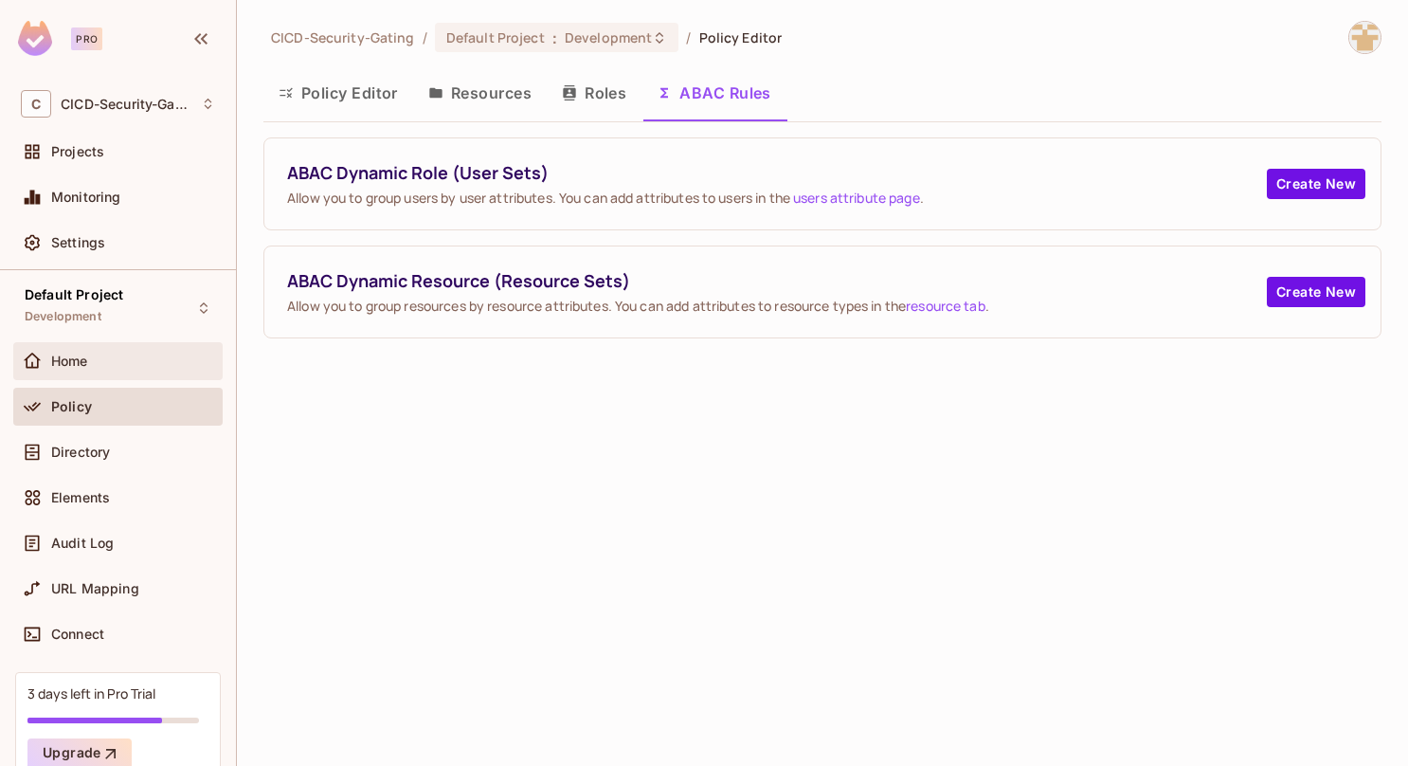
click at [58, 355] on span "Home" at bounding box center [69, 361] width 37 height 15
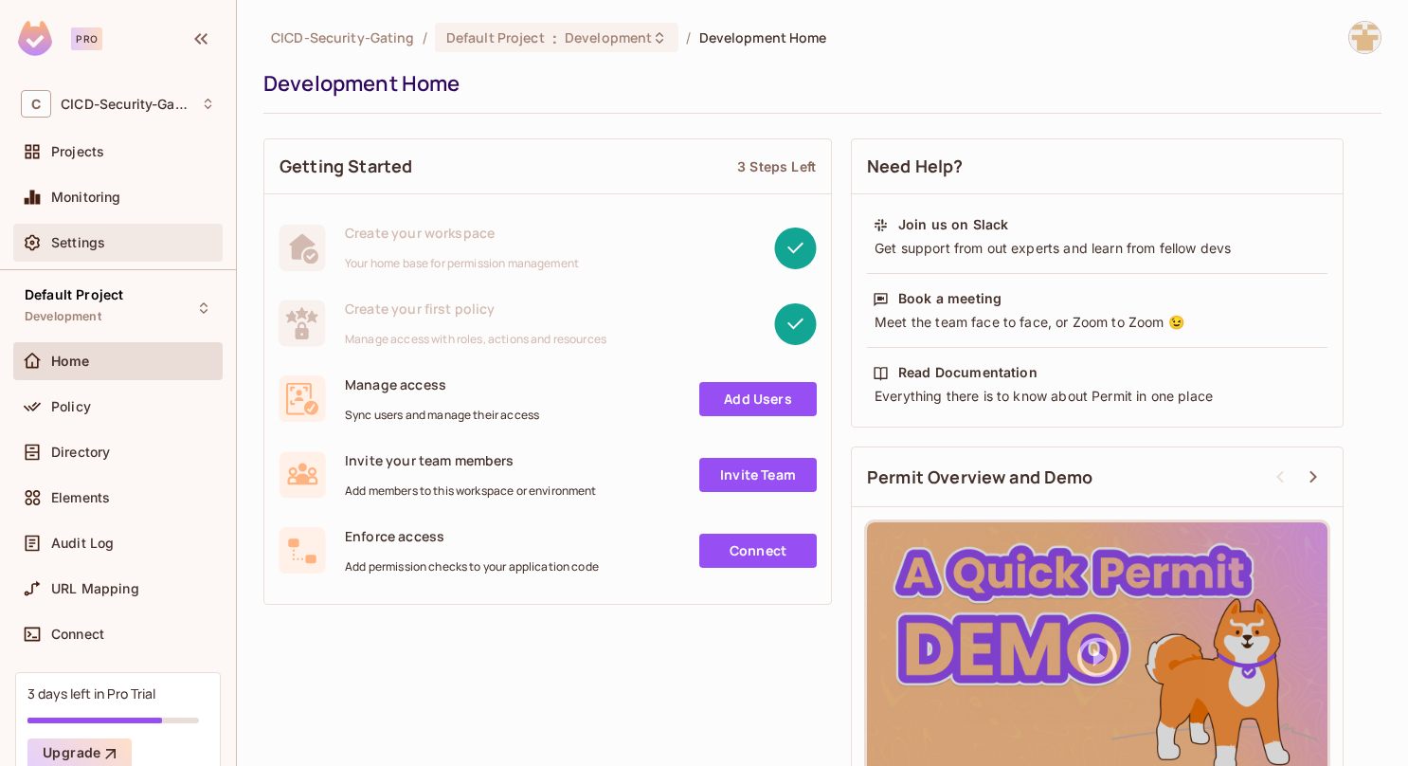
click at [60, 225] on div "Settings" at bounding box center [117, 243] width 209 height 38
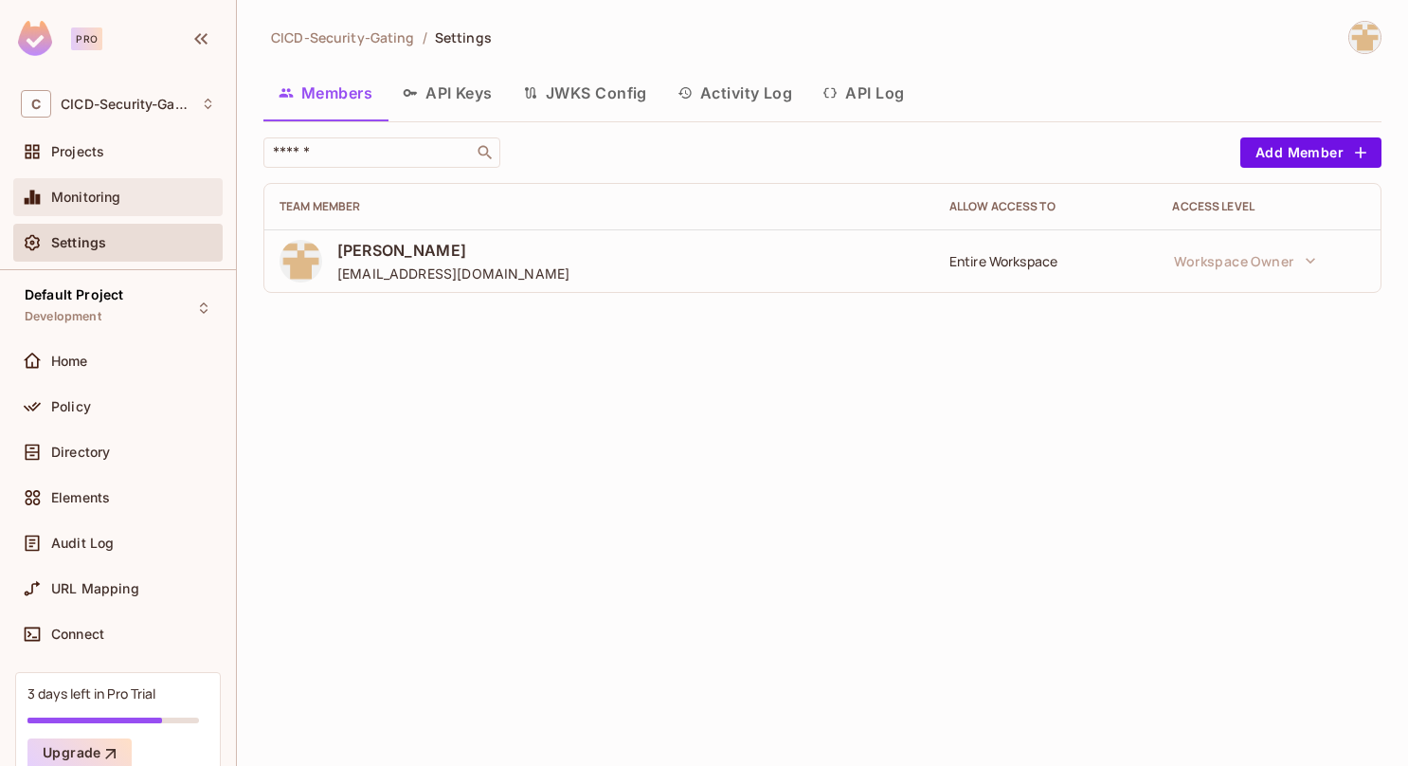
click at [80, 194] on span "Monitoring" at bounding box center [86, 197] width 70 height 15
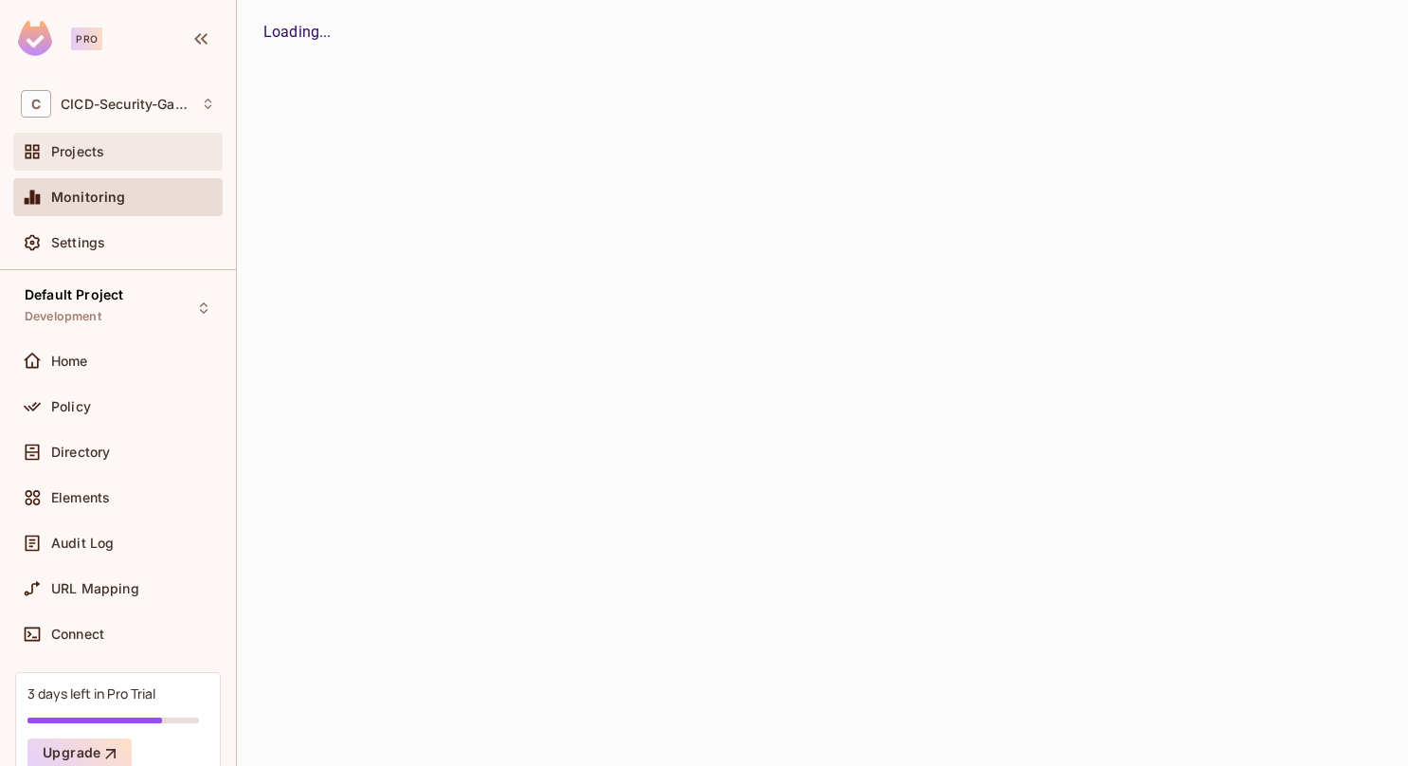
click at [105, 149] on div "Projects" at bounding box center [133, 151] width 164 height 15
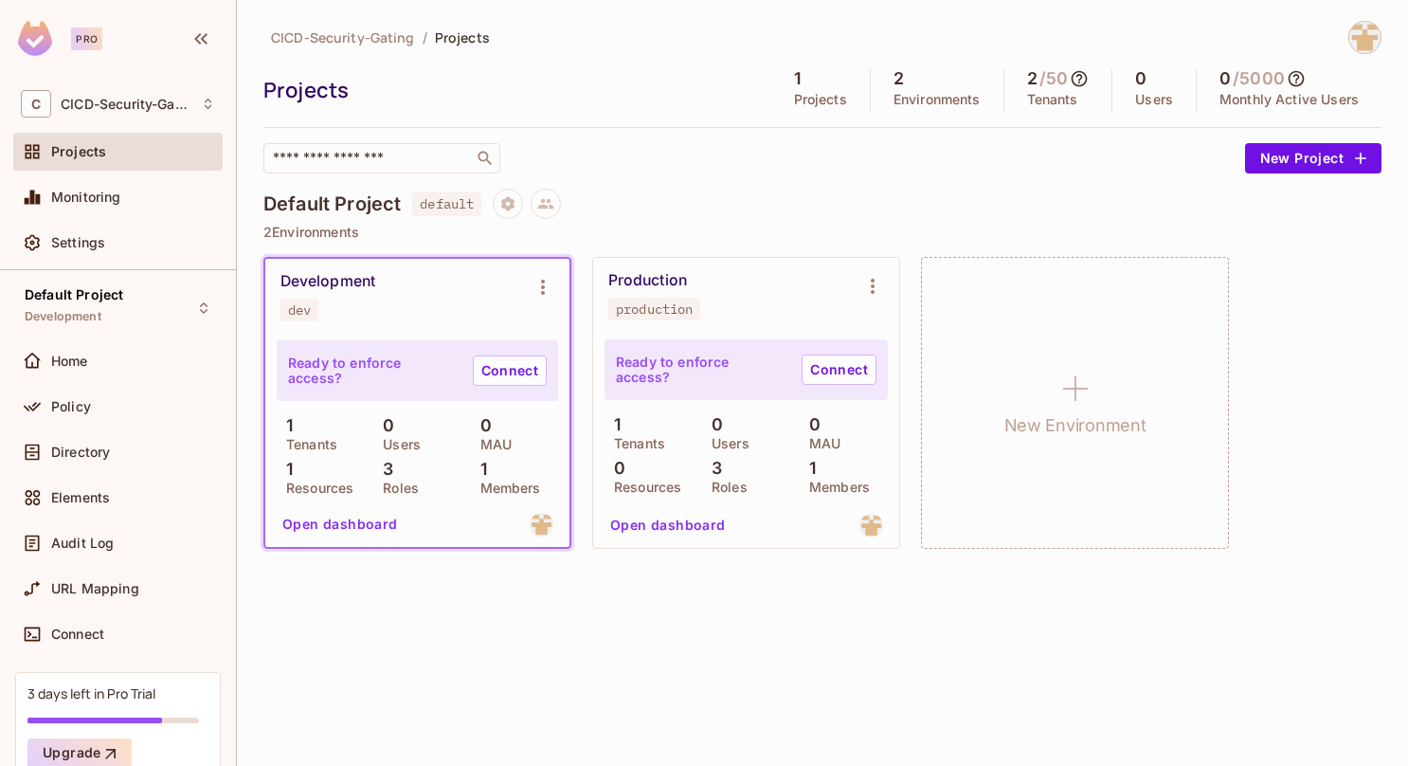
click at [1356, 44] on img at bounding box center [1365, 37] width 31 height 31
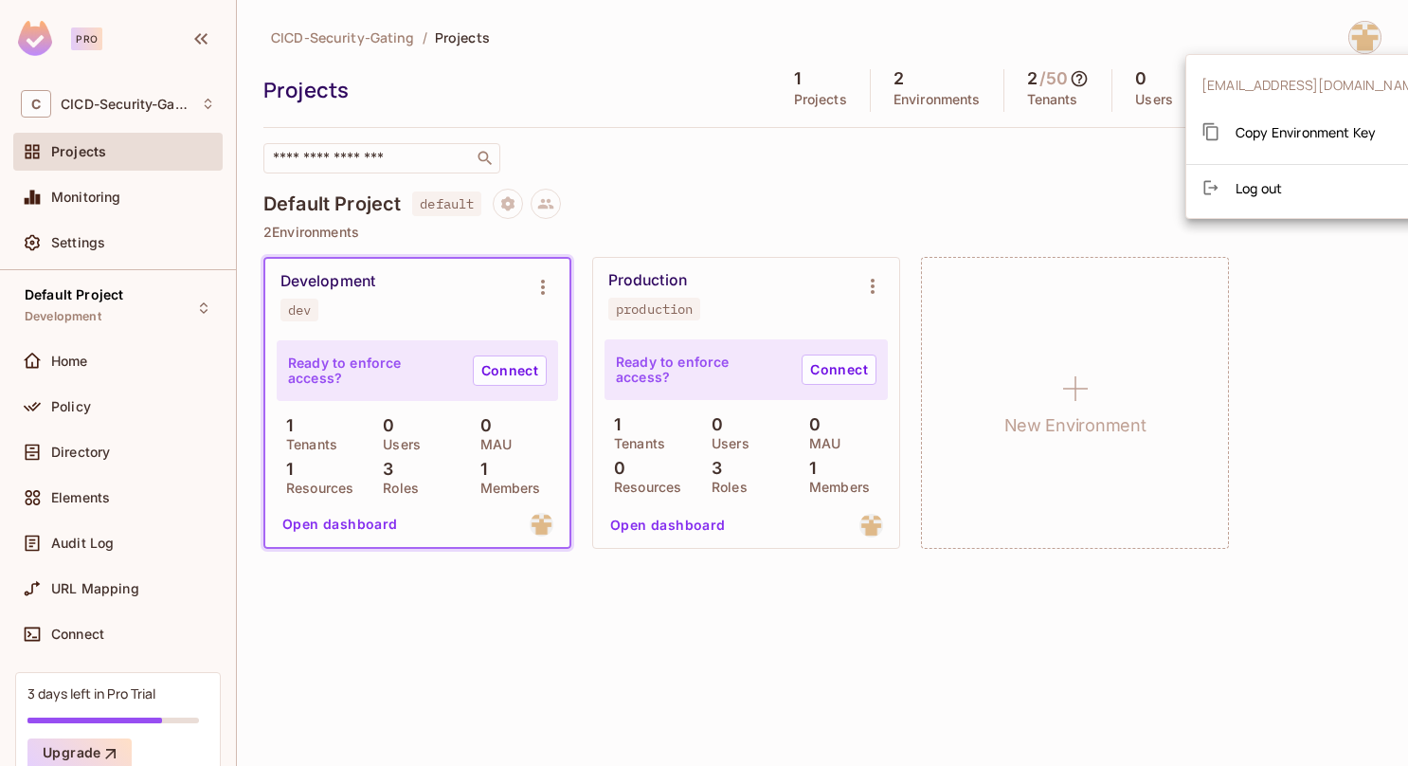
click at [51, 104] on div at bounding box center [704, 383] width 1408 height 766
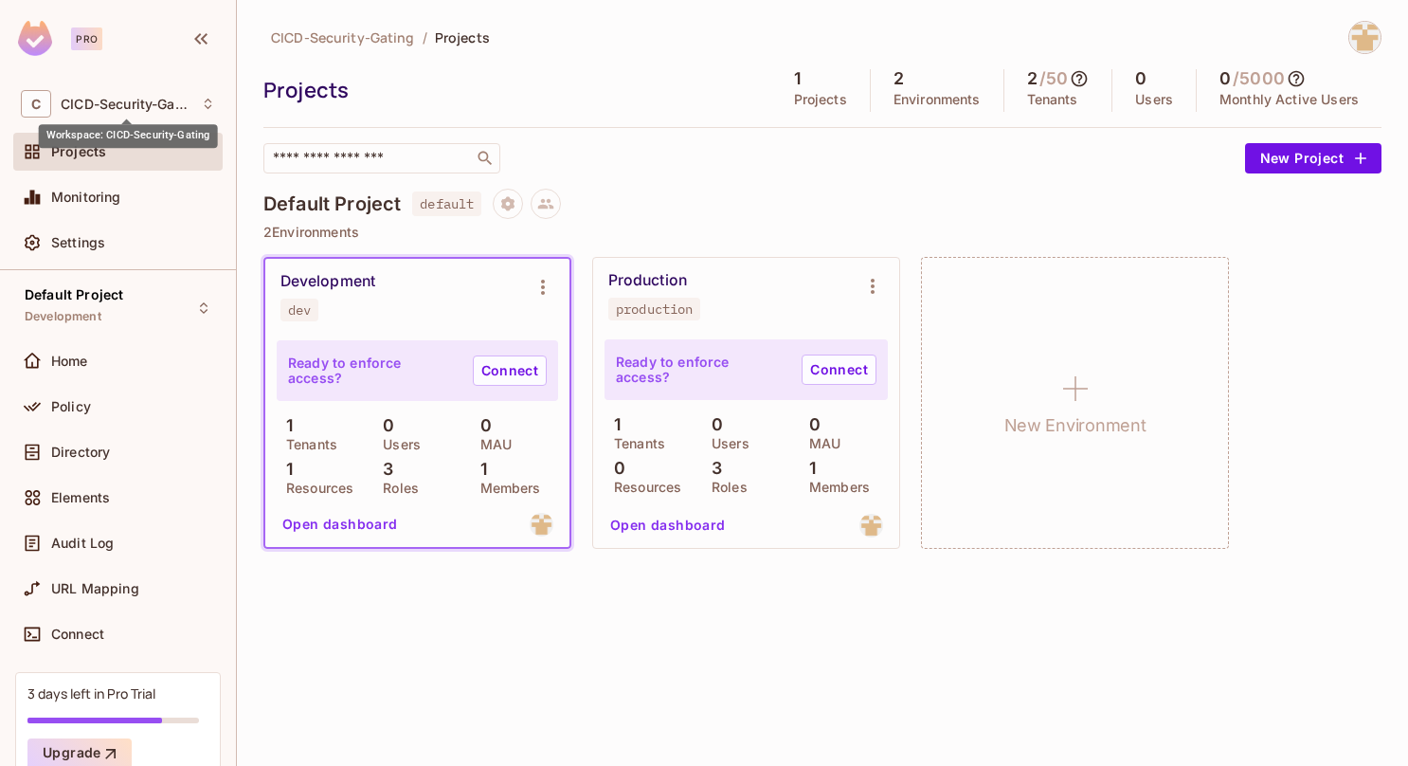
click at [68, 100] on span "CICD-Security-Gating" at bounding box center [126, 104] width 131 height 15
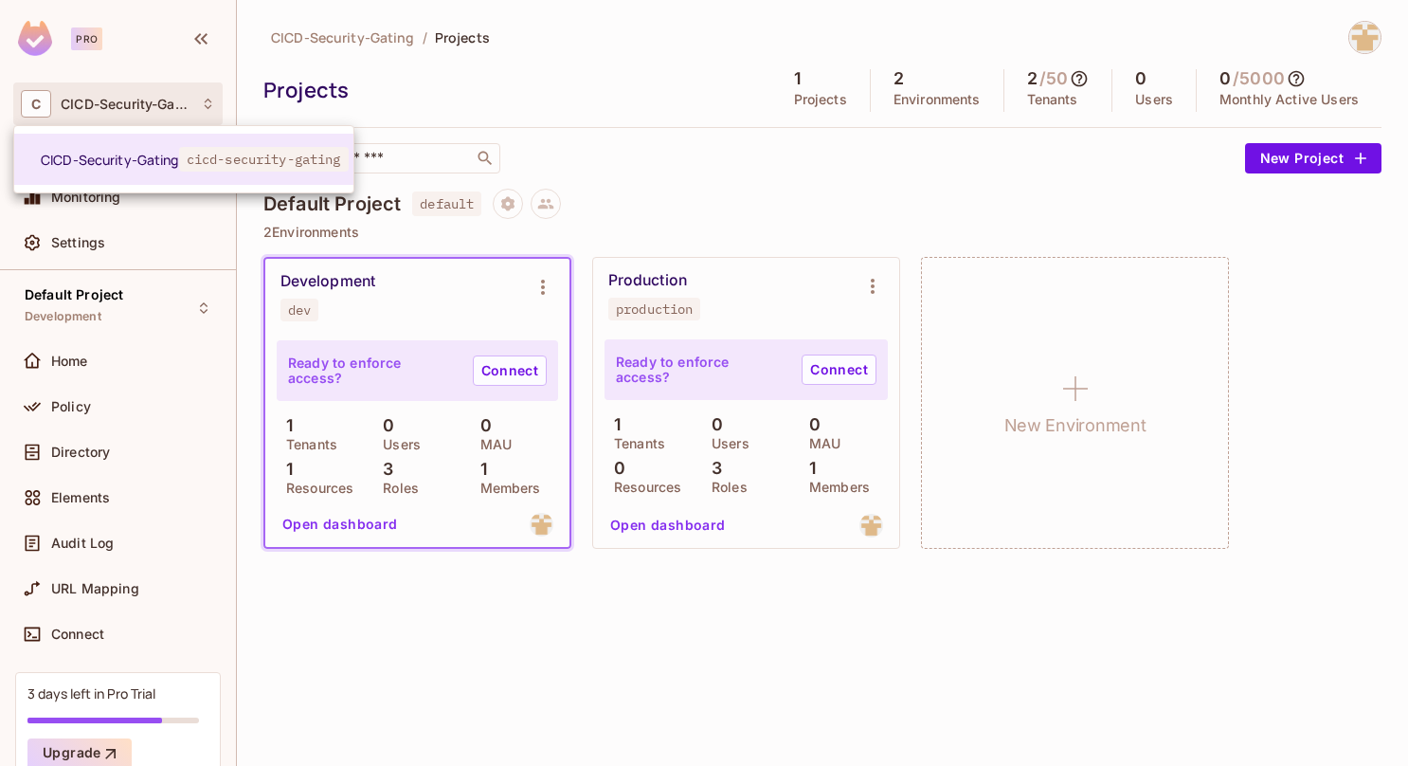
click at [68, 100] on div at bounding box center [704, 383] width 1408 height 766
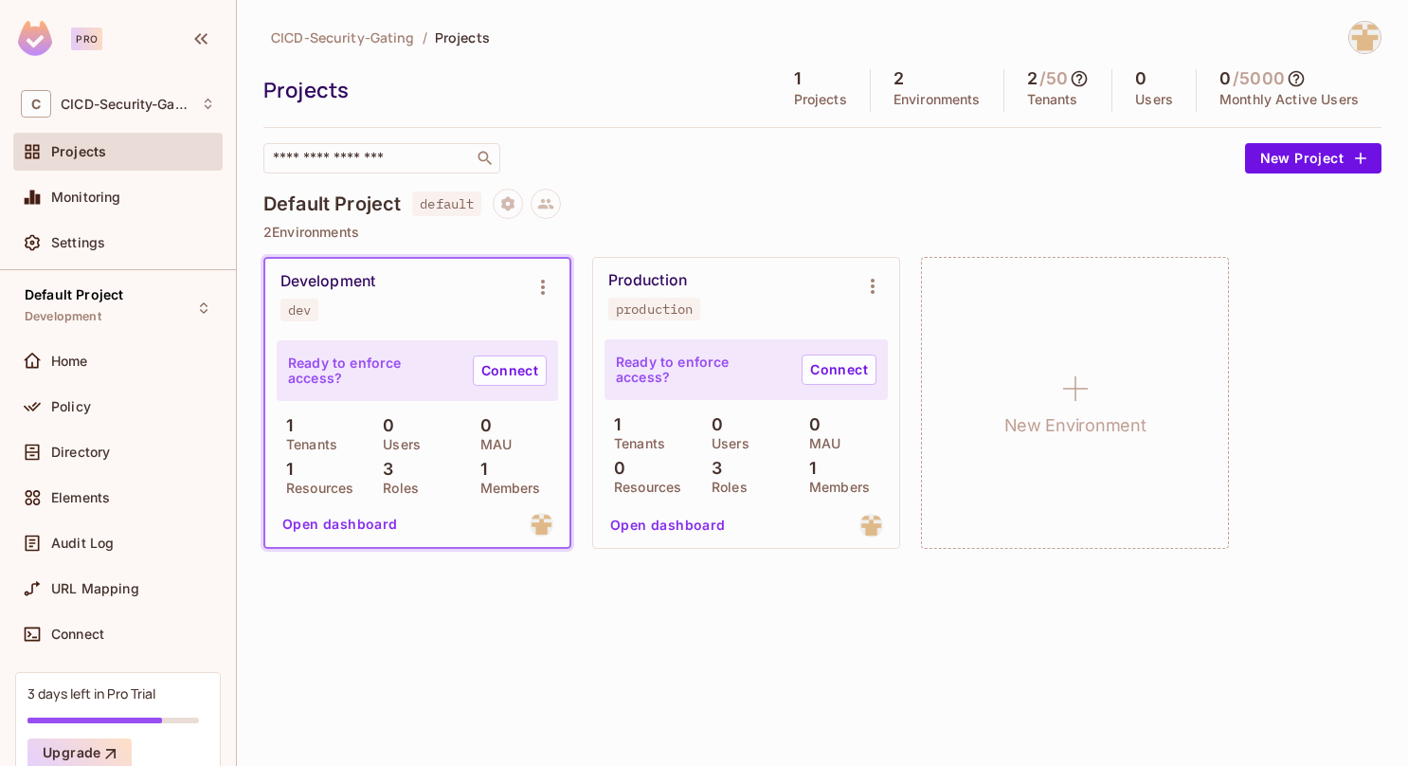
click at [127, 63] on div "Pro" at bounding box center [118, 41] width 236 height 82
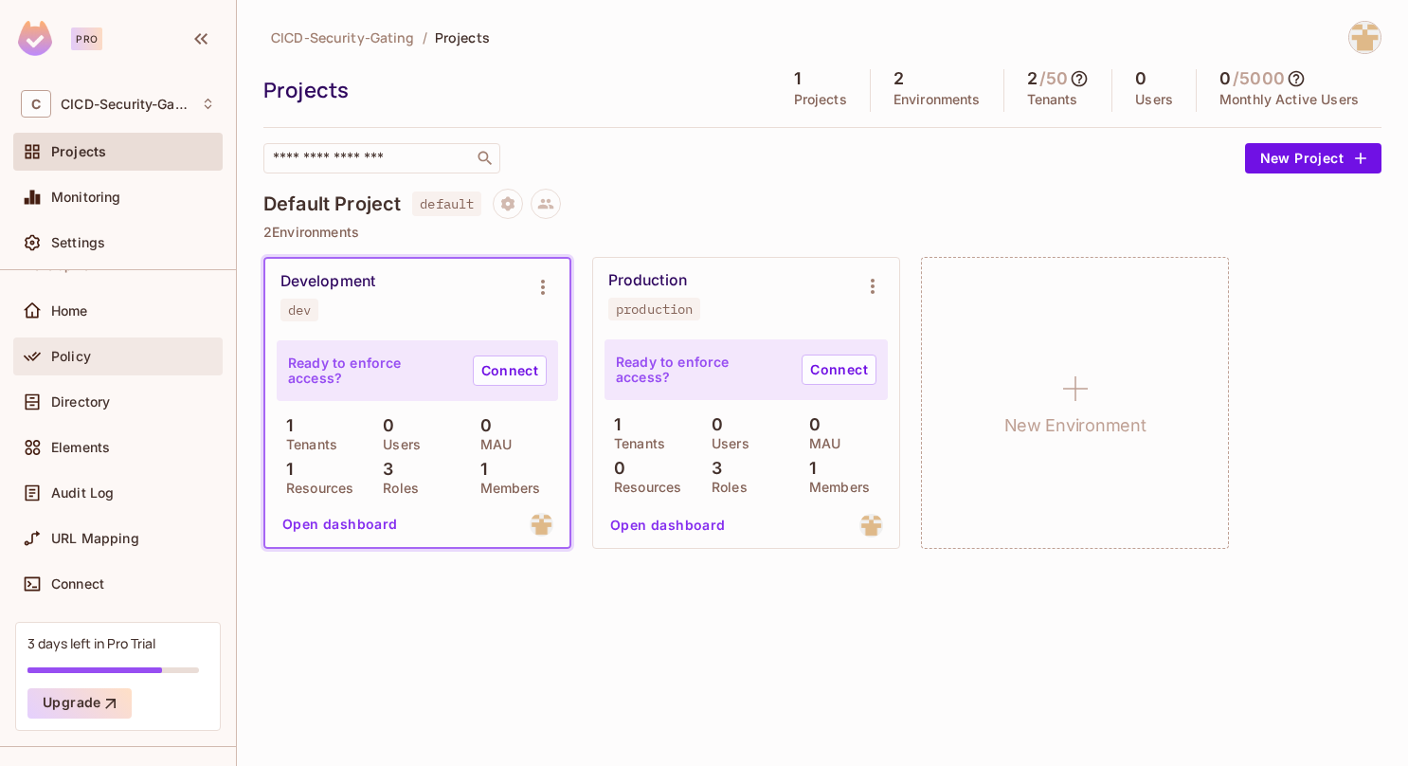
scroll to position [89, 0]
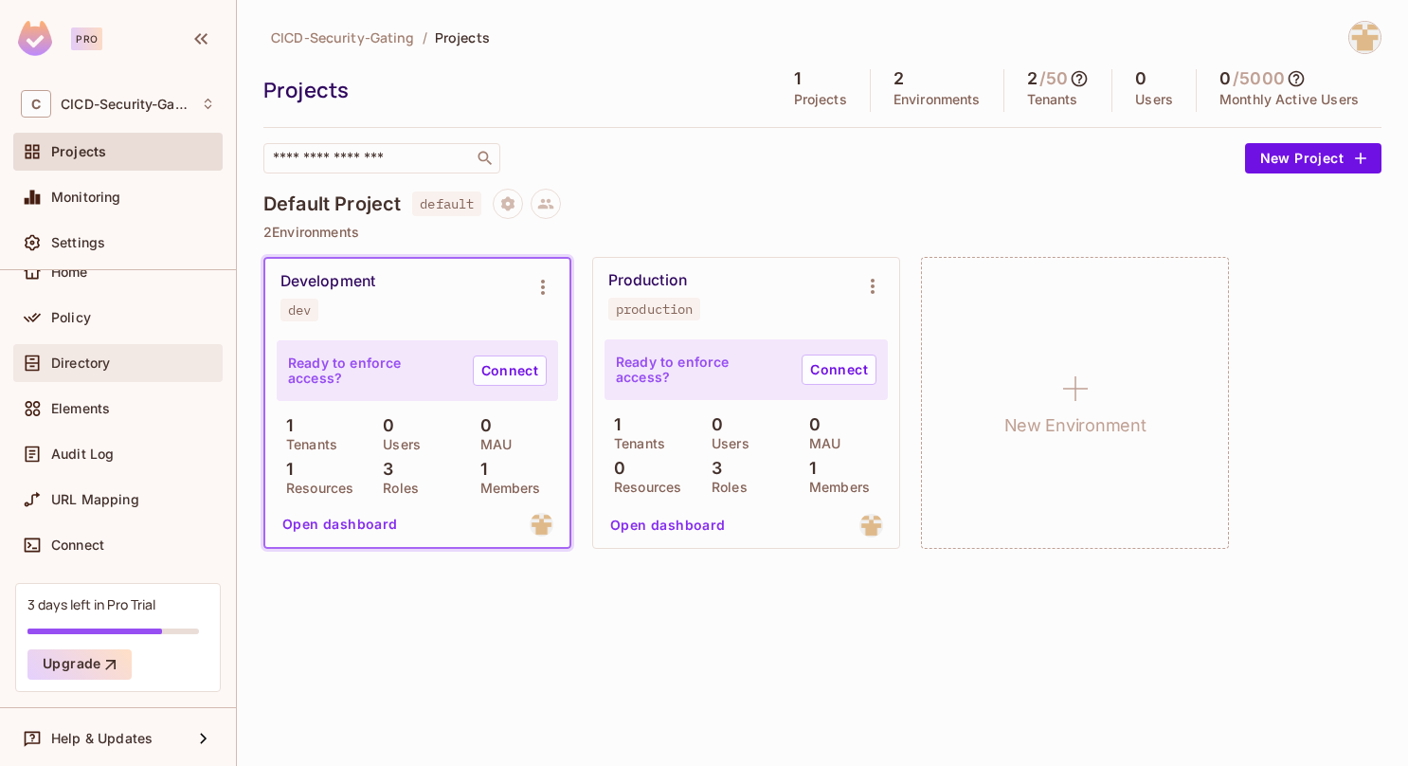
click at [116, 372] on div "Directory" at bounding box center [118, 363] width 194 height 23
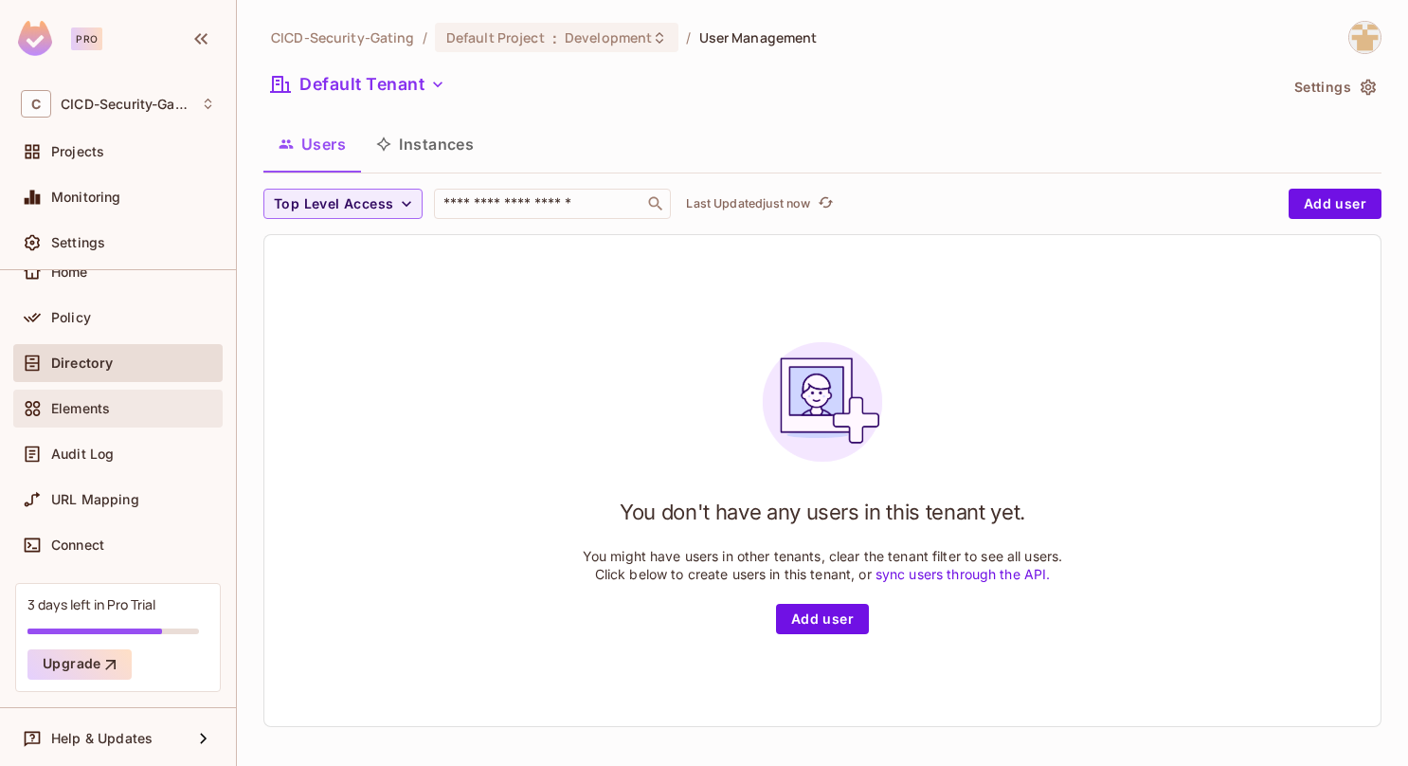
click at [103, 406] on span "Elements" at bounding box center [80, 408] width 59 height 15
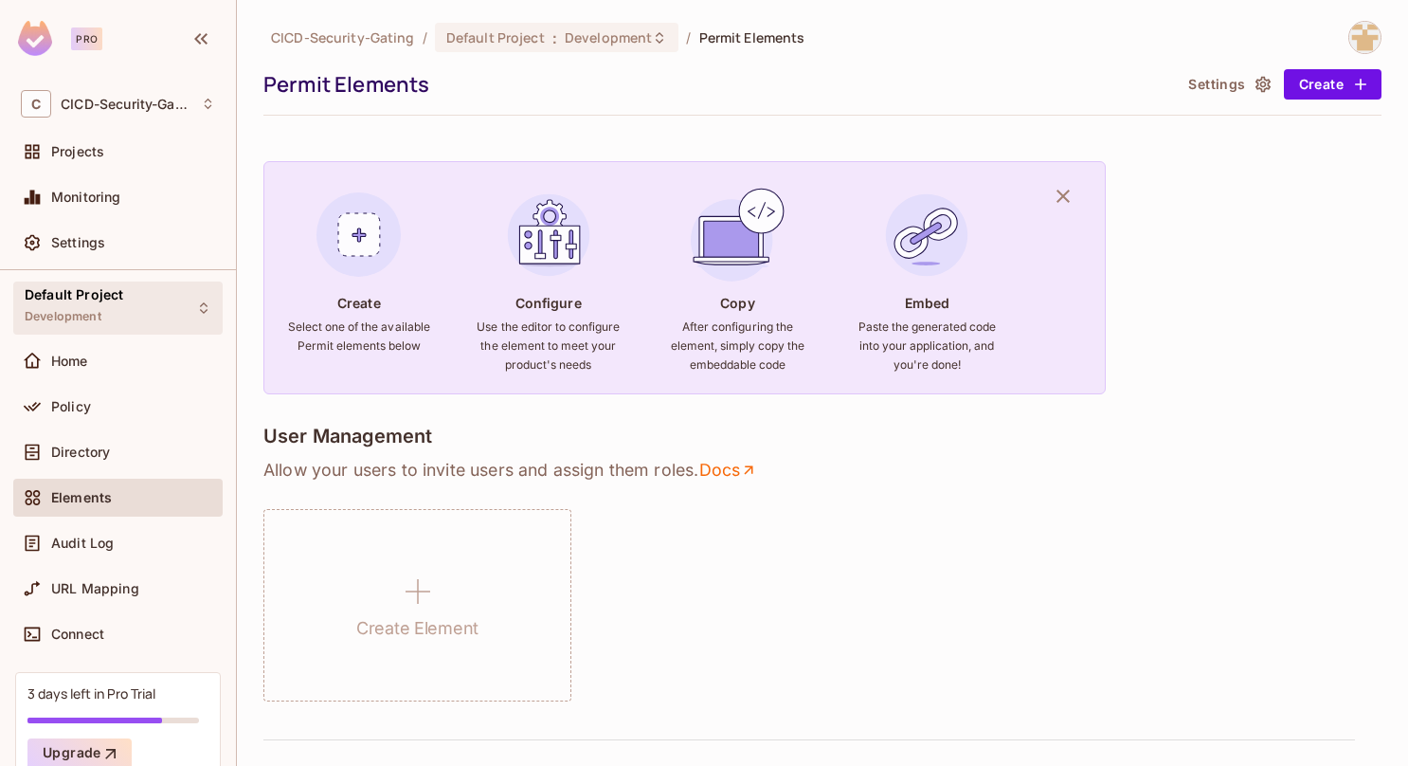
click at [96, 309] on span "Development" at bounding box center [63, 316] width 77 height 15
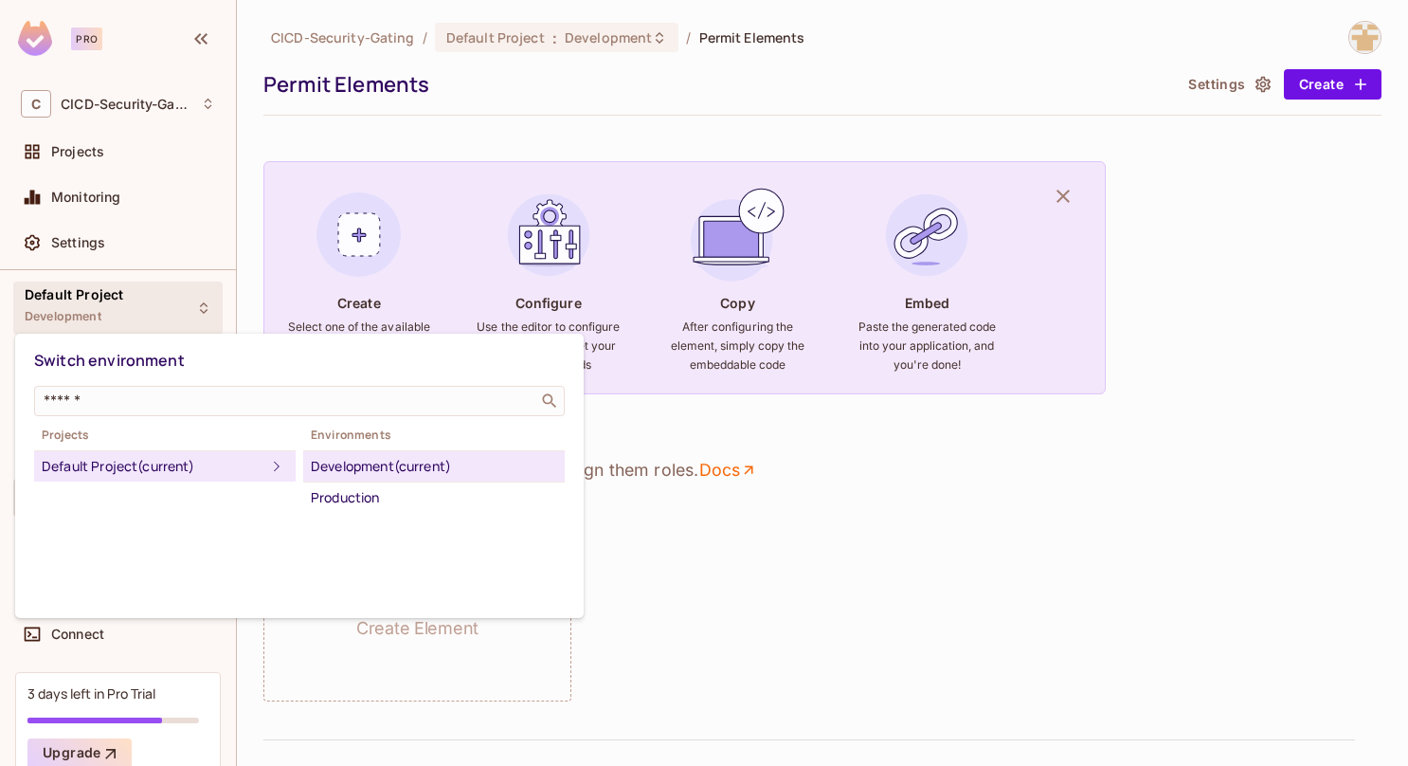
click at [96, 307] on div at bounding box center [704, 383] width 1408 height 766
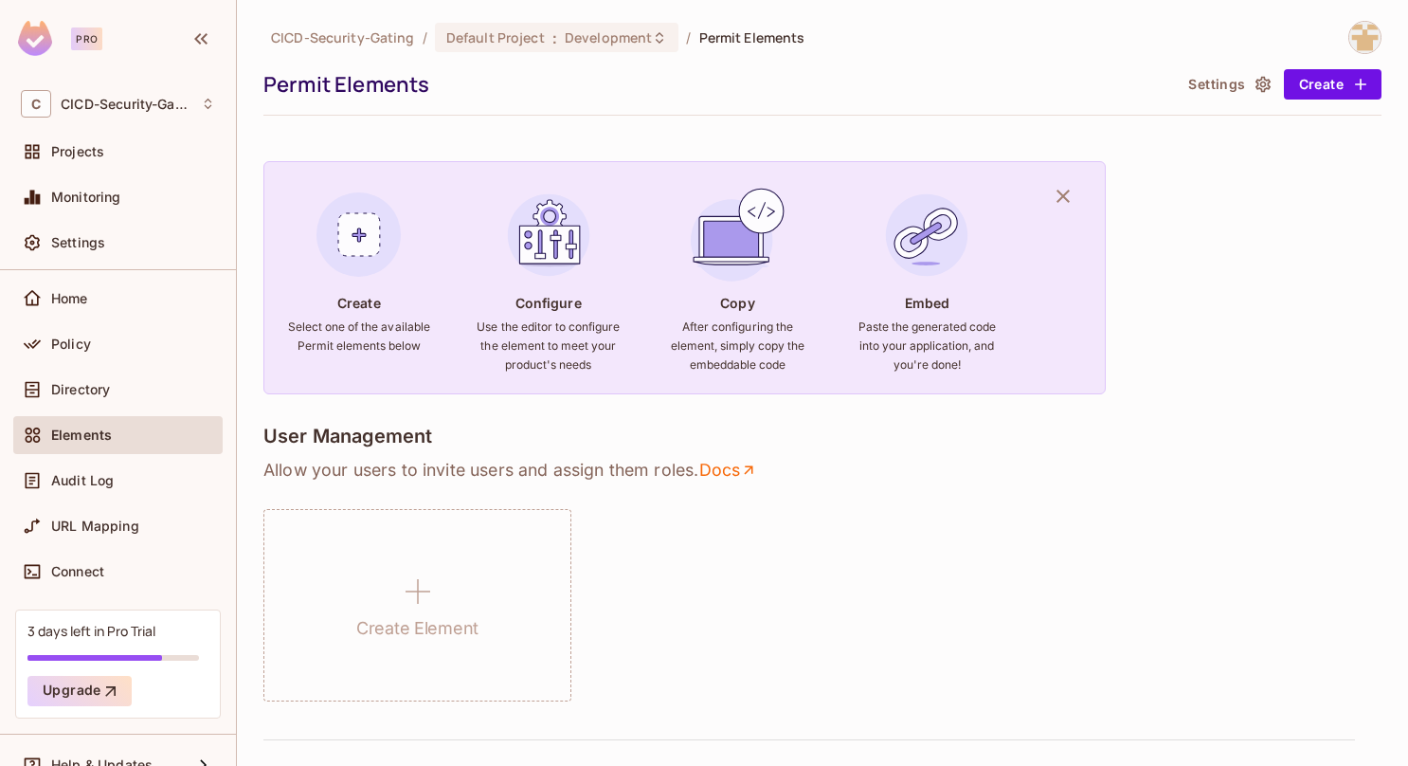
scroll to position [89, 0]
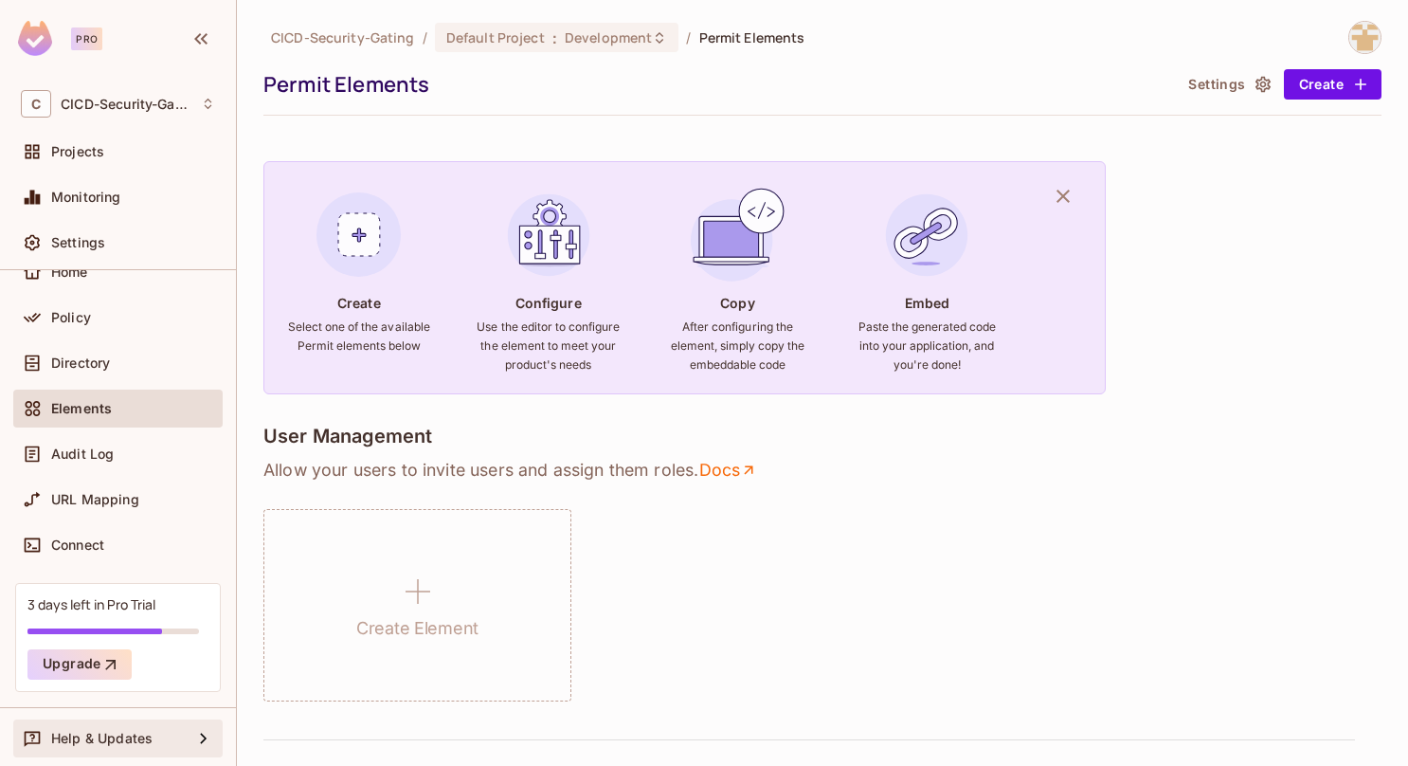
click at [168, 727] on div "Help & Updates" at bounding box center [118, 738] width 194 height 23
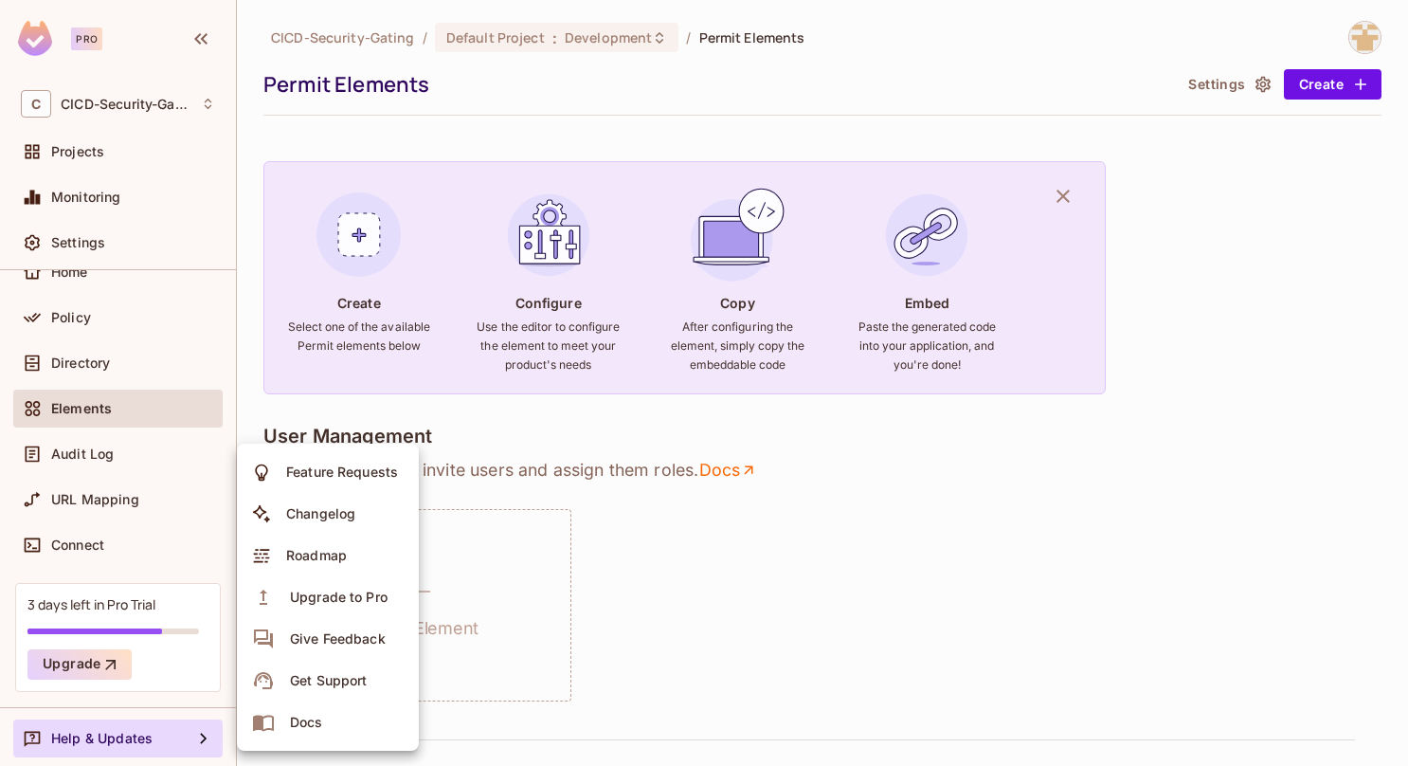
click at [168, 725] on div at bounding box center [704, 383] width 1408 height 766
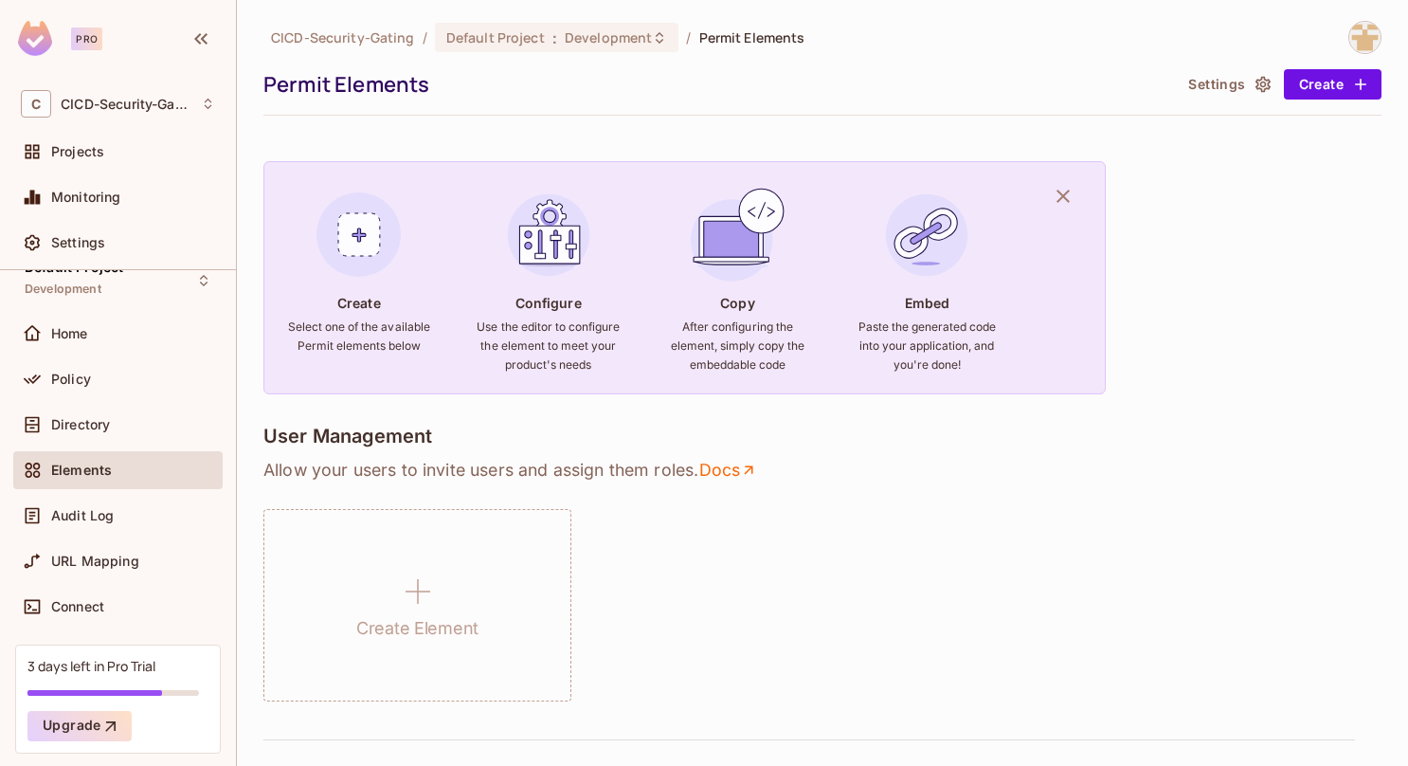
scroll to position [0, 0]
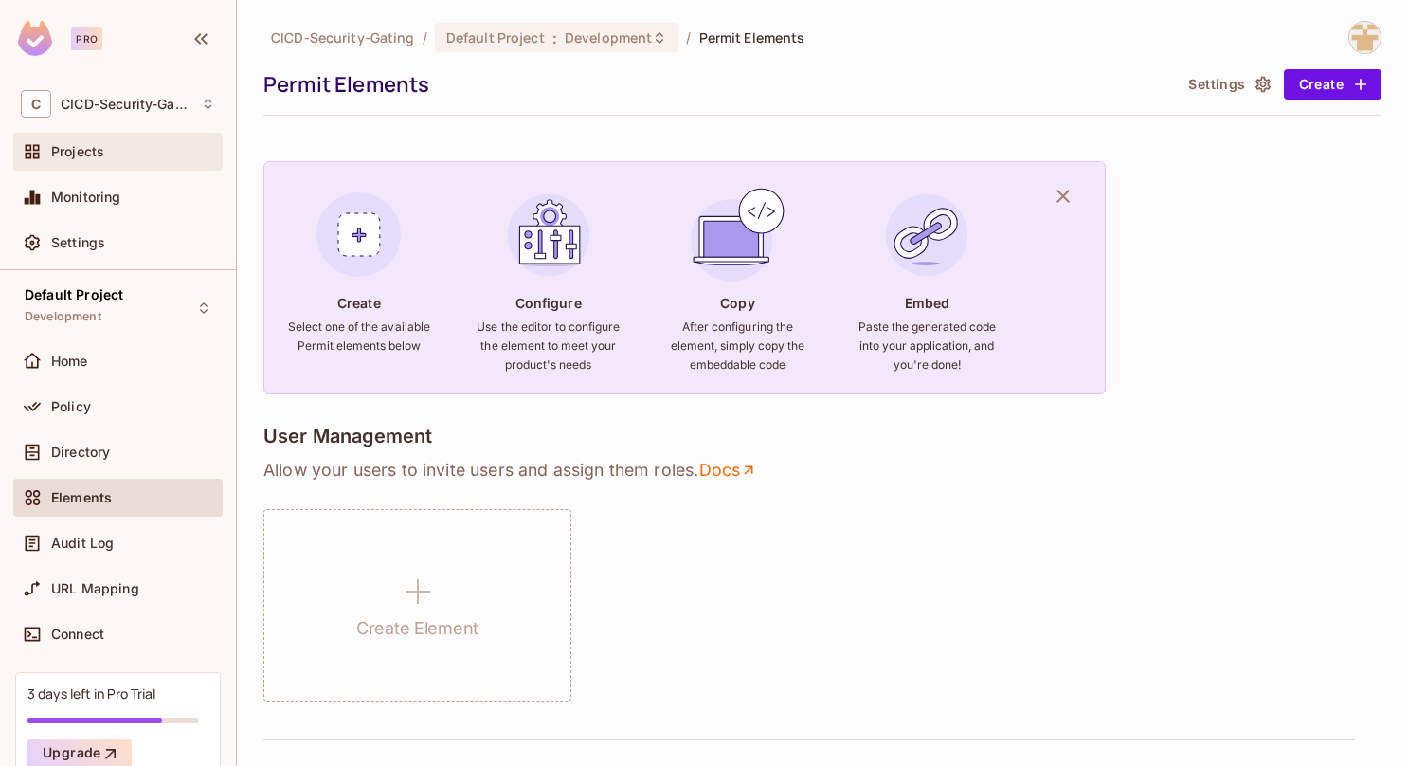
click at [78, 146] on span "Projects" at bounding box center [77, 151] width 53 height 15
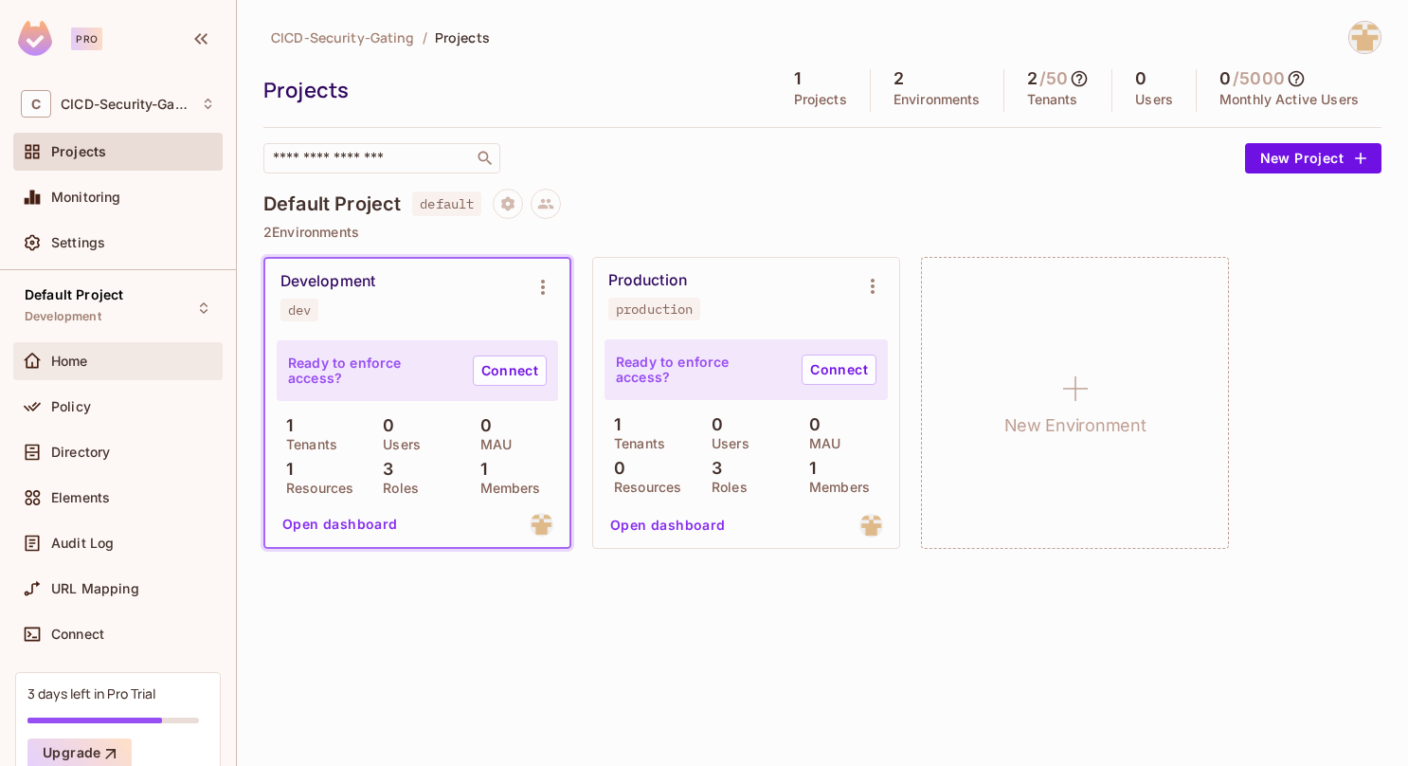
click at [139, 355] on div "Home" at bounding box center [133, 361] width 164 height 15
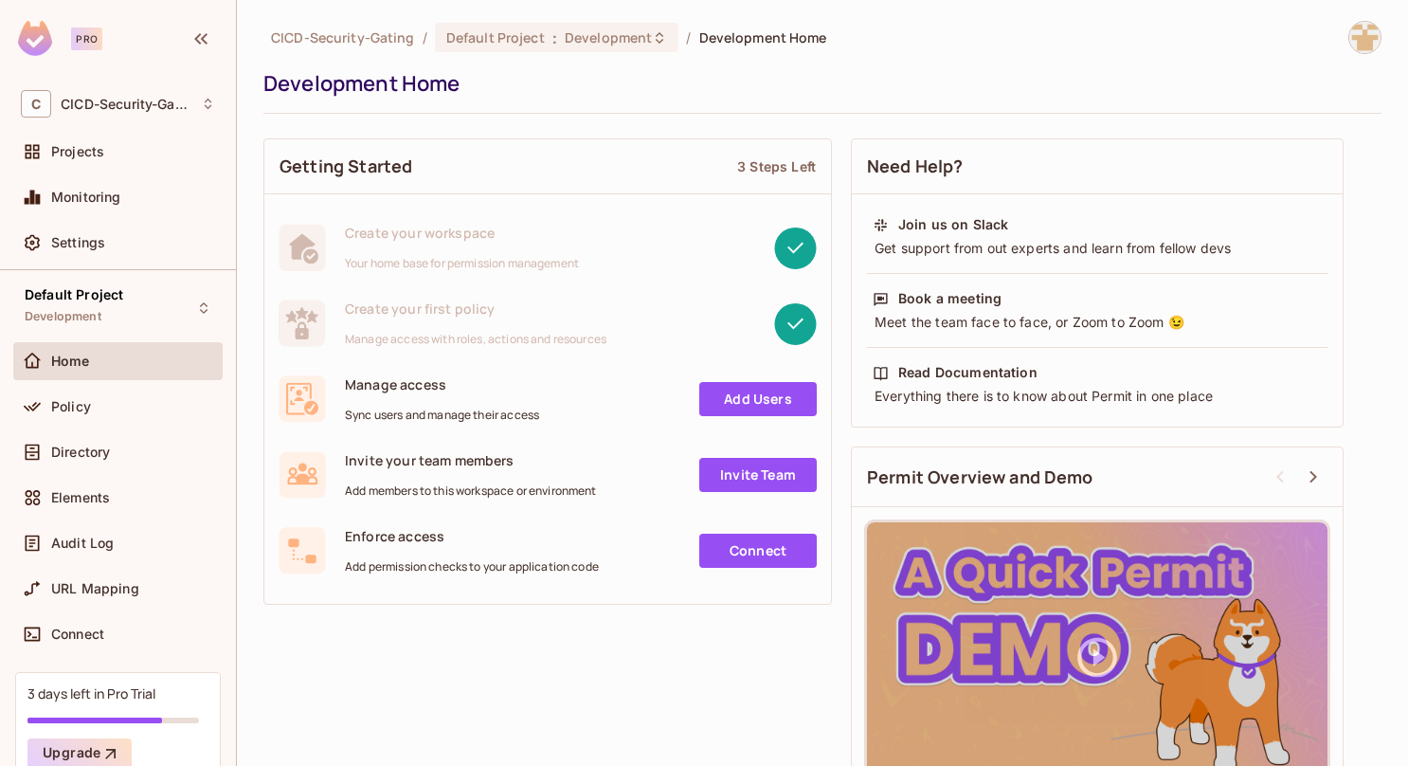
click at [715, 398] on link "Add Users" at bounding box center [758, 399] width 118 height 34
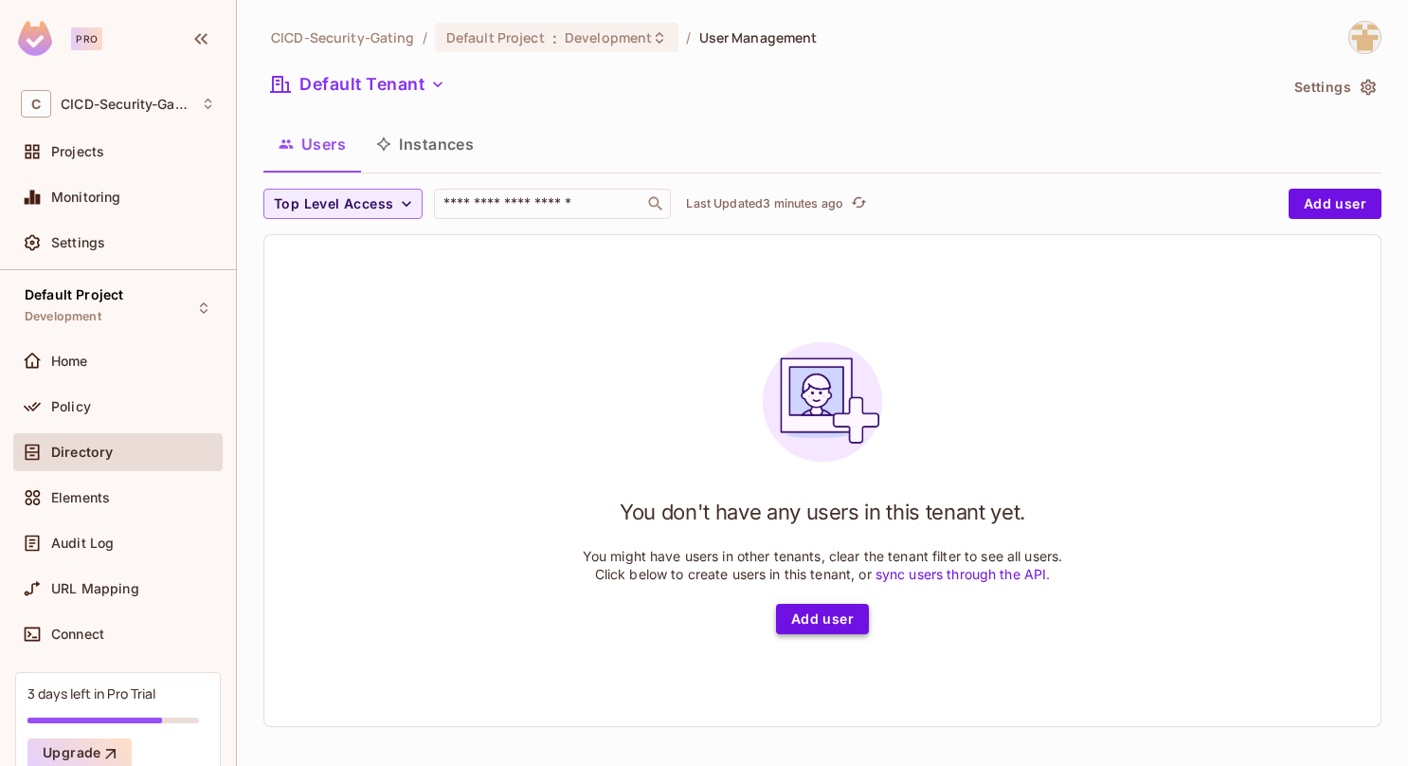
click at [815, 611] on button "Add user" at bounding box center [822, 619] width 93 height 30
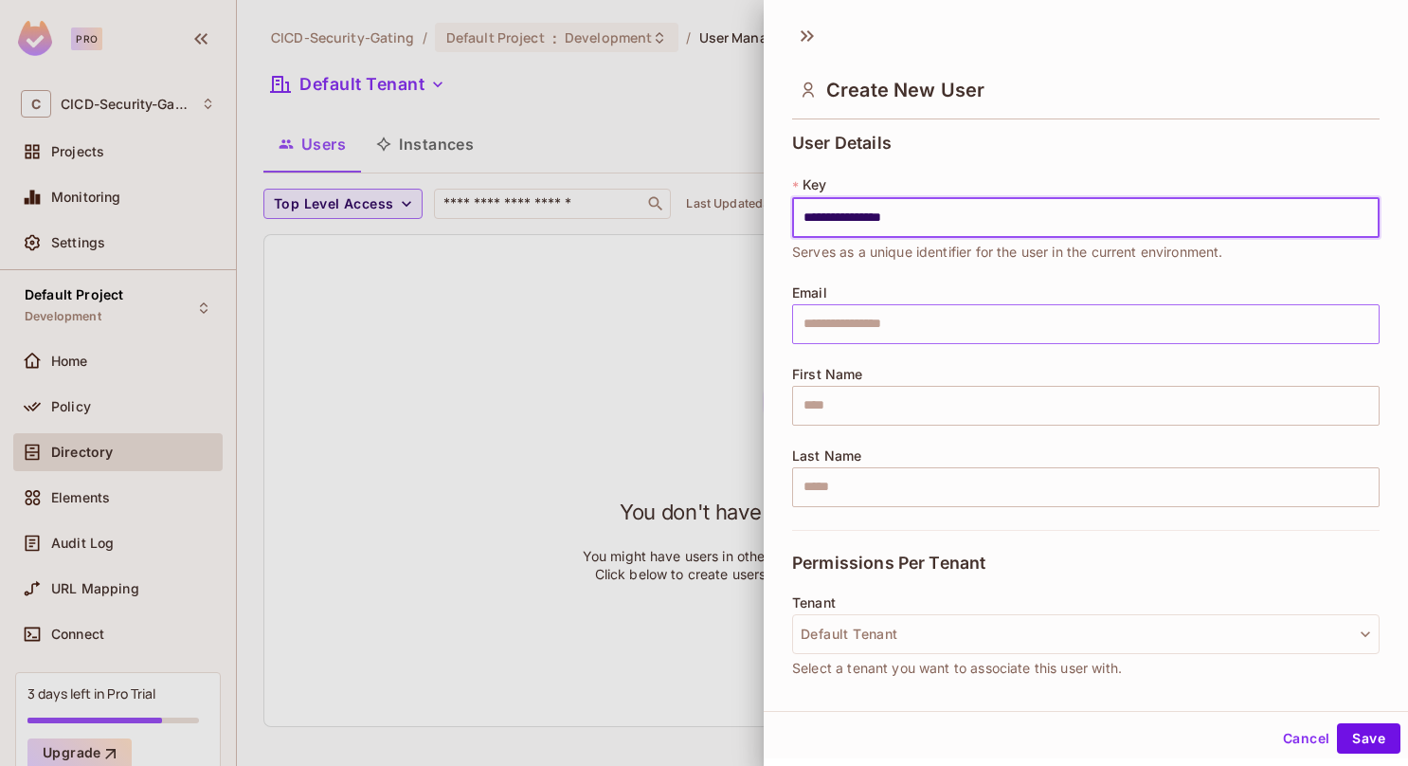
type input "**********"
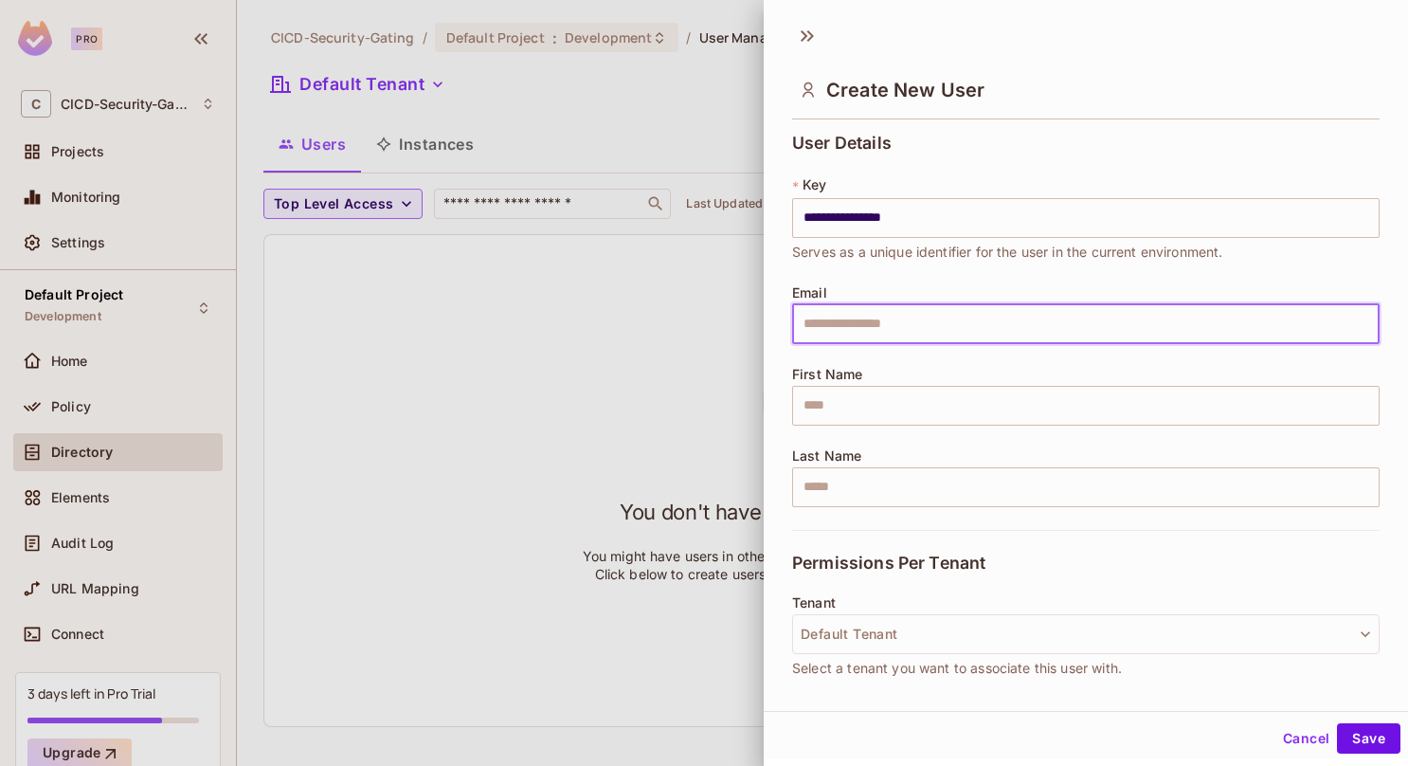
click at [855, 313] on input "text" at bounding box center [1086, 324] width 588 height 40
type input "**********"
type input "********"
type input "******"
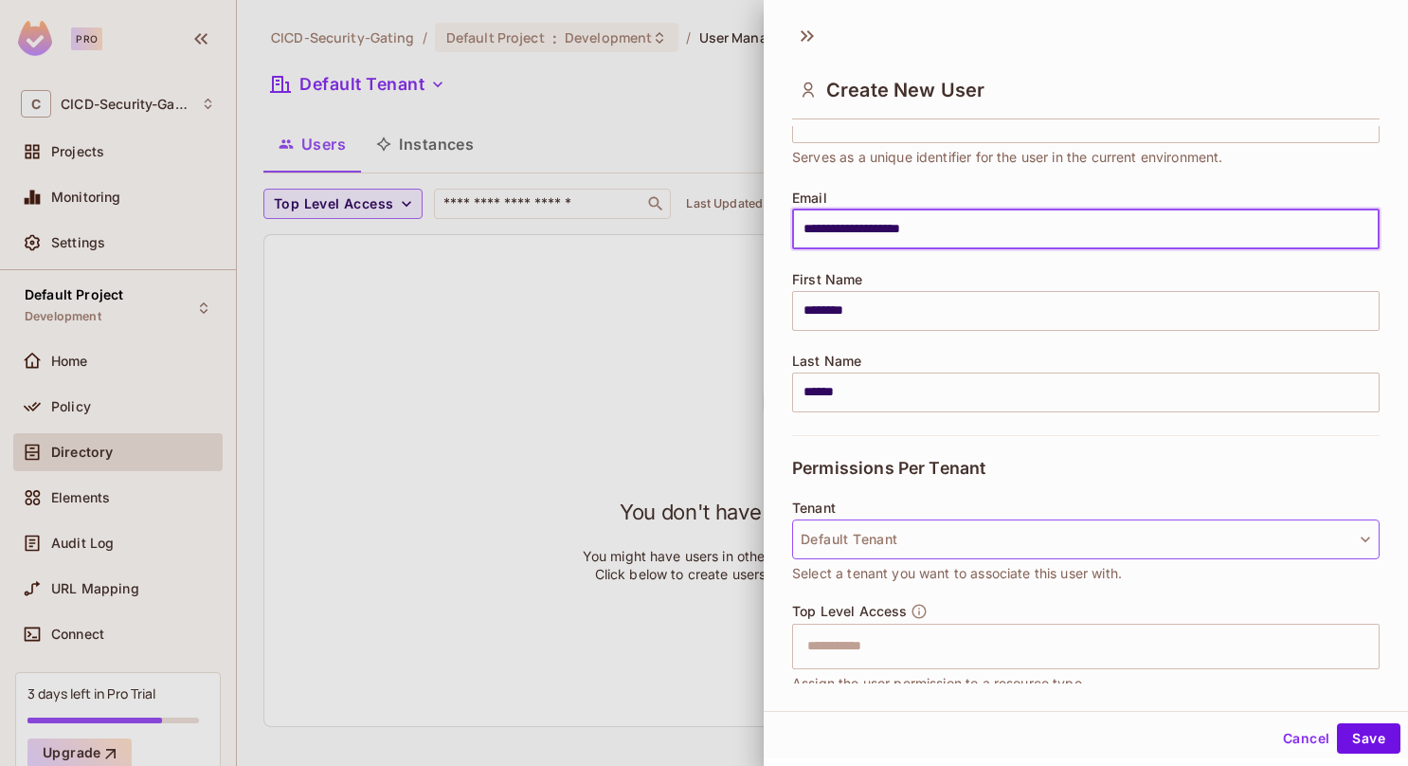
click at [927, 548] on button "Default Tenant" at bounding box center [1086, 539] width 588 height 40
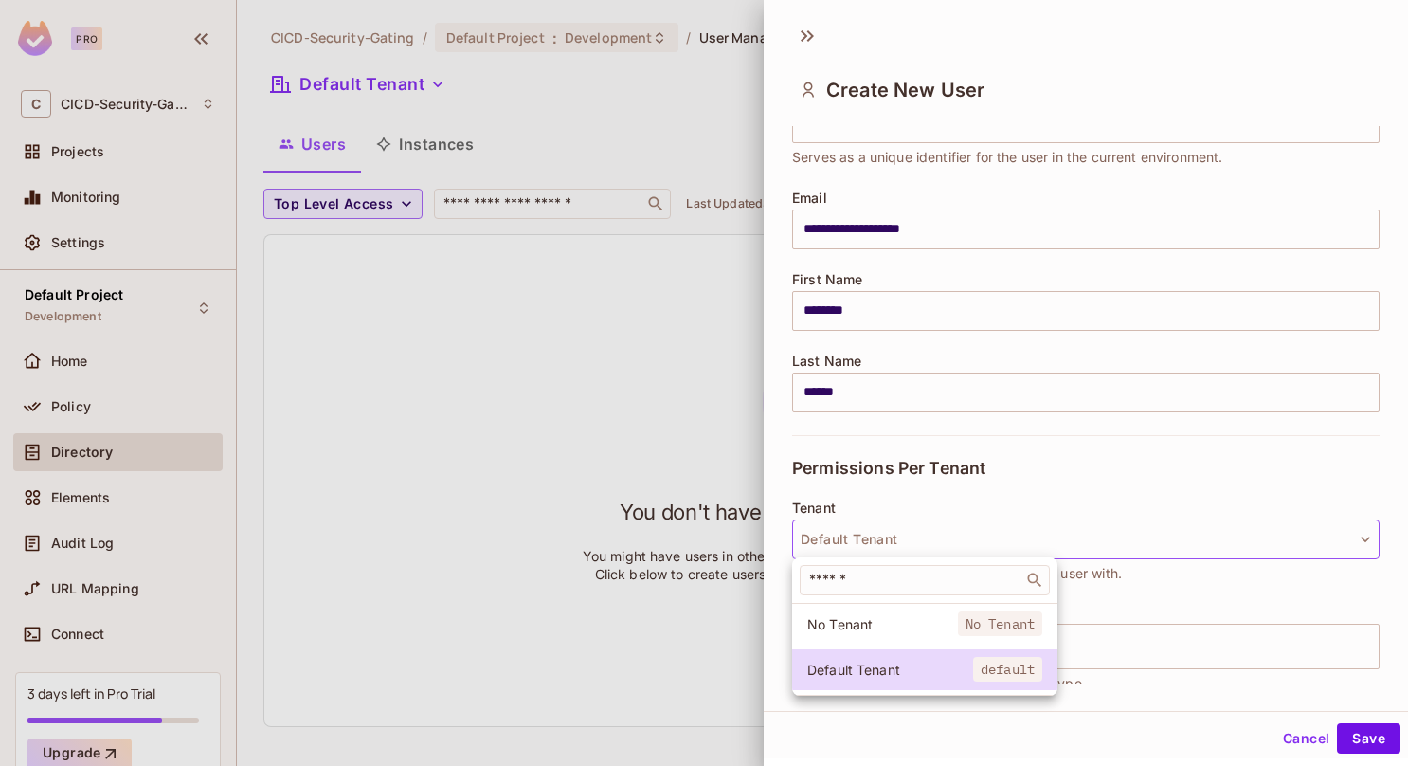
click at [1040, 421] on div at bounding box center [704, 383] width 1408 height 766
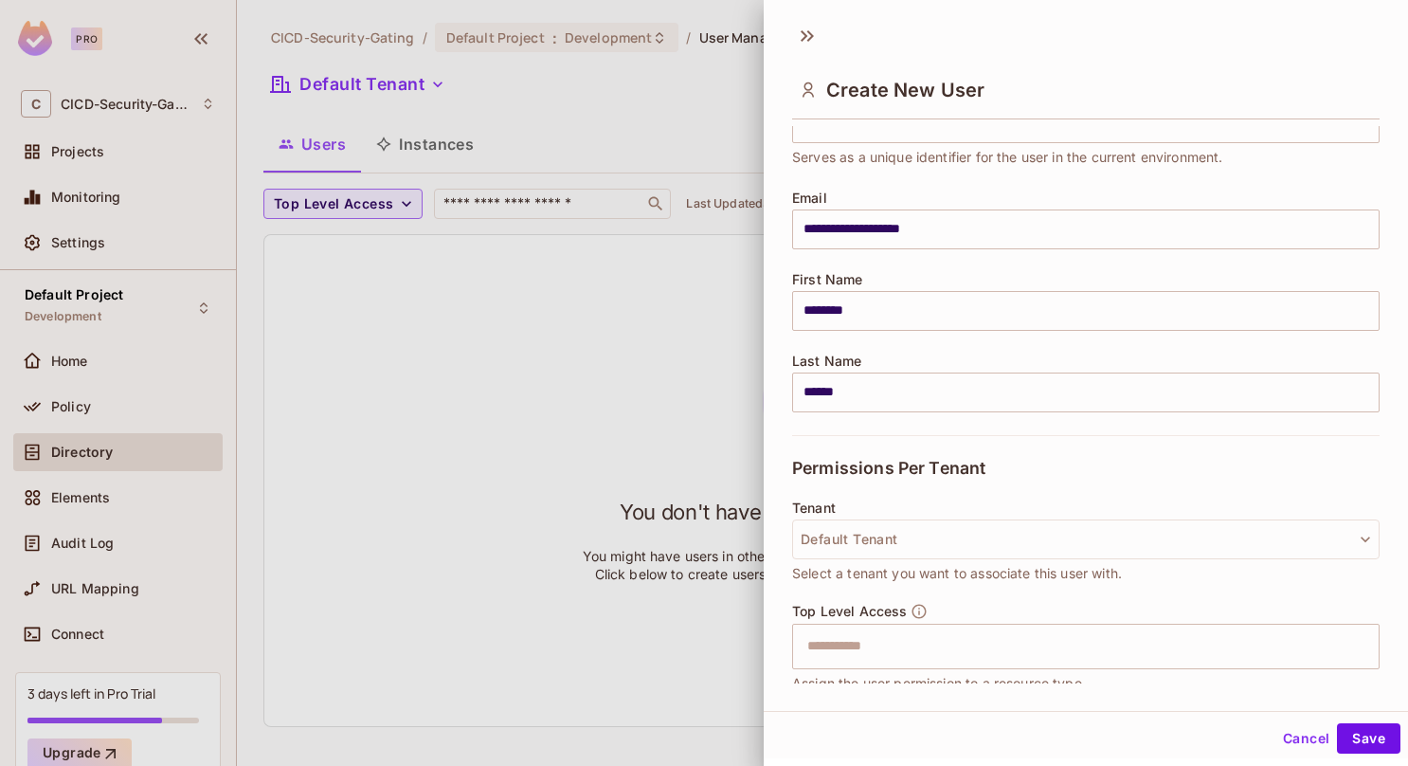
scroll to position [258, 0]
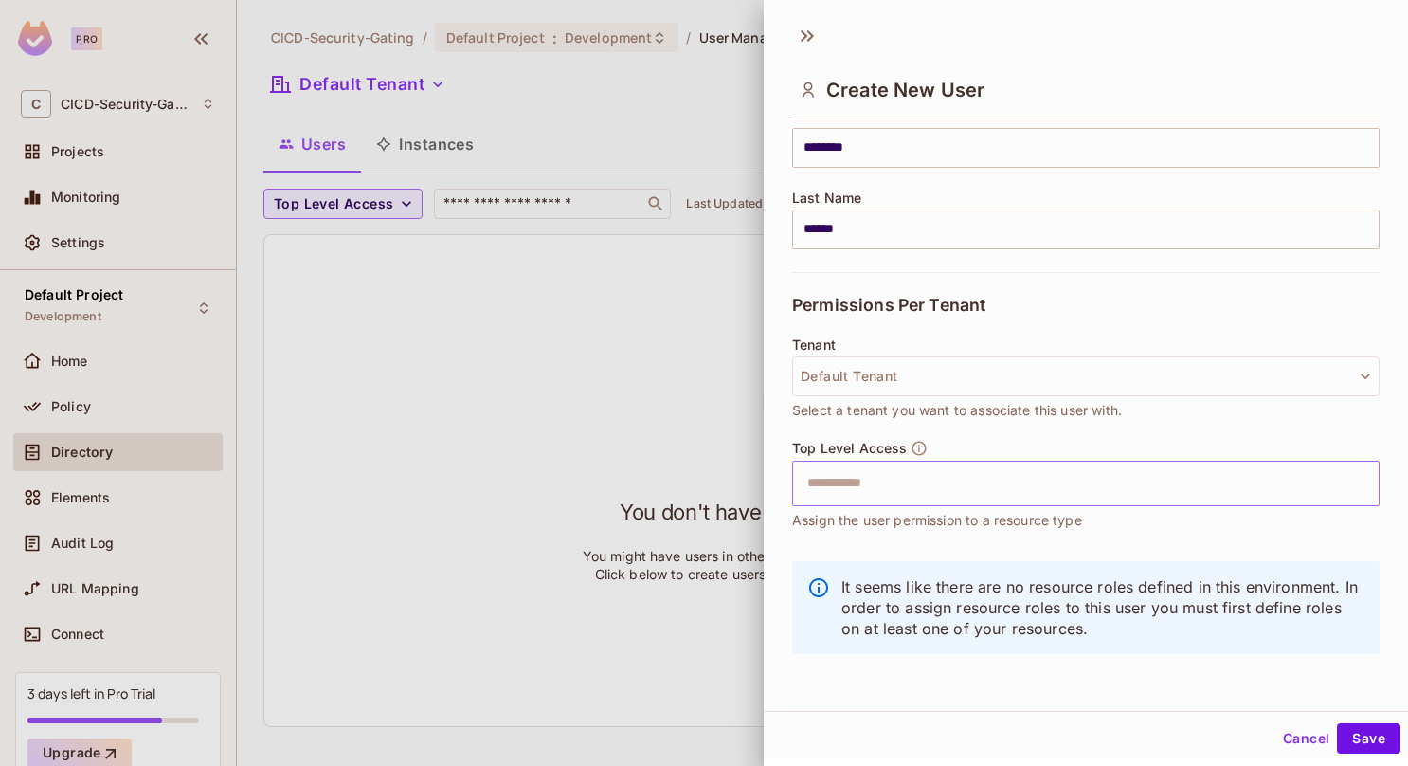
click at [998, 502] on div "​" at bounding box center [1086, 483] width 588 height 45
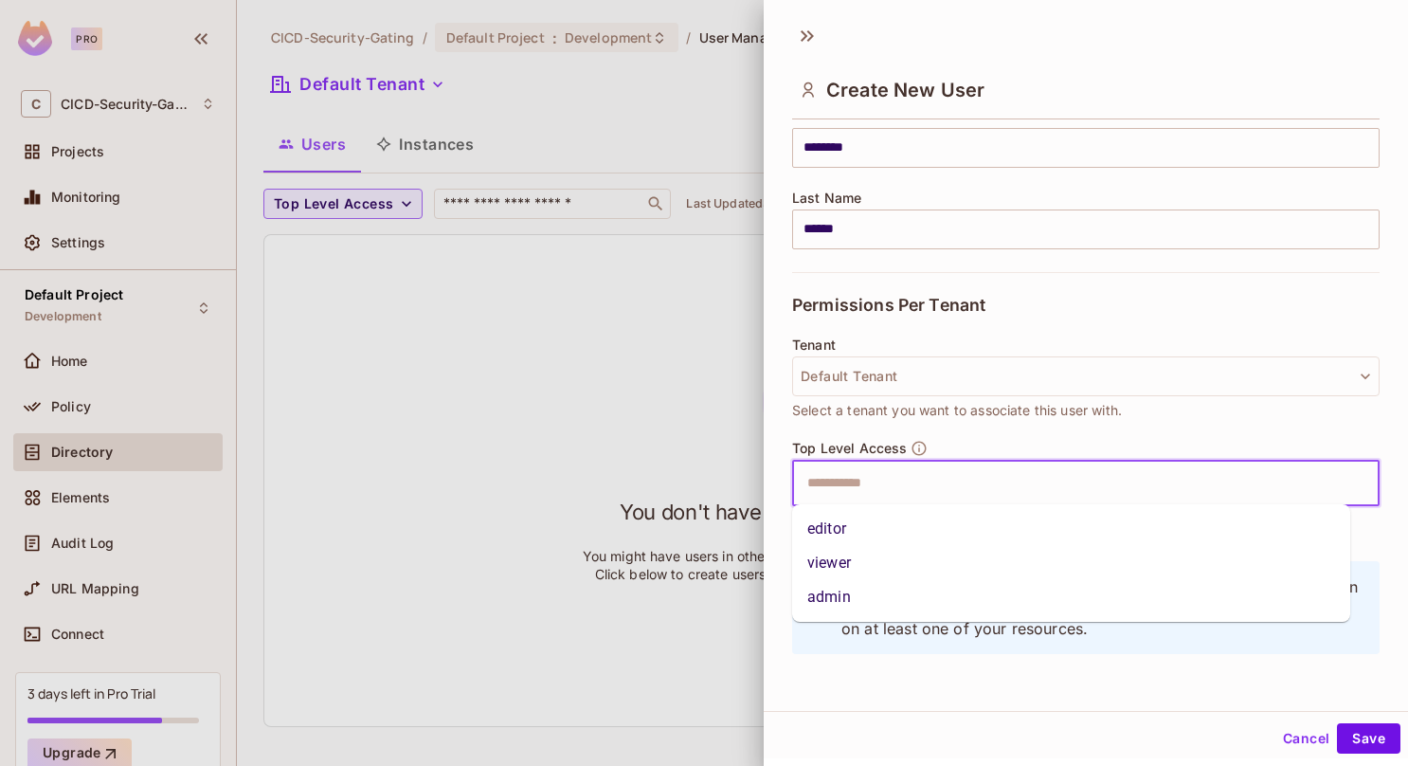
click at [891, 533] on li "editor" at bounding box center [1071, 529] width 558 height 34
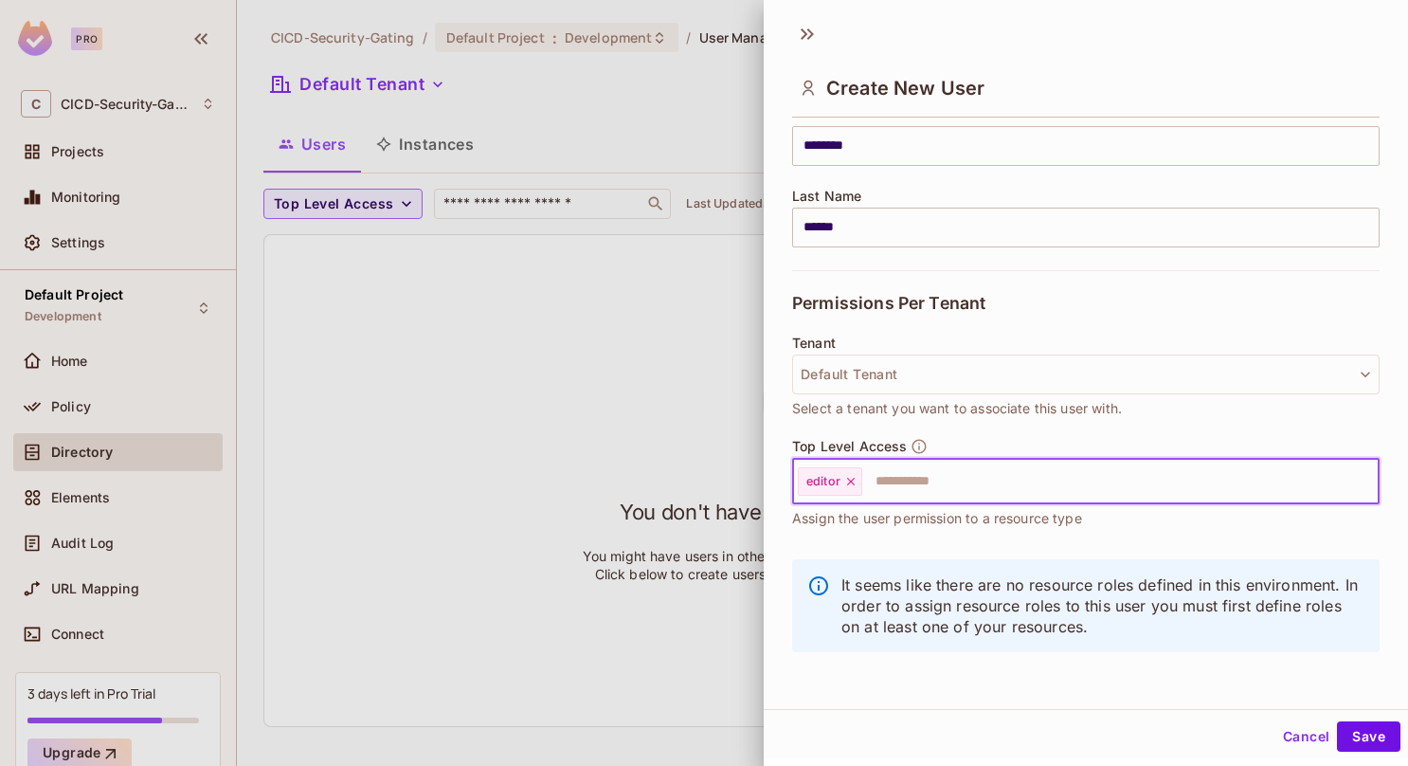
scroll to position [2, 0]
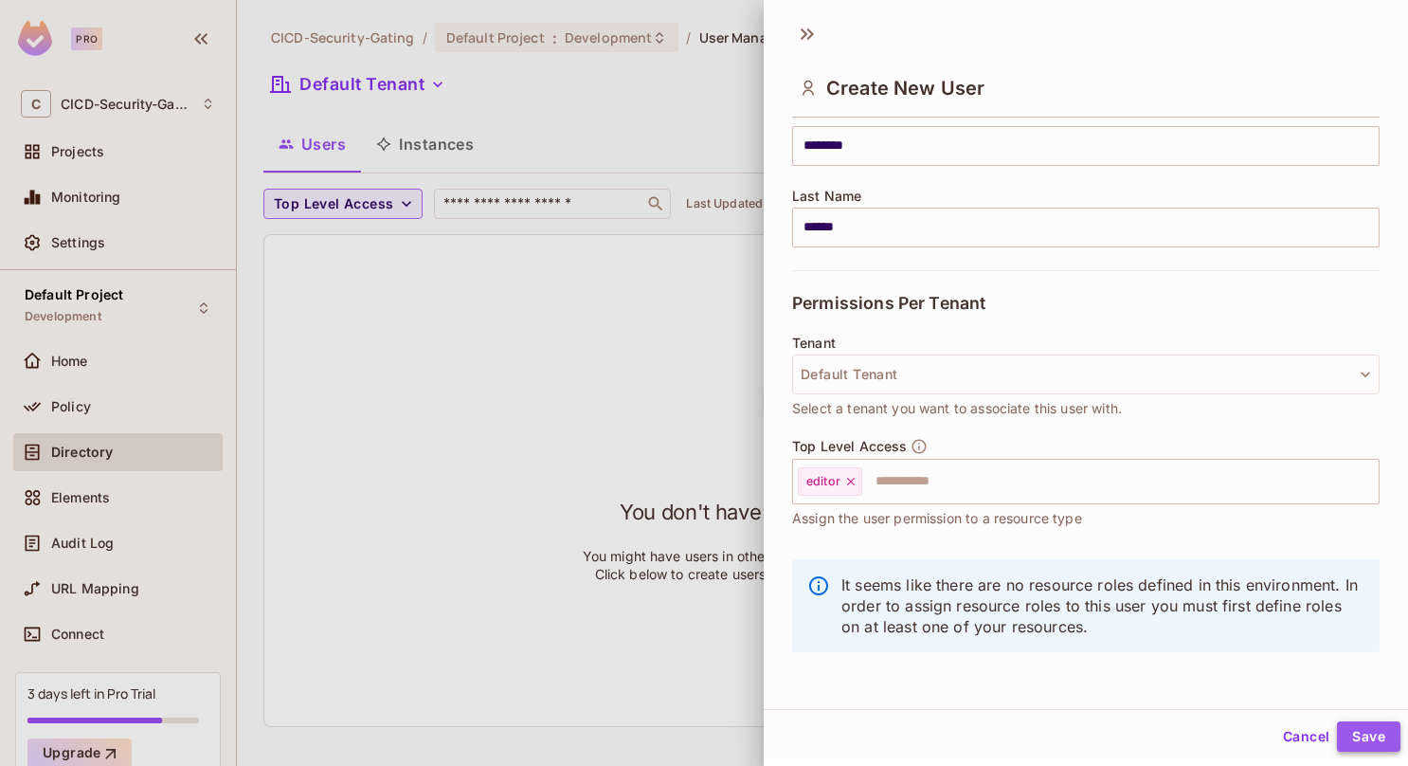
click at [1345, 732] on button "Save" at bounding box center [1368, 736] width 63 height 30
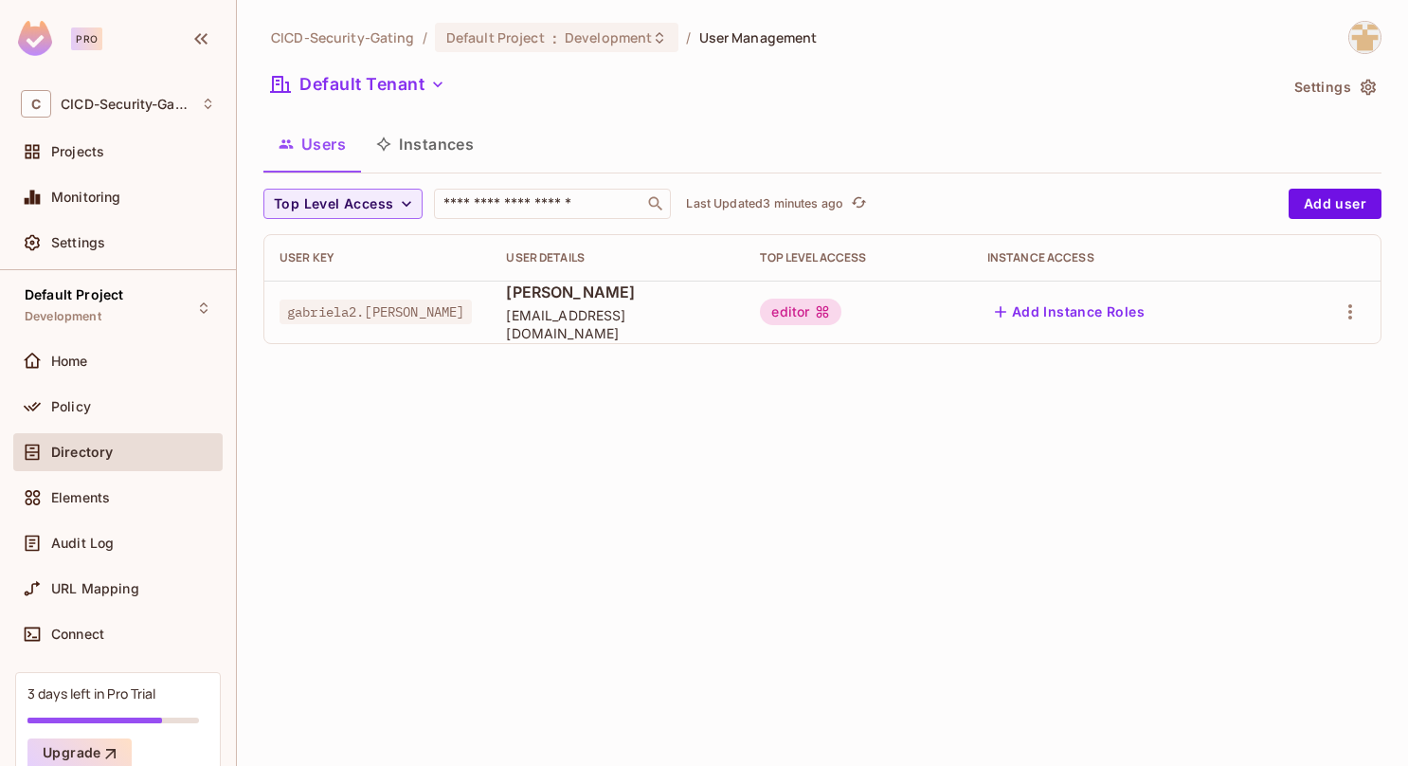
click at [1077, 733] on html "Pro C CICD-Security-Gating Projects Monitoring Settings Default Project Develop…" at bounding box center [704, 383] width 1408 height 766
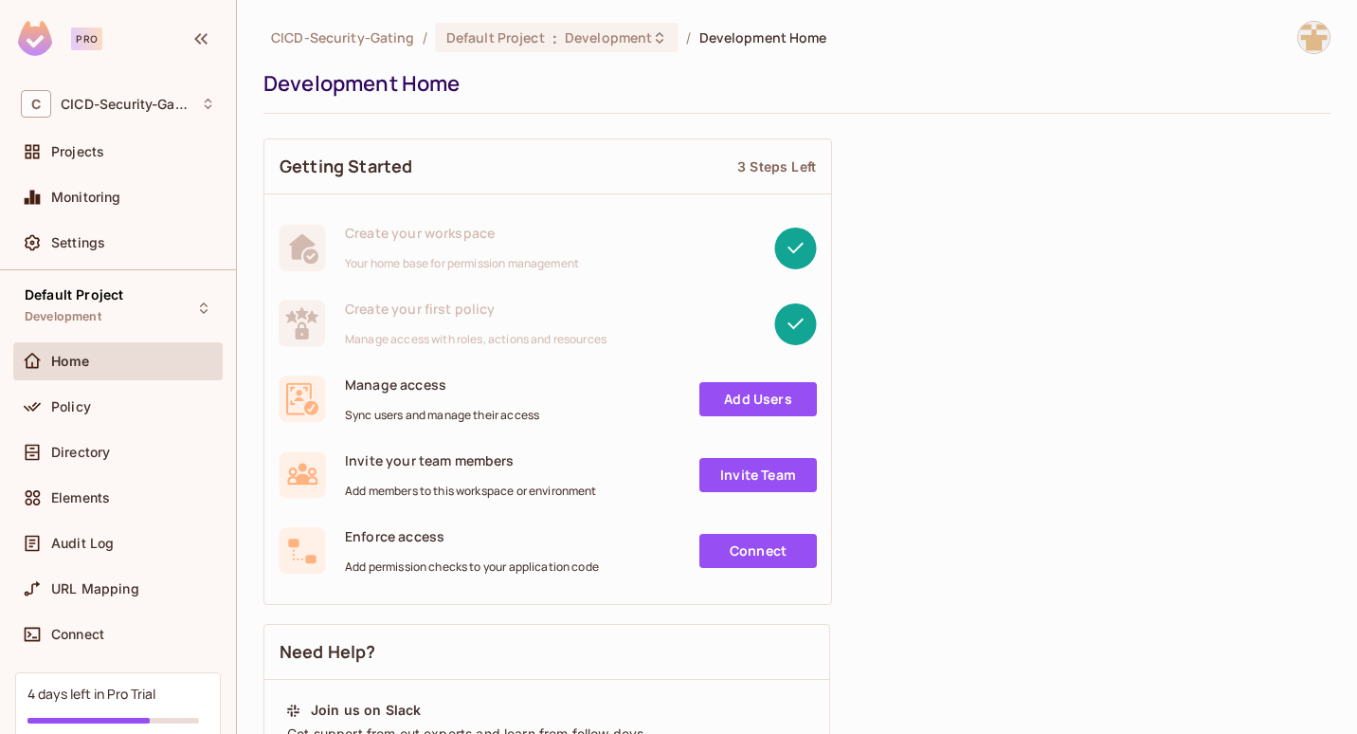
scroll to position [56, 0]
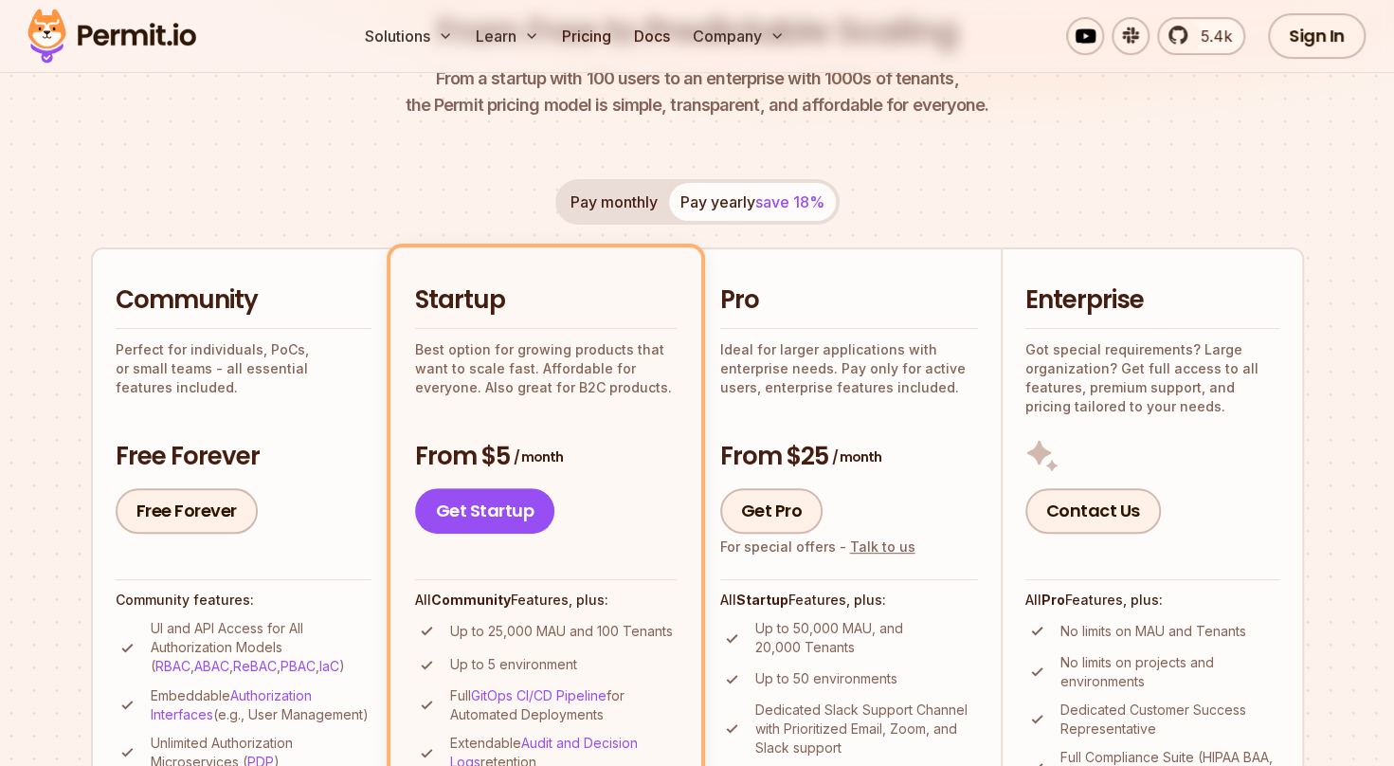
scroll to position [284, 0]
